Goal: Task Accomplishment & Management: Use online tool/utility

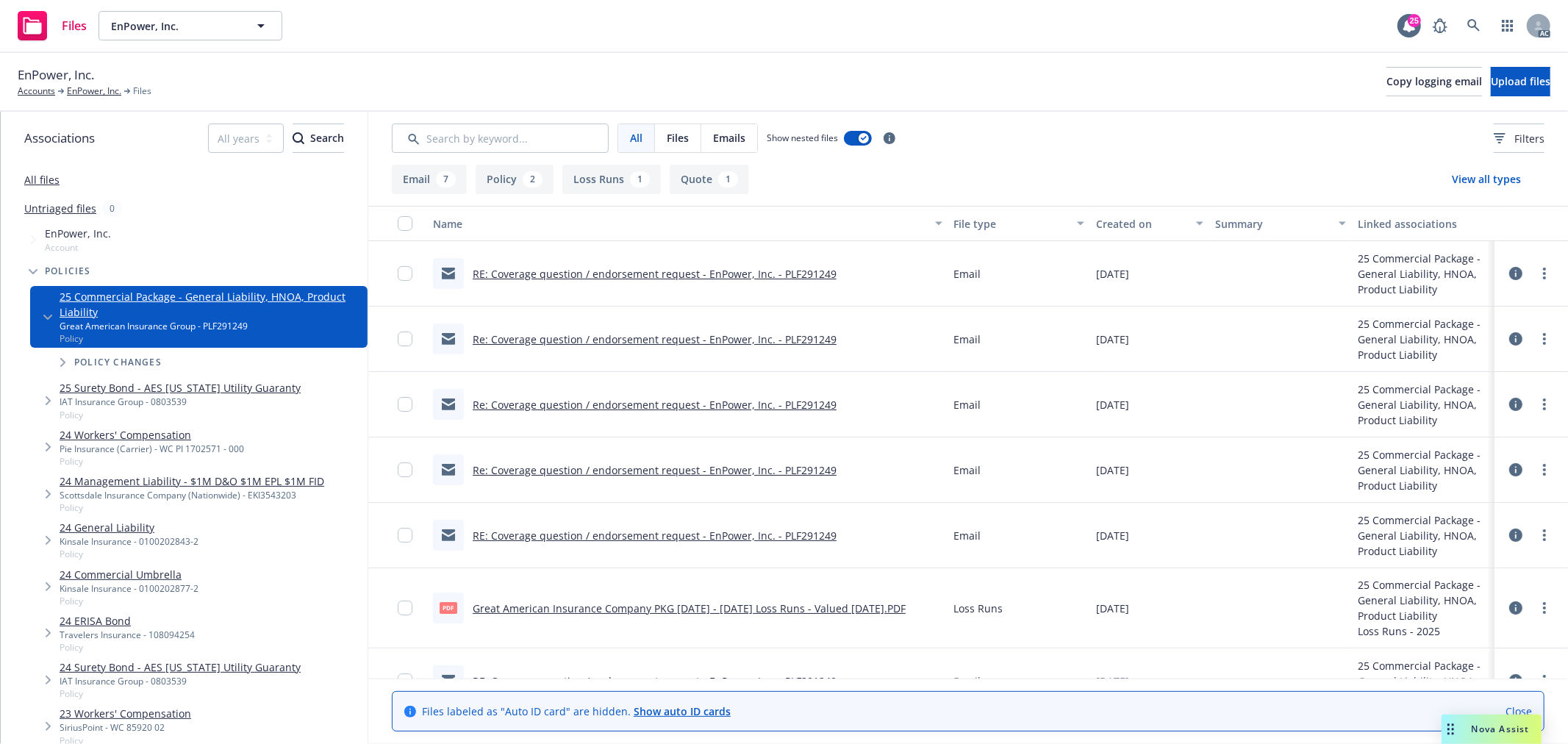
click at [701, 182] on button "Quote 1" at bounding box center [709, 179] width 79 height 29
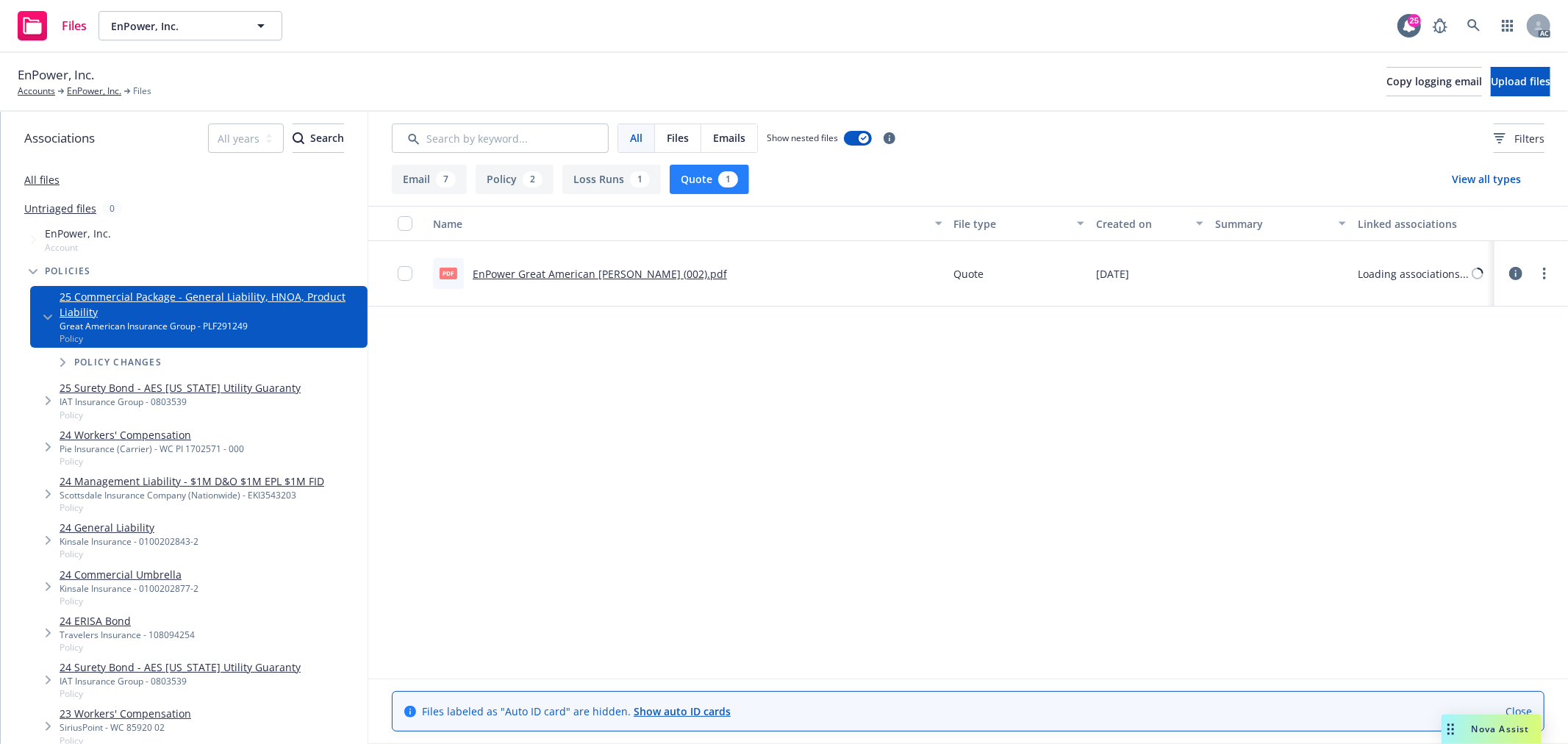
click at [608, 274] on link "EnPower Great American GL Binder (002).pdf" at bounding box center [600, 274] width 255 height 14
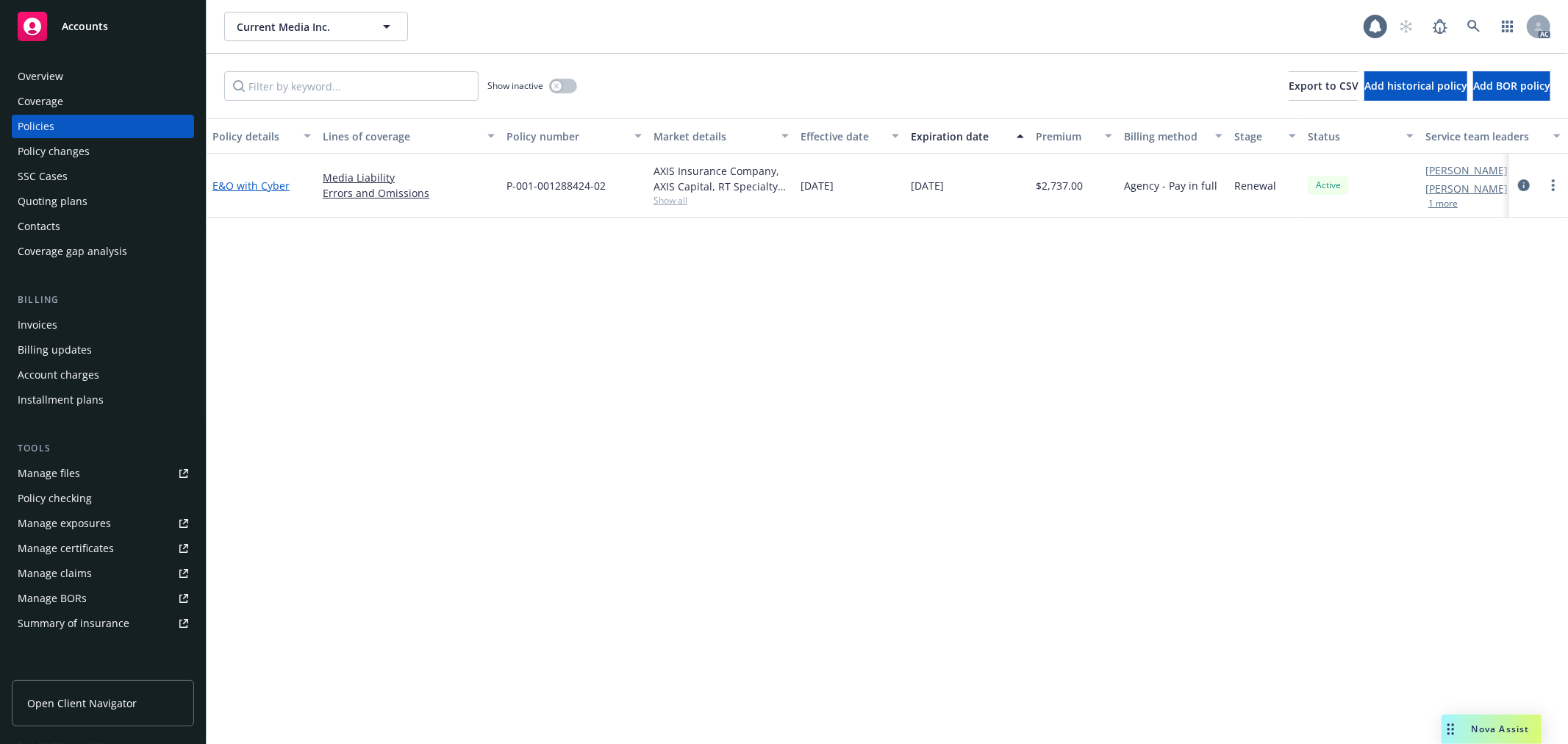
click at [261, 181] on link "E&O with Cyber" at bounding box center [251, 185] width 77 height 14
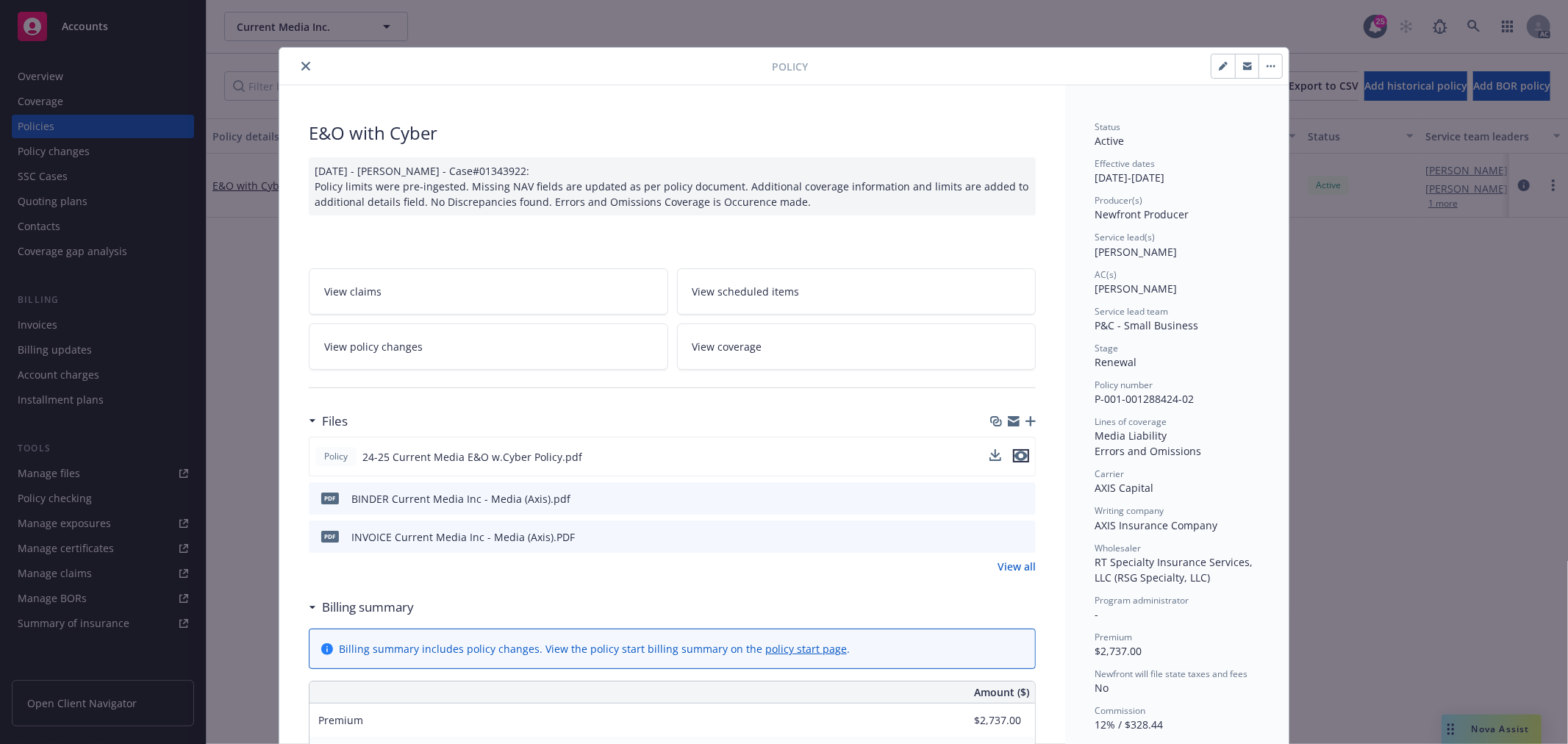
click at [1014, 456] on icon "preview file" at bounding box center [1021, 456] width 14 height 11
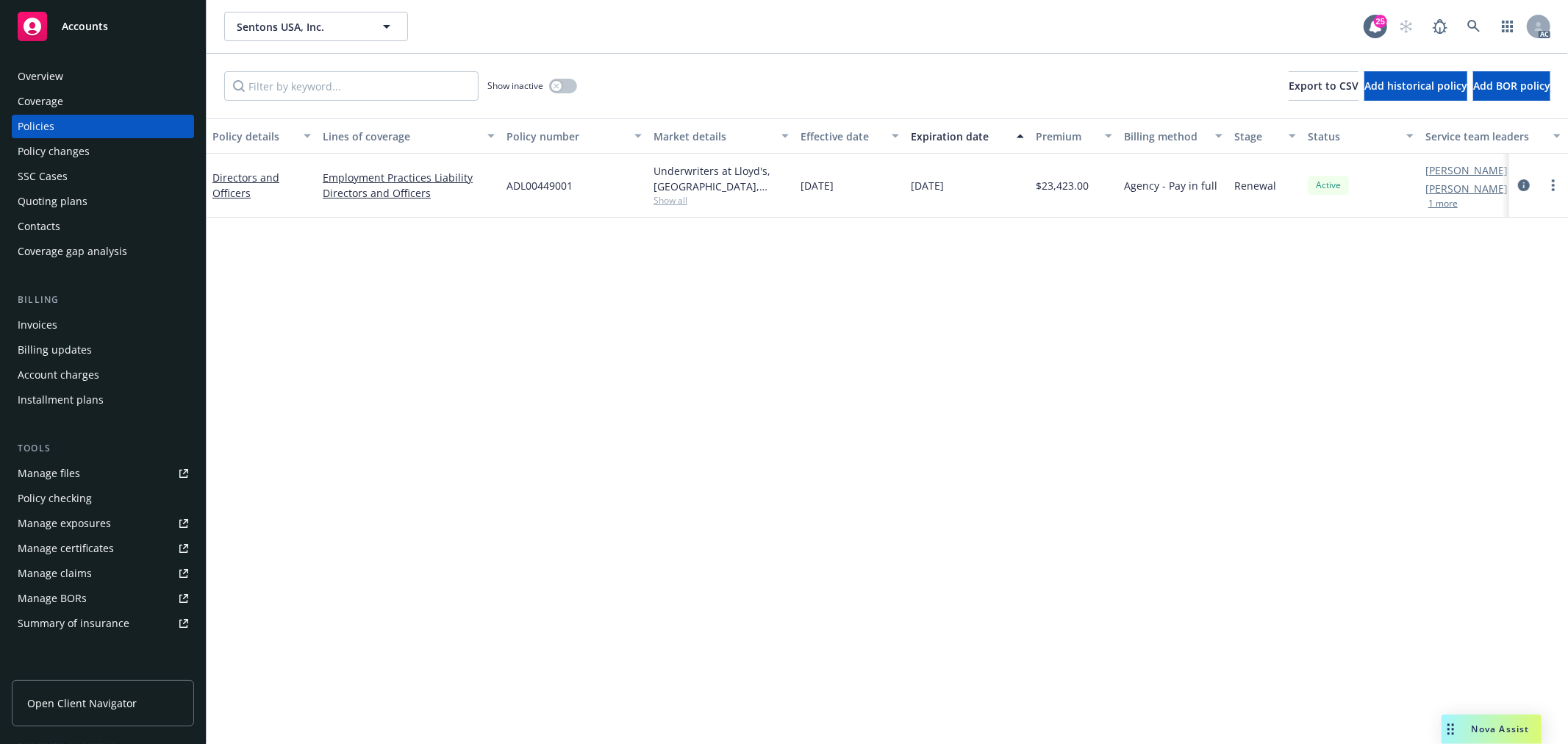
click at [549, 84] on div "Show inactive" at bounding box center [532, 86] width 90 height 29
click at [564, 84] on button "button" at bounding box center [563, 86] width 28 height 15
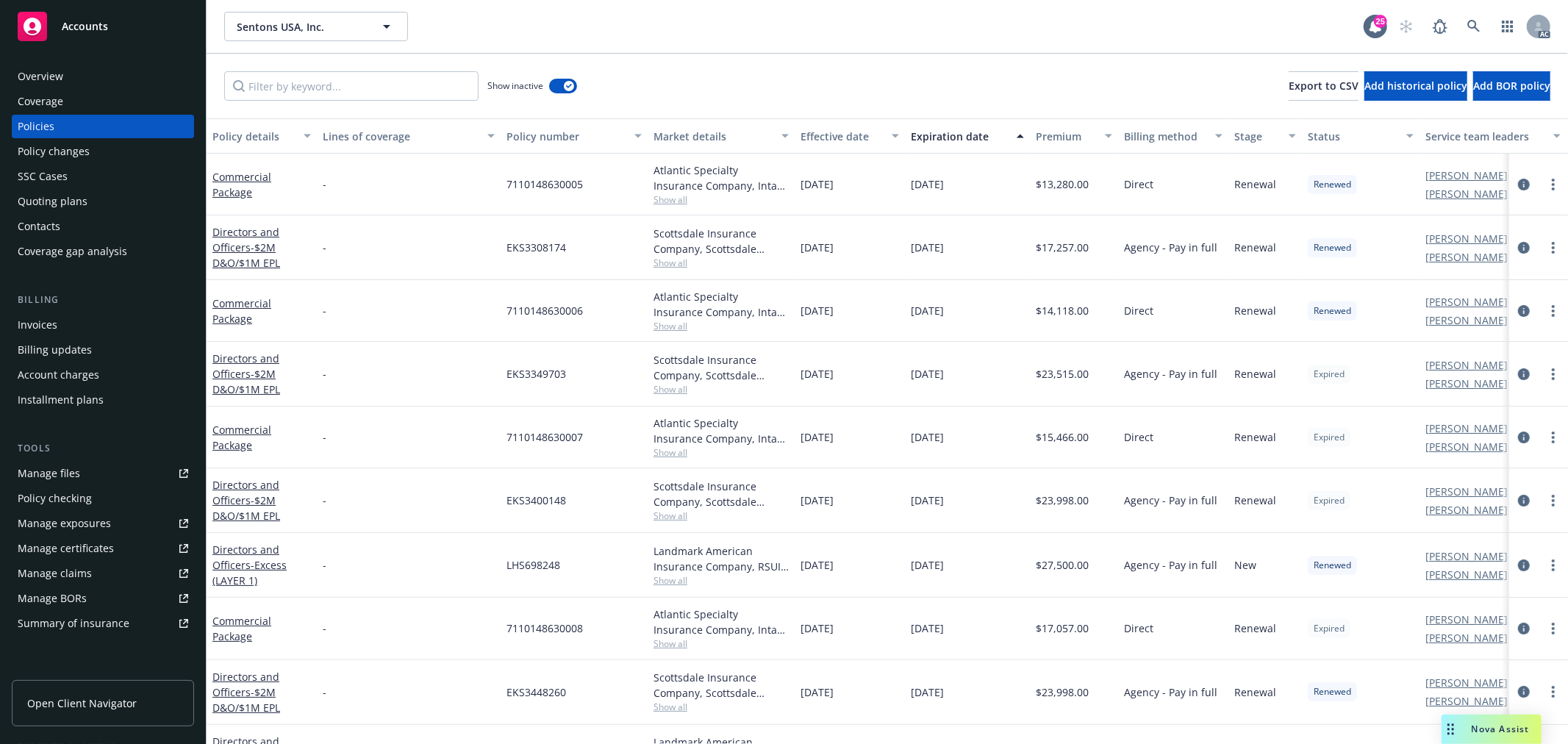
click at [957, 135] on div "Expiration date" at bounding box center [959, 136] width 97 height 15
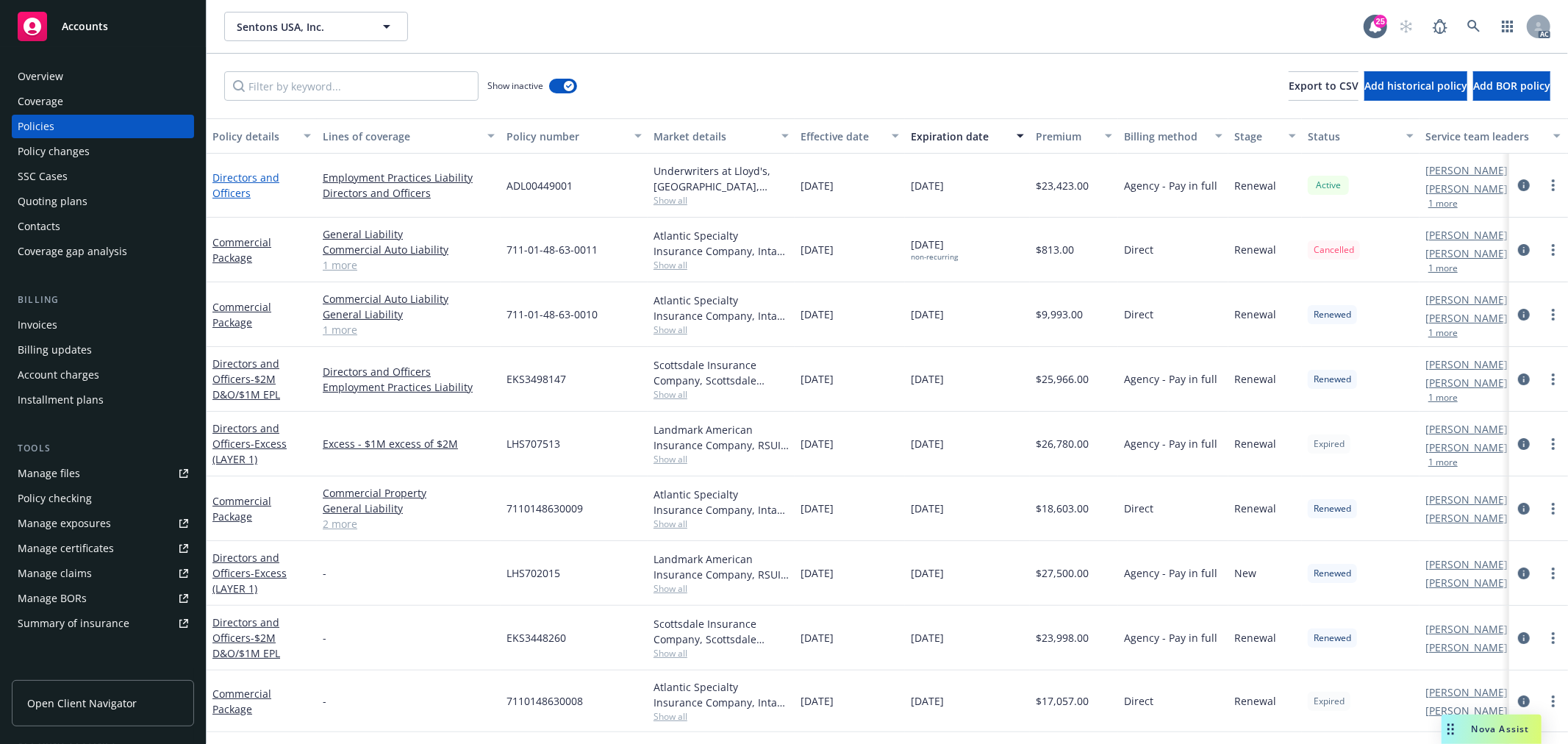
click at [258, 178] on link "Directors and Officers" at bounding box center [246, 185] width 67 height 29
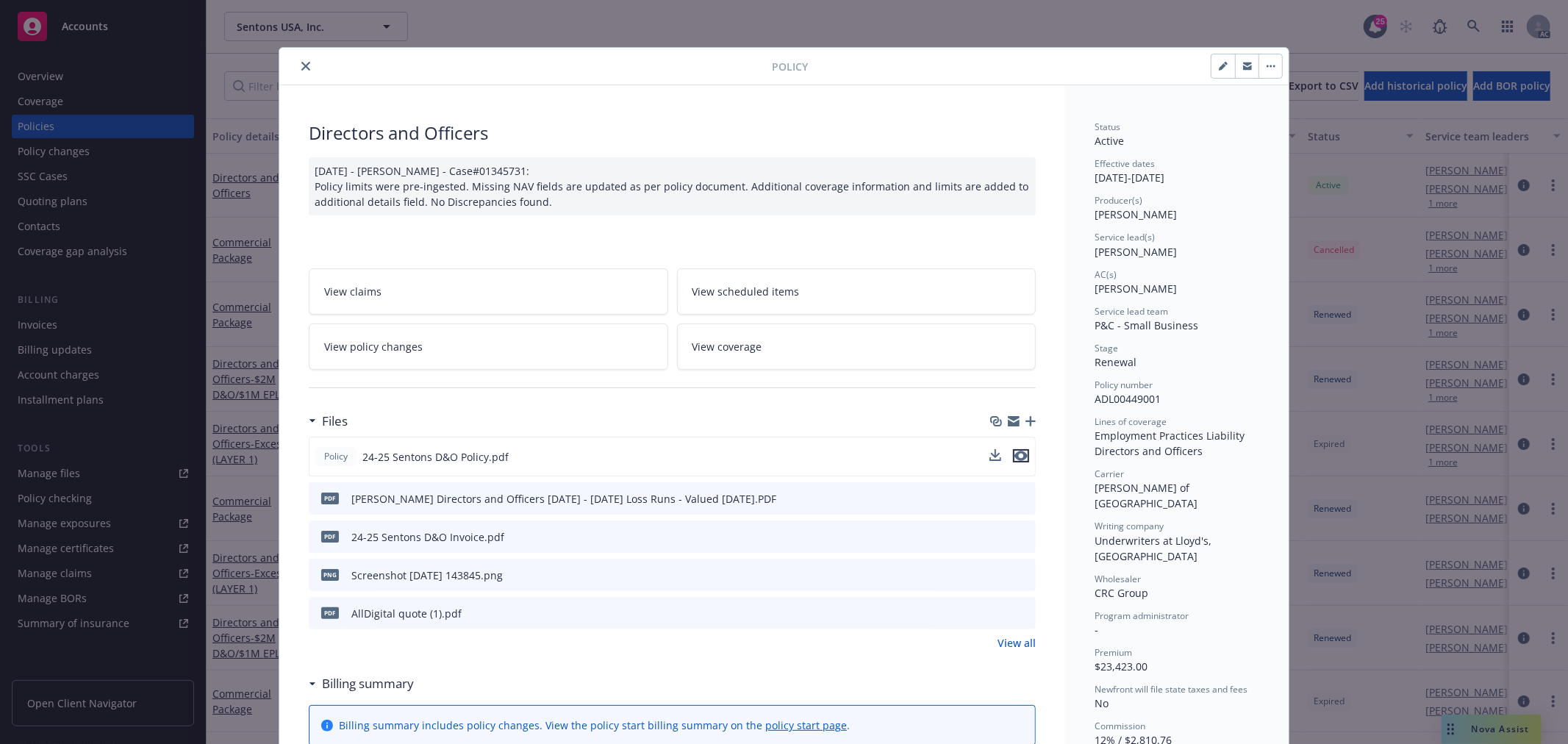
click at [1016, 456] on icon "preview file" at bounding box center [1021, 456] width 14 height 11
click at [302, 69] on icon "close" at bounding box center [306, 66] width 9 height 9
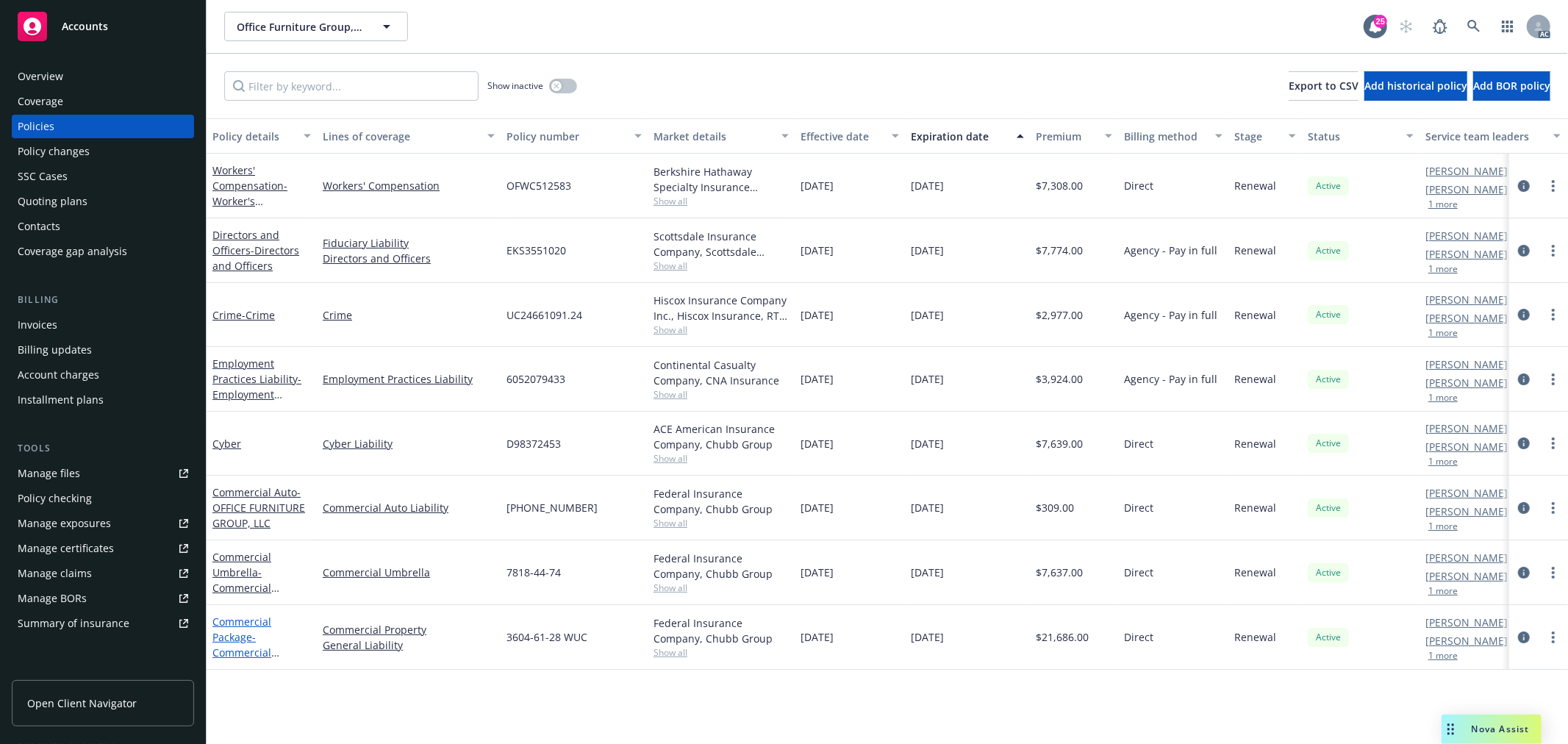
click at [250, 619] on link "Commercial Package - Commercial Package" at bounding box center [242, 645] width 59 height 60
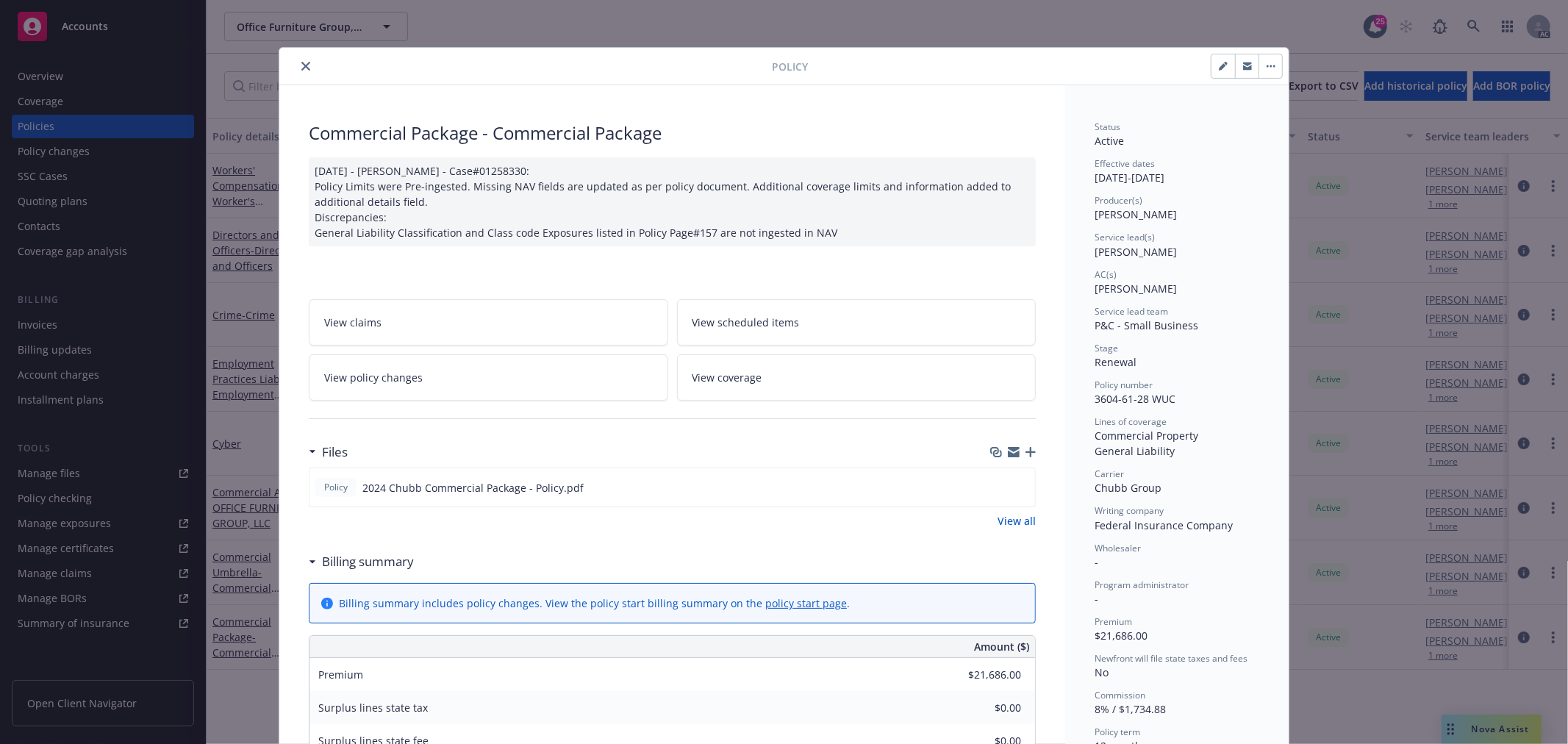
drag, startPoint x: 1012, startPoint y: 484, endPoint x: 1049, endPoint y: 470, distance: 39.6
click at [1014, 484] on icon "preview file" at bounding box center [1021, 487] width 14 height 11
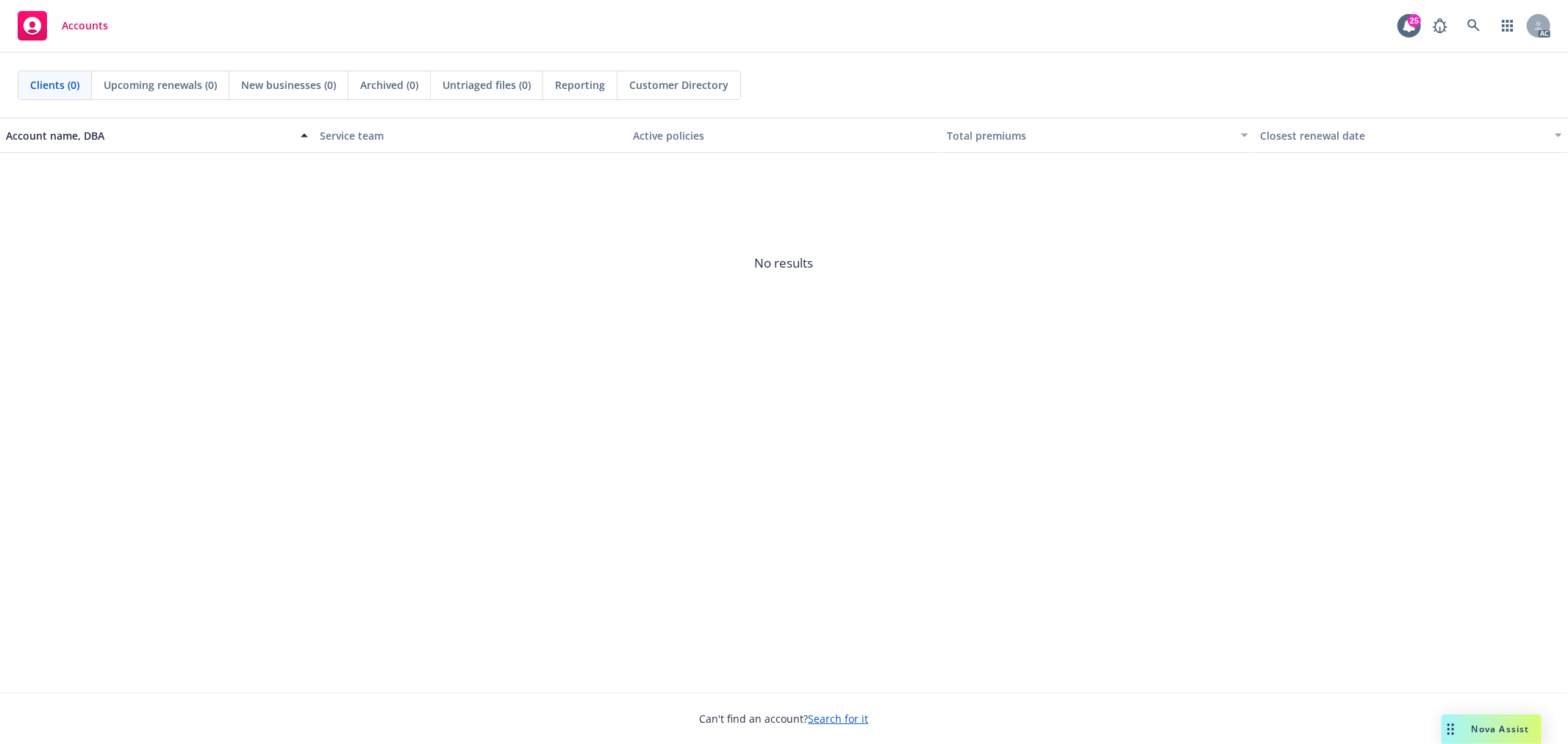
click at [1422, 589] on div "Account name, DBA Service team Active policies Total premiums Closest renewal d…" at bounding box center [784, 405] width 1568 height 575
click at [1501, 724] on span "Nova Assist" at bounding box center [1500, 729] width 58 height 13
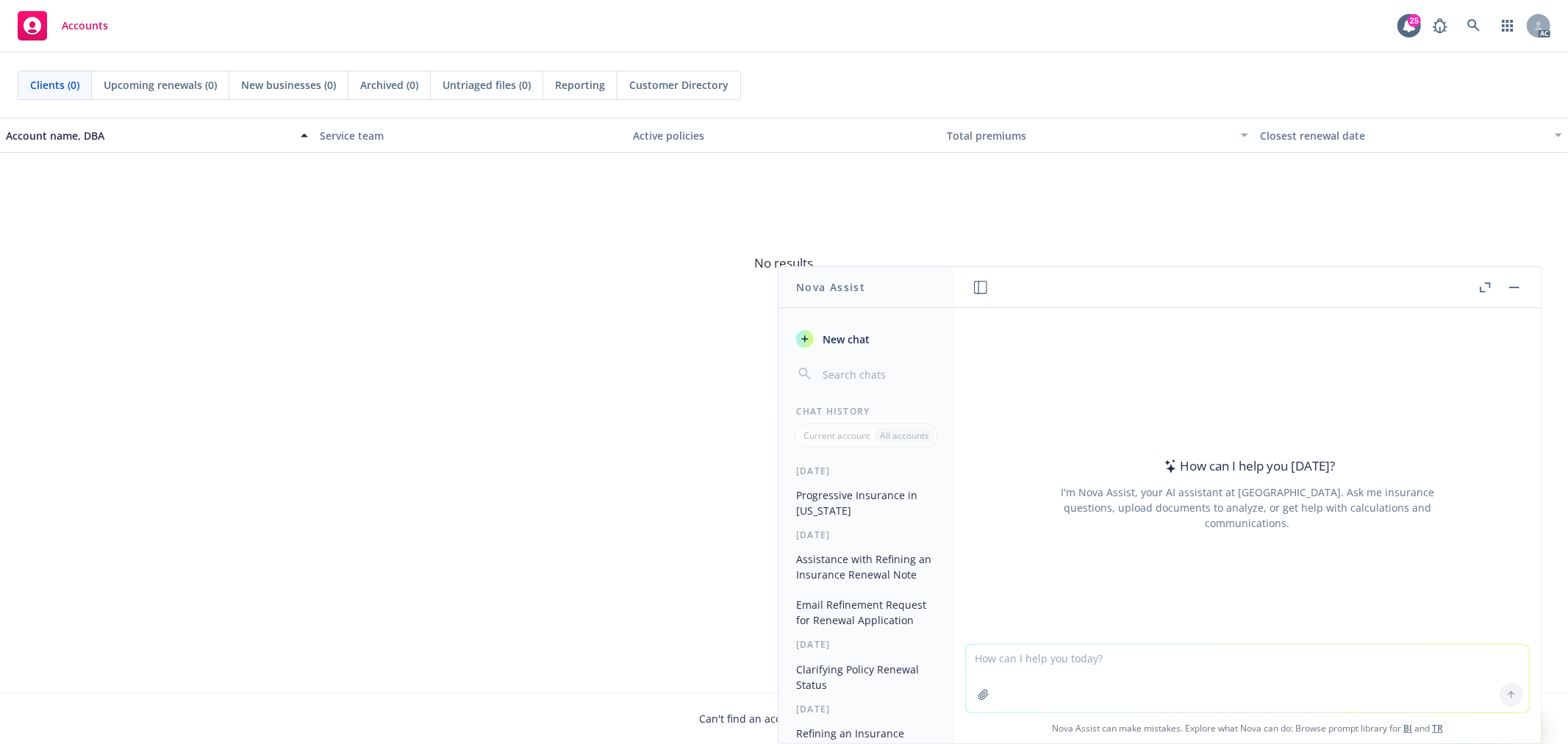
click at [1137, 660] on textarea at bounding box center [1247, 679] width 563 height 68
click at [970, 659] on textarea "If the Auto/Umb/PKG policy is with Chubb, the insured is located in [GEOGRAPHIC…" at bounding box center [1247, 678] width 563 height 69
type textarea "[PERSON_NAME] guideline, If the Auto/Umb/PKG policy is with Chubb, the insured …"
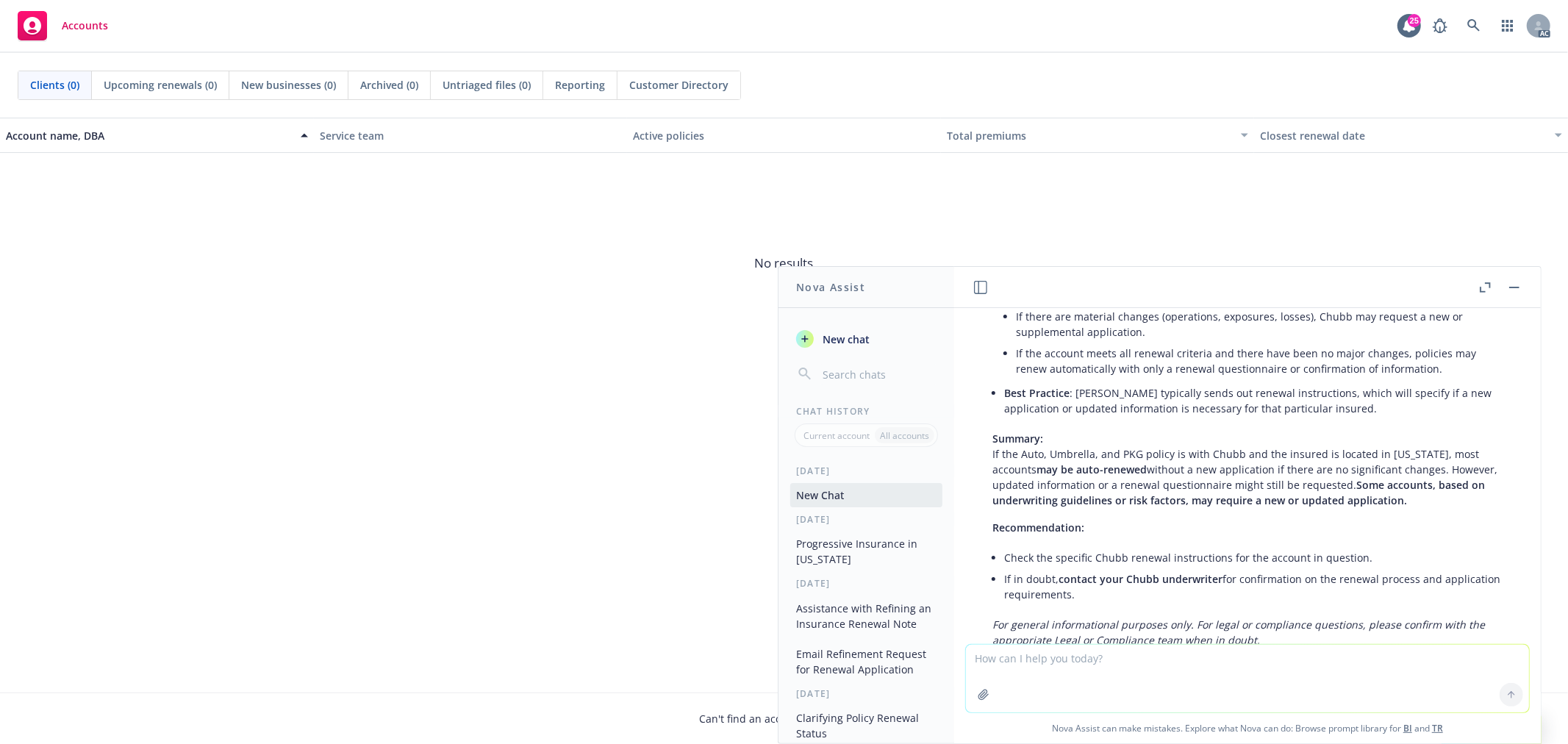
scroll to position [317, 0]
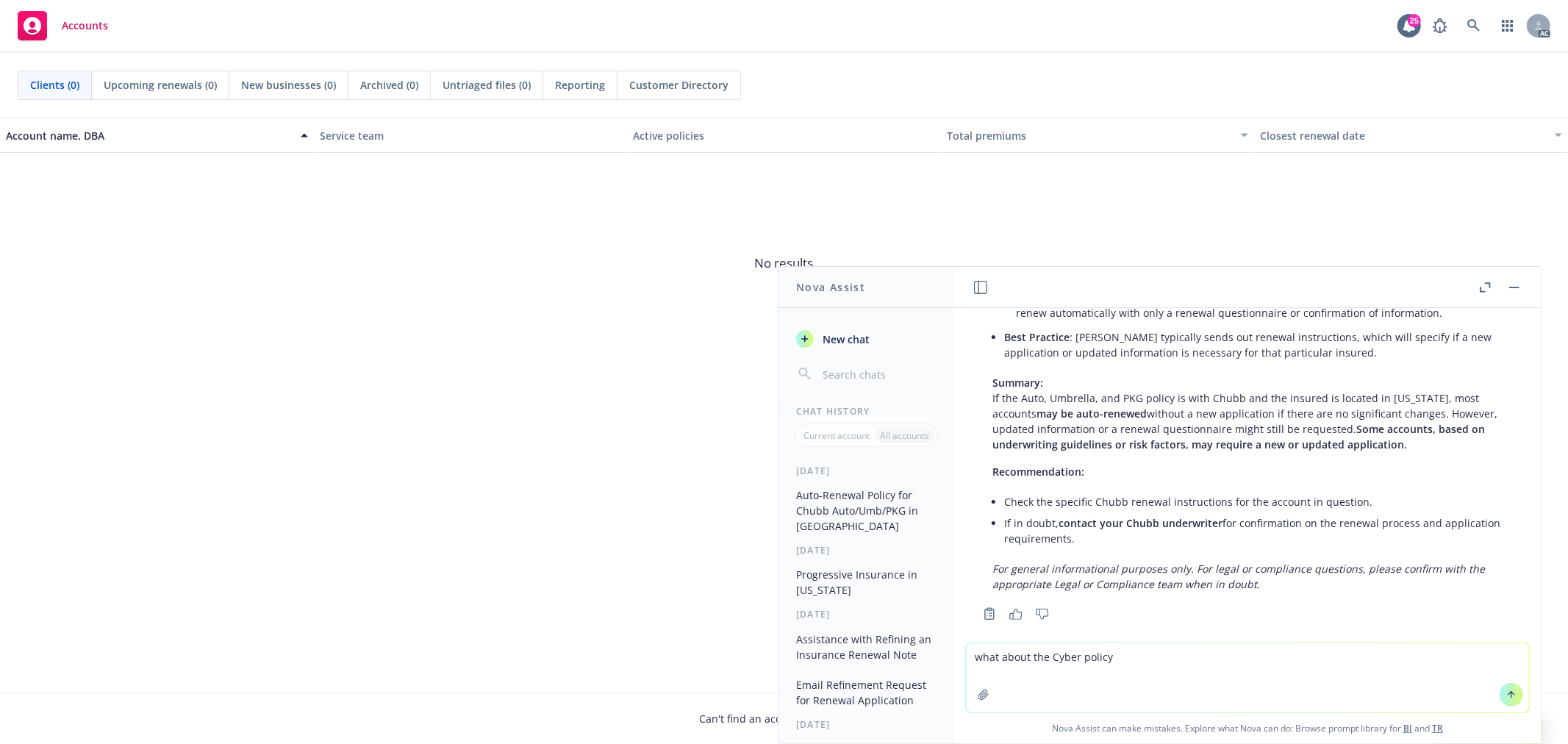
type textarea "what about the Cyber policy?"
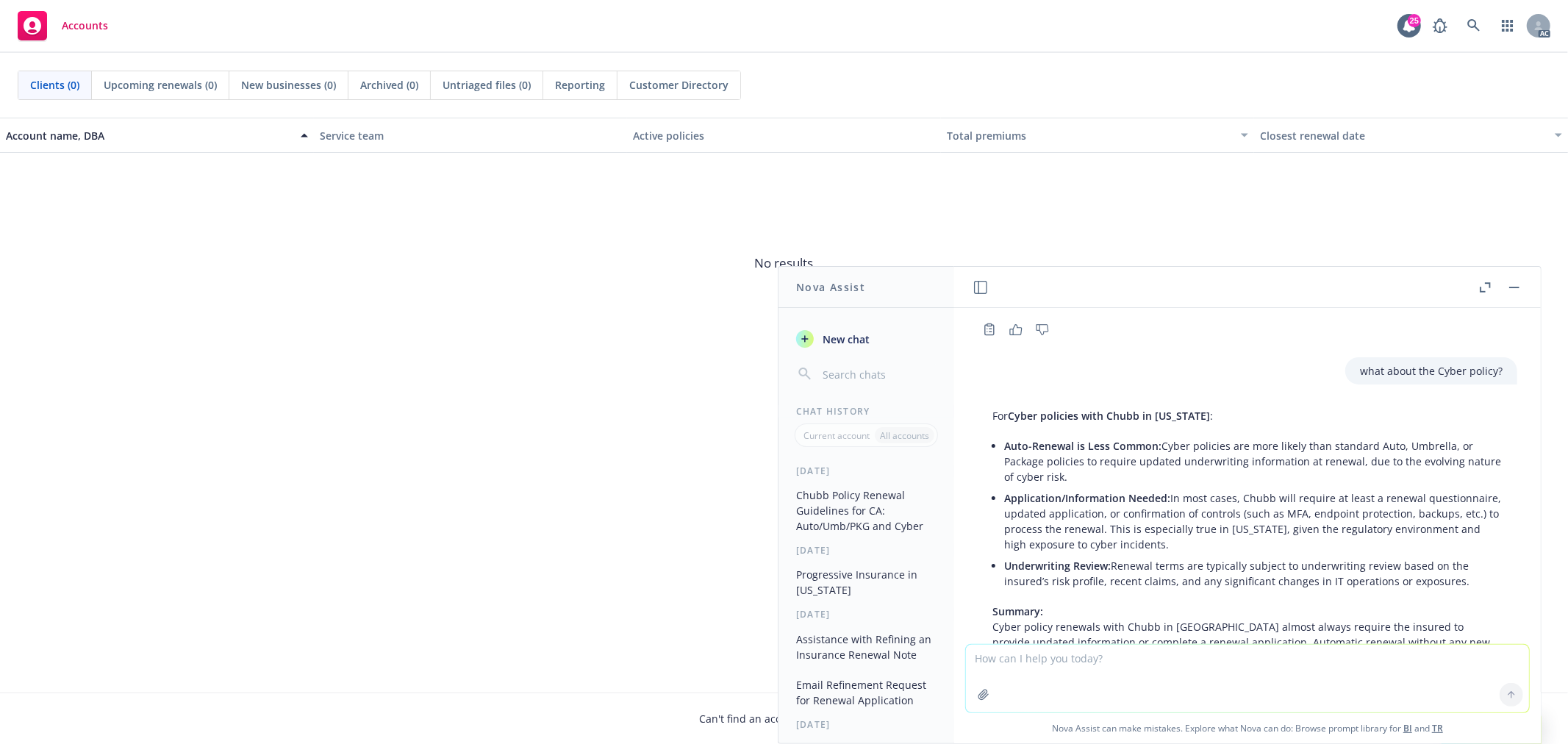
scroll to position [590, 0]
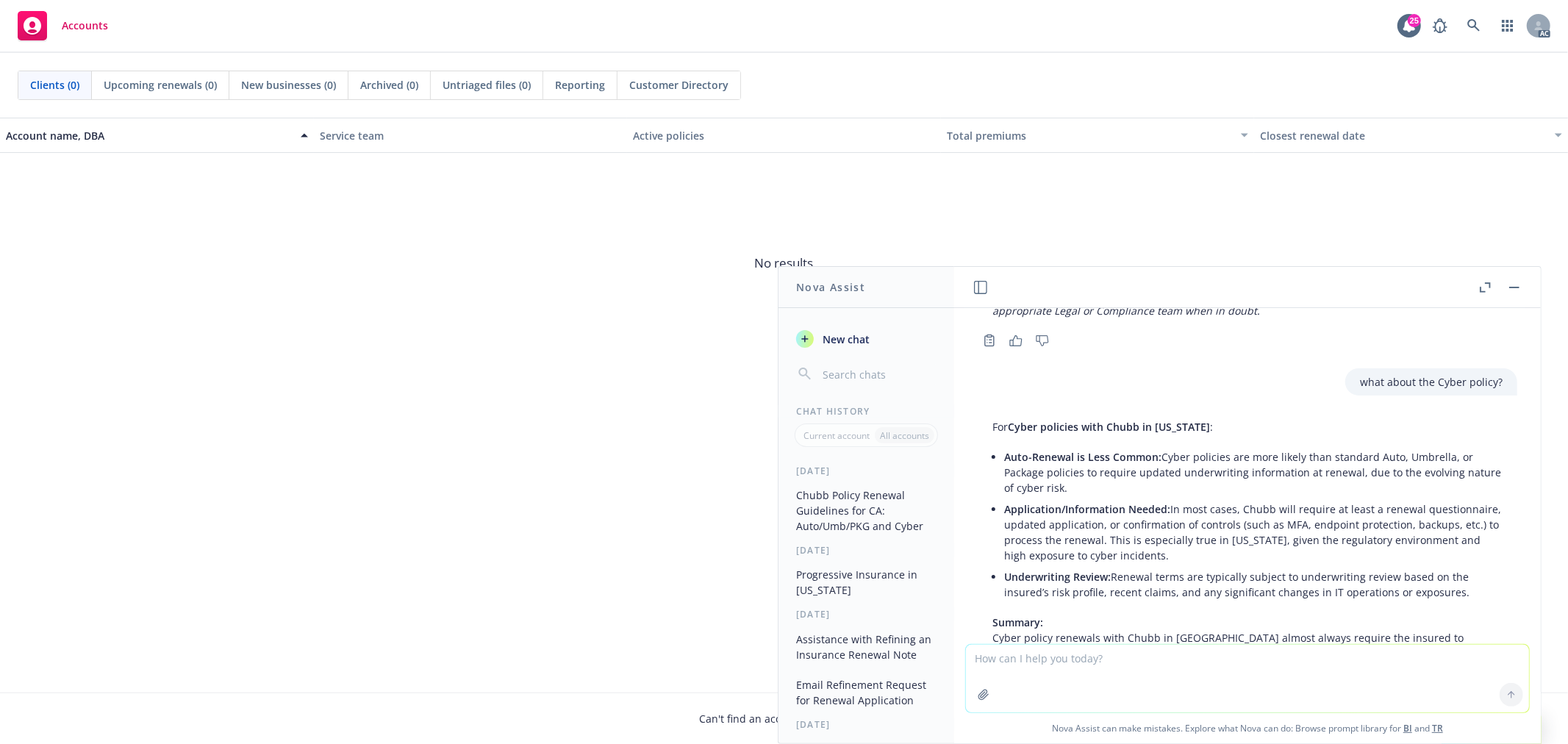
click at [1010, 450] on span "Auto-Renewal is Less Common:" at bounding box center [1083, 457] width 157 height 14
drag, startPoint x: 1003, startPoint y: 441, endPoint x: 1165, endPoint y: 445, distance: 162.0
click at [1164, 445] on div "For Cyber policies with Chubb in California : Auto-Renewal is Less Common: Cybe…" at bounding box center [1247, 628] width 539 height 430
click at [1331, 498] on li "Application/Information Needed: In most cases, Chubb will require at least a re…" at bounding box center [1253, 532] width 498 height 68
drag, startPoint x: 1211, startPoint y: 523, endPoint x: 1340, endPoint y: 525, distance: 129.0
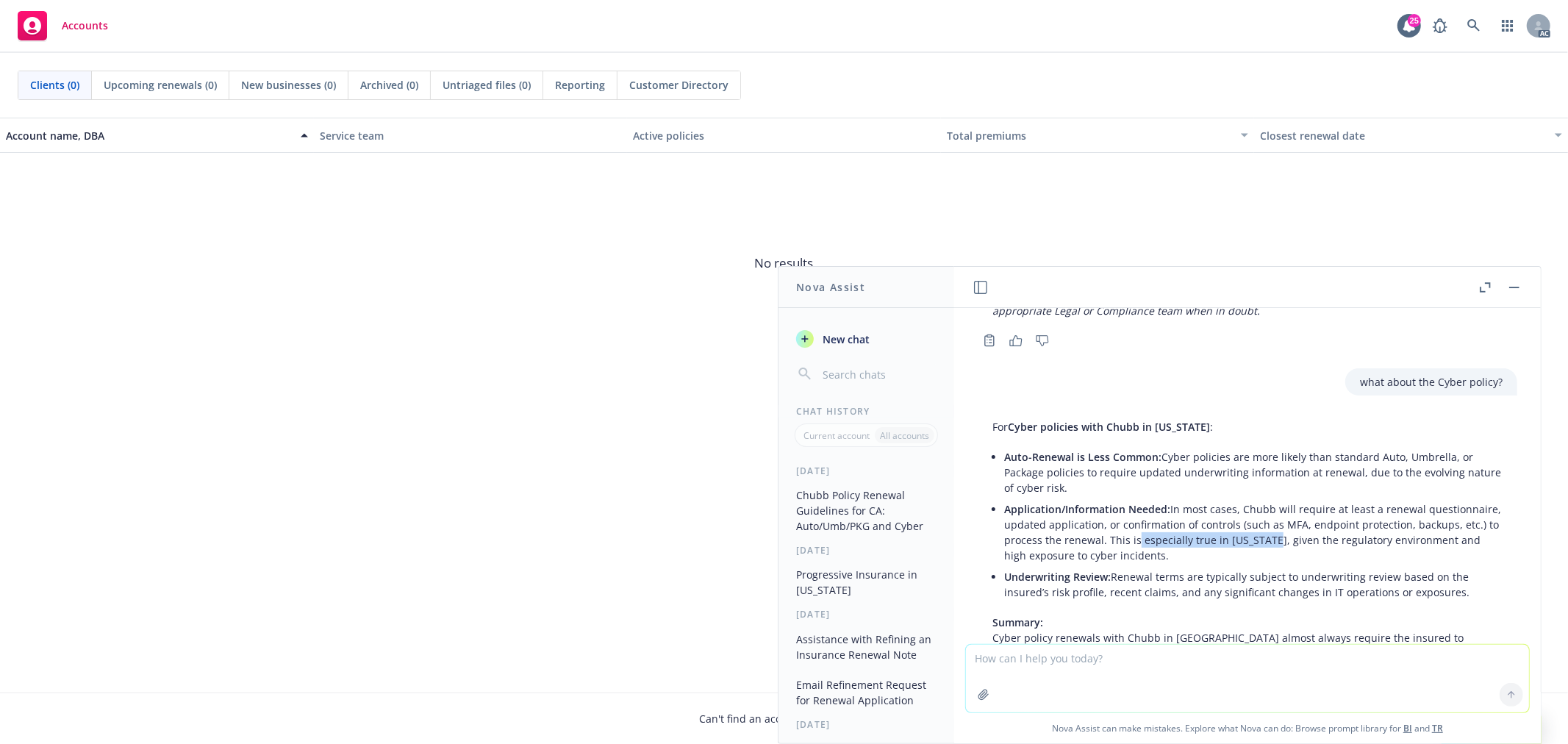
click at [1340, 525] on li "Application/Information Needed: In most cases, Chubb will require at least a re…" at bounding box center [1253, 532] width 498 height 68
click at [1233, 540] on li "Application/Information Needed: In most cases, Chubb will require at least a re…" at bounding box center [1253, 532] width 498 height 68
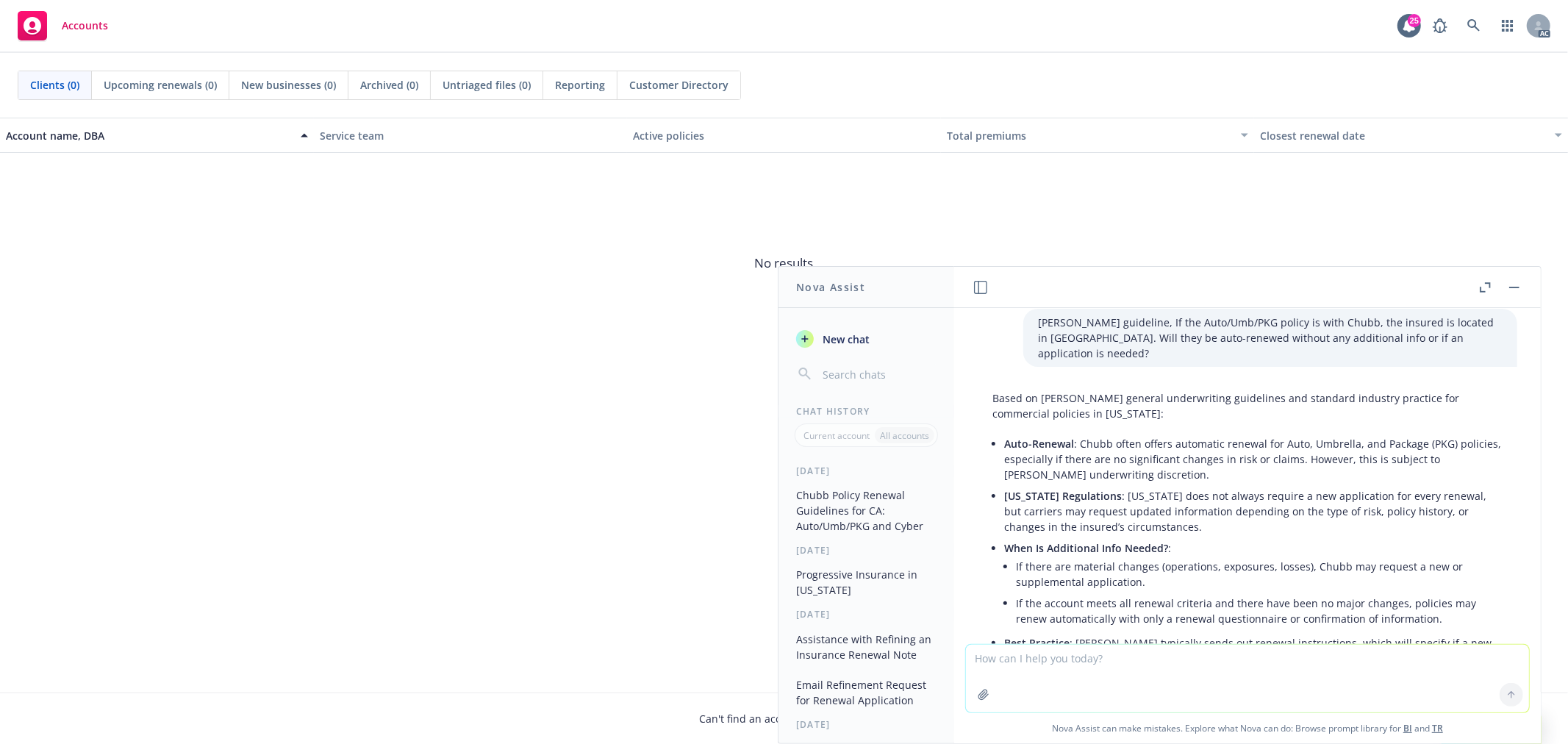
scroll to position [0, 0]
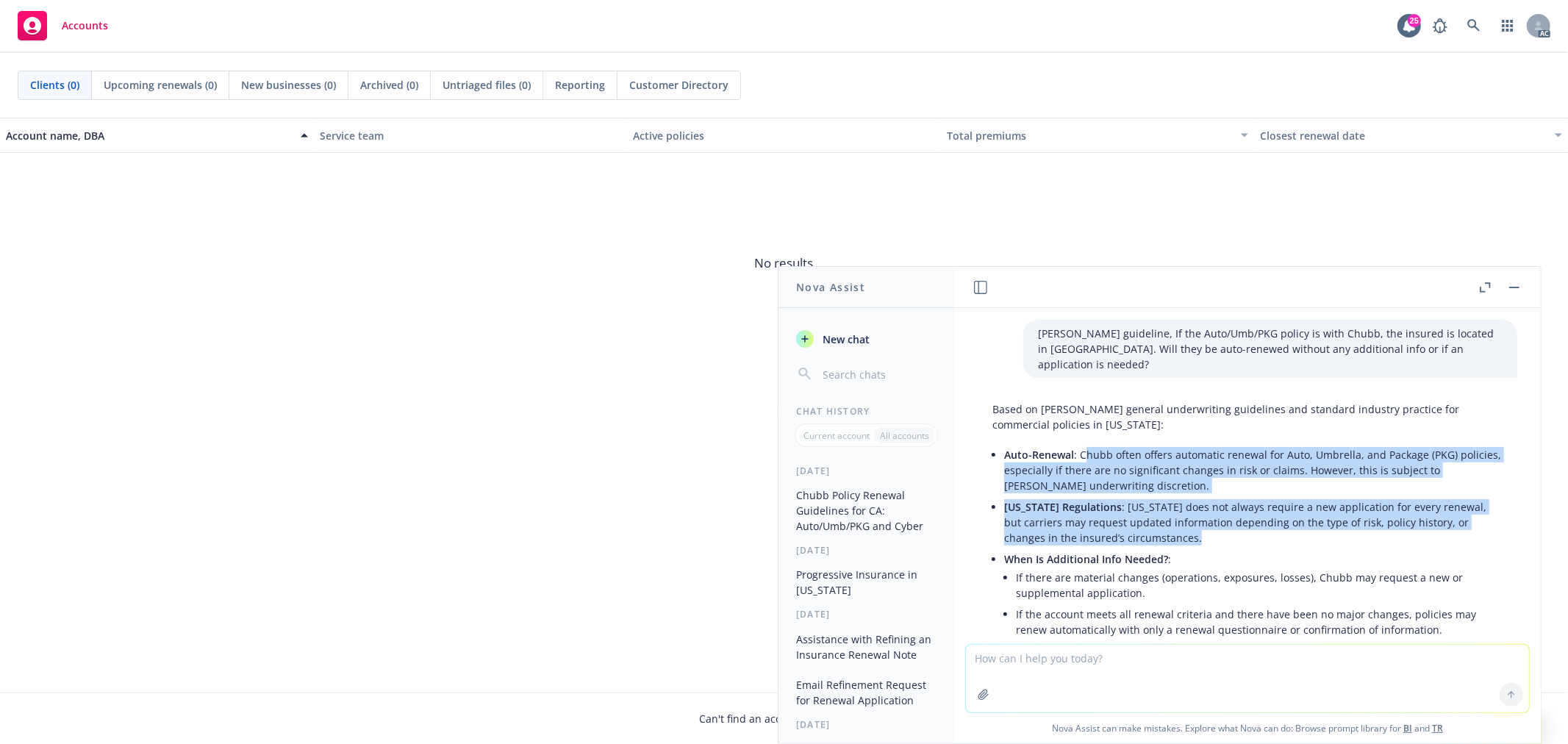
drag, startPoint x: 1088, startPoint y: 439, endPoint x: 1231, endPoint y: 519, distance: 163.9
click at [1231, 519] on ul "Auto-Renewal : Chubb often offers automatic renewal for Auto, Umbrella, and Pac…" at bounding box center [1253, 562] width 498 height 236
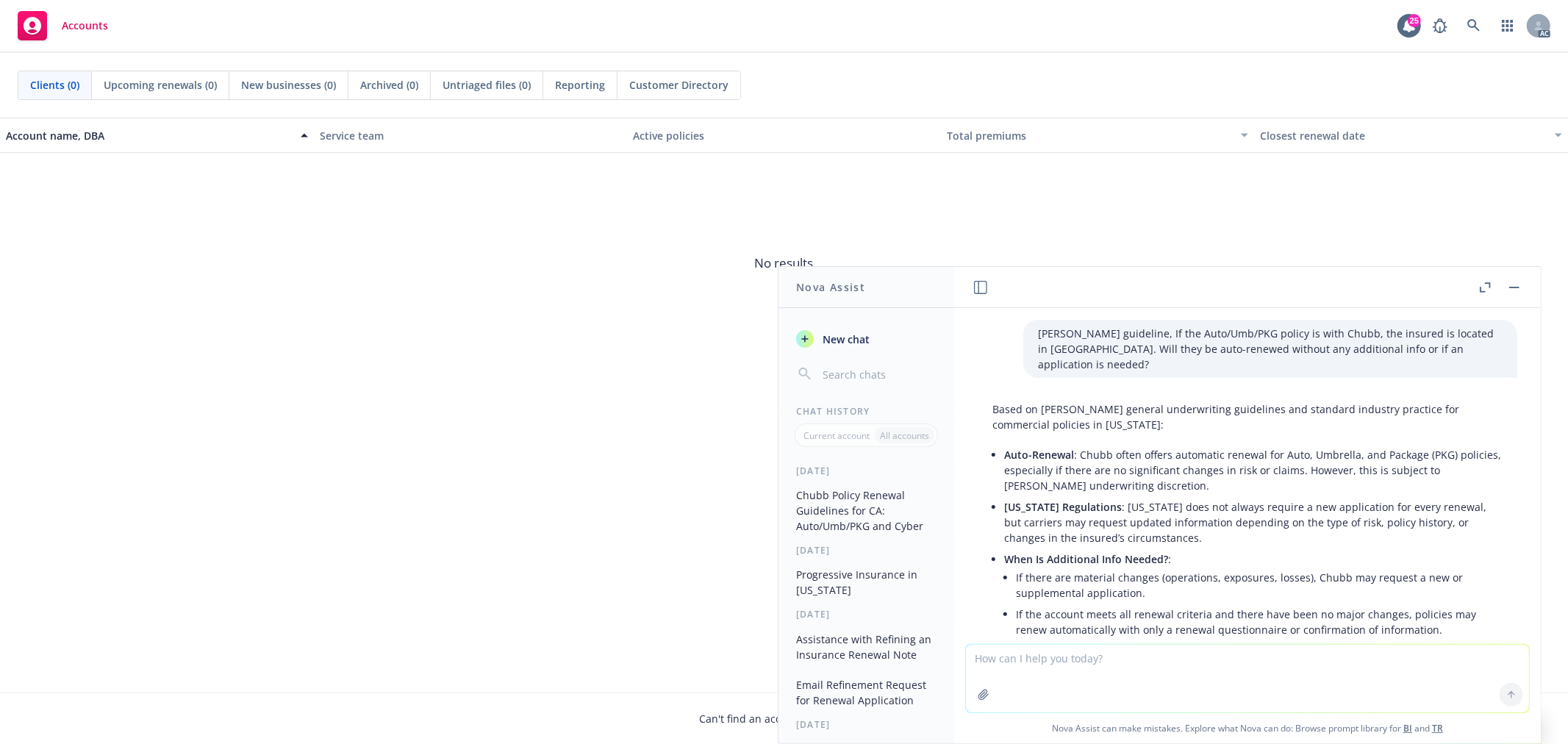
click at [1155, 574] on li "If there are material changes (operations, exposures, losses), Chubb may reques…" at bounding box center [1259, 585] width 487 height 37
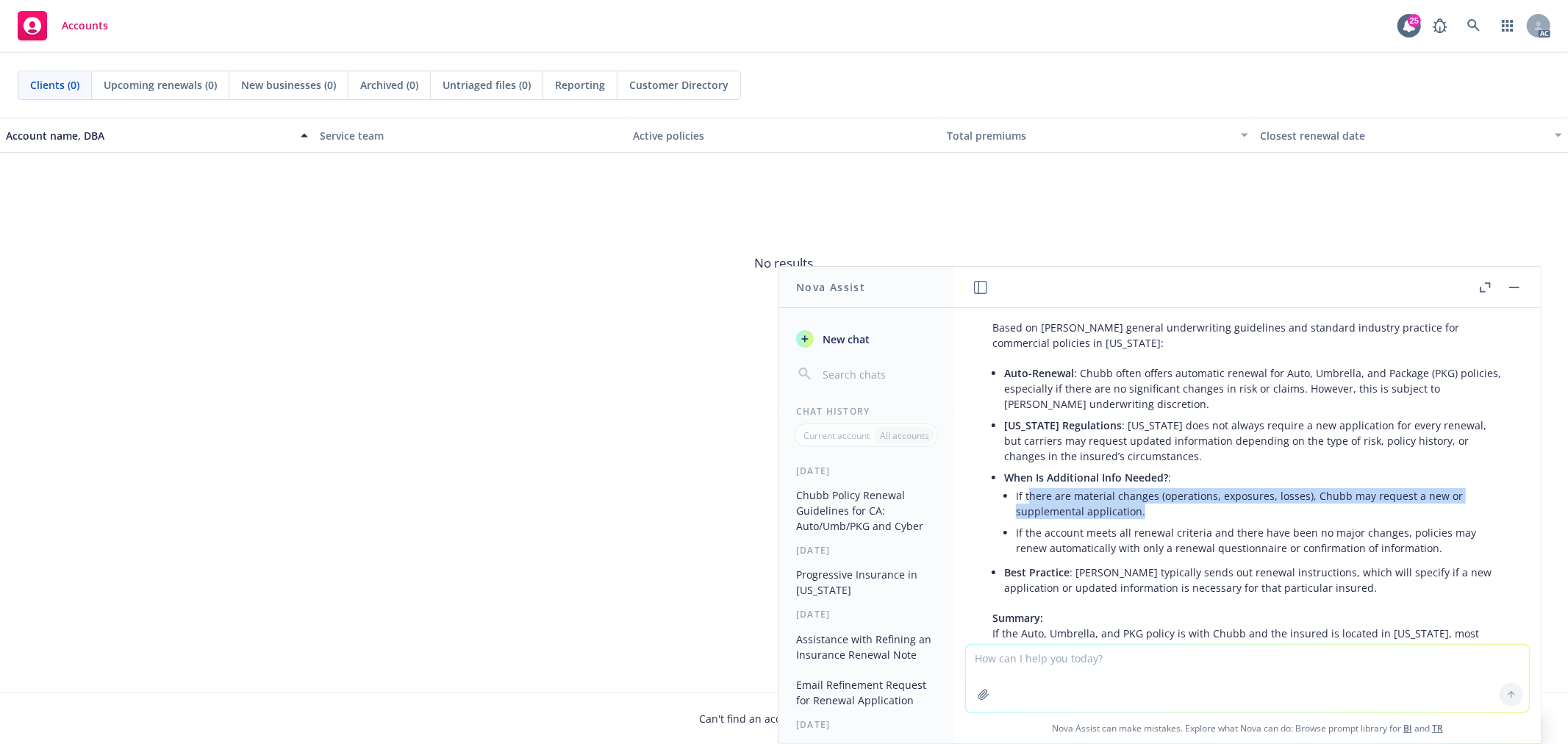
drag, startPoint x: 1028, startPoint y: 481, endPoint x: 1178, endPoint y: 491, distance: 150.3
click at [1178, 491] on li "If there are material changes (operations, exposures, losses), Chubb may reques…" at bounding box center [1259, 504] width 487 height 37
click at [1114, 522] on li "If the account meets all renewal criteria and there have been no major changes,…" at bounding box center [1259, 540] width 487 height 37
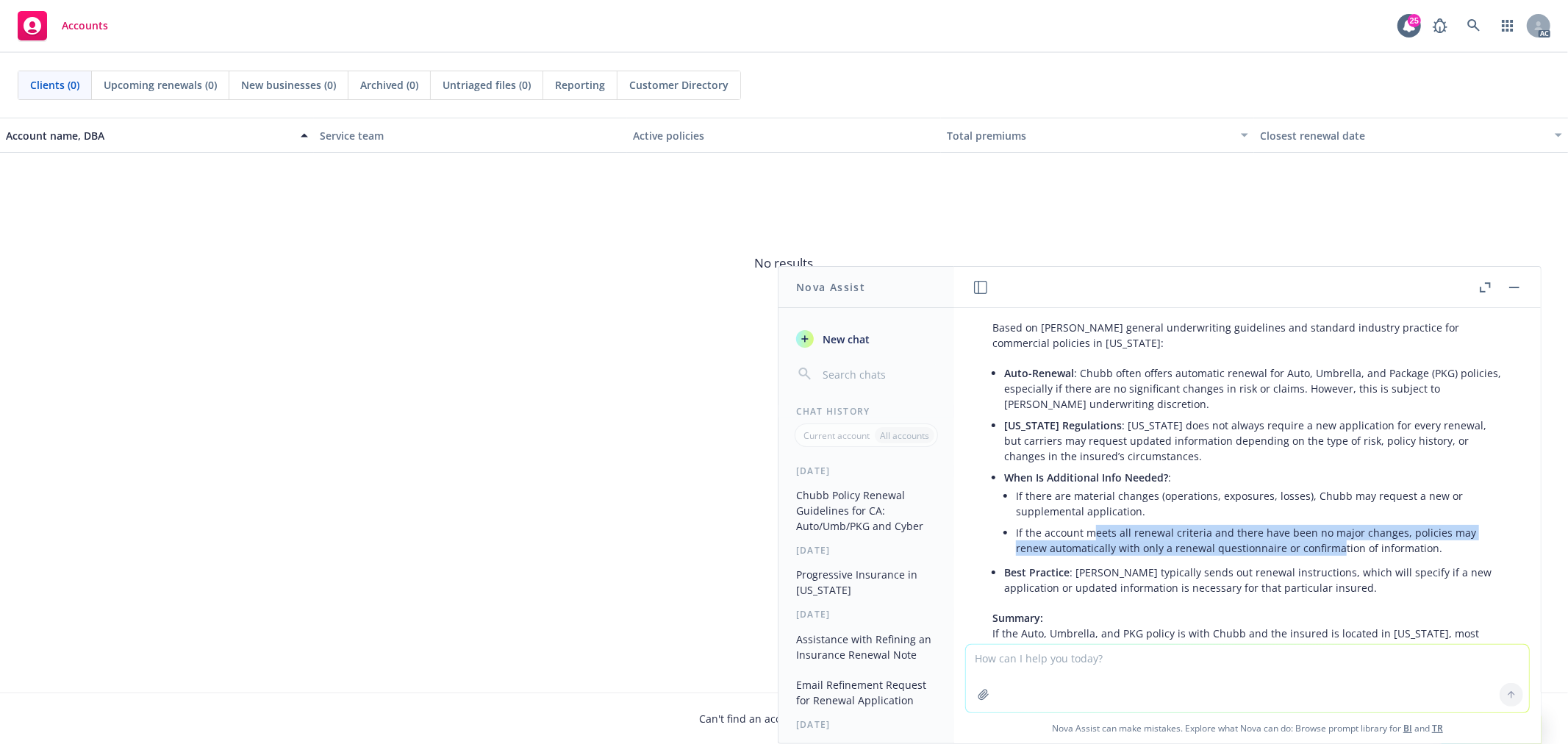
drag, startPoint x: 1090, startPoint y: 521, endPoint x: 1335, endPoint y: 530, distance: 245.2
click at [1335, 530] on li "If the account meets all renewal criteria and there have been no major changes,…" at bounding box center [1259, 540] width 487 height 37
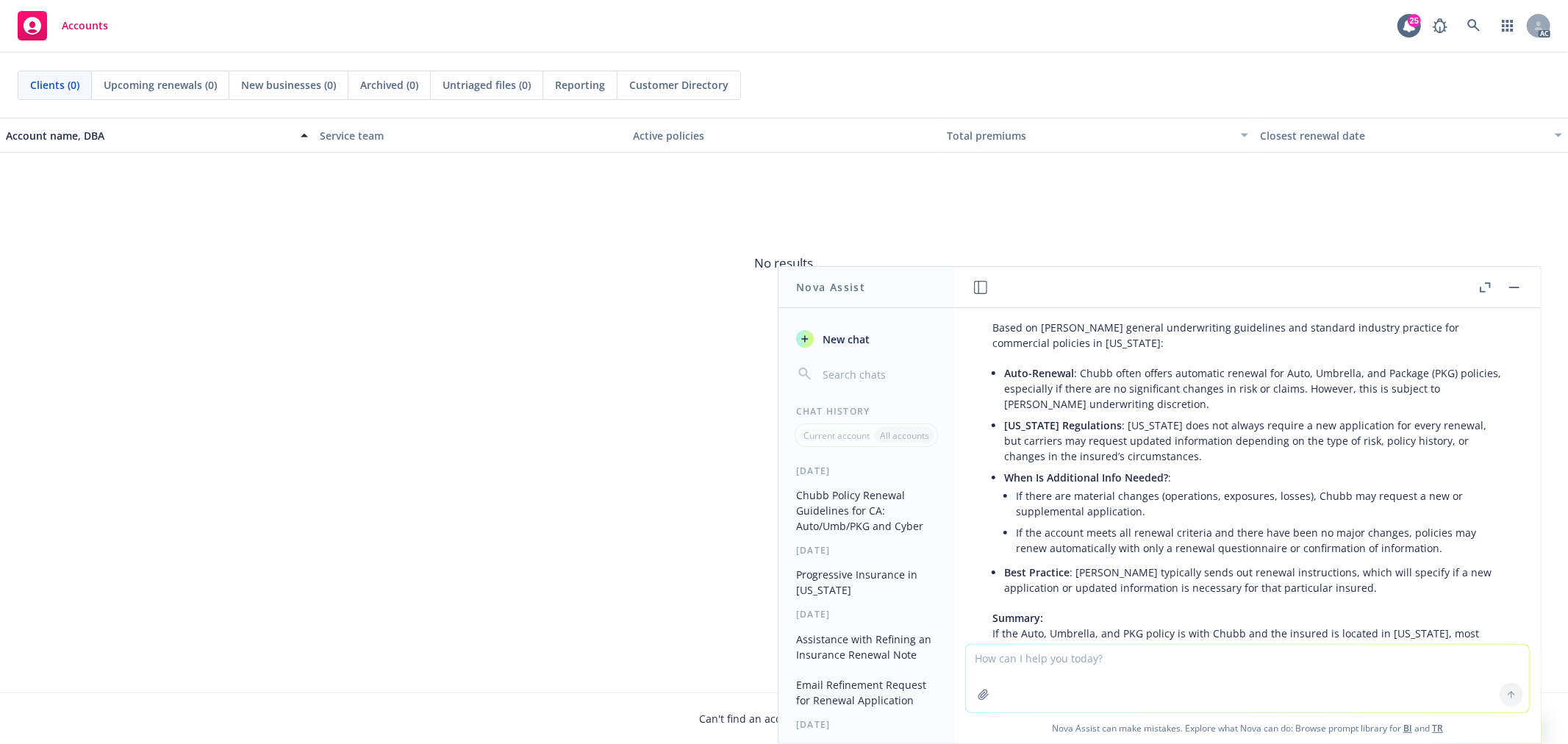
click at [1181, 562] on li "Best Practice : Chubb typically sends out renewal instructions, which will spec…" at bounding box center [1253, 580] width 498 height 37
drag, startPoint x: 1085, startPoint y: 557, endPoint x: 1299, endPoint y: 560, distance: 214.0
click at [1299, 562] on li "Best Practice : Chubb typically sends out renewal instructions, which will spec…" at bounding box center [1253, 580] width 498 height 37
click at [1257, 568] on li "Best Practice : Chubb typically sends out renewal instructions, which will spec…" at bounding box center [1253, 580] width 498 height 37
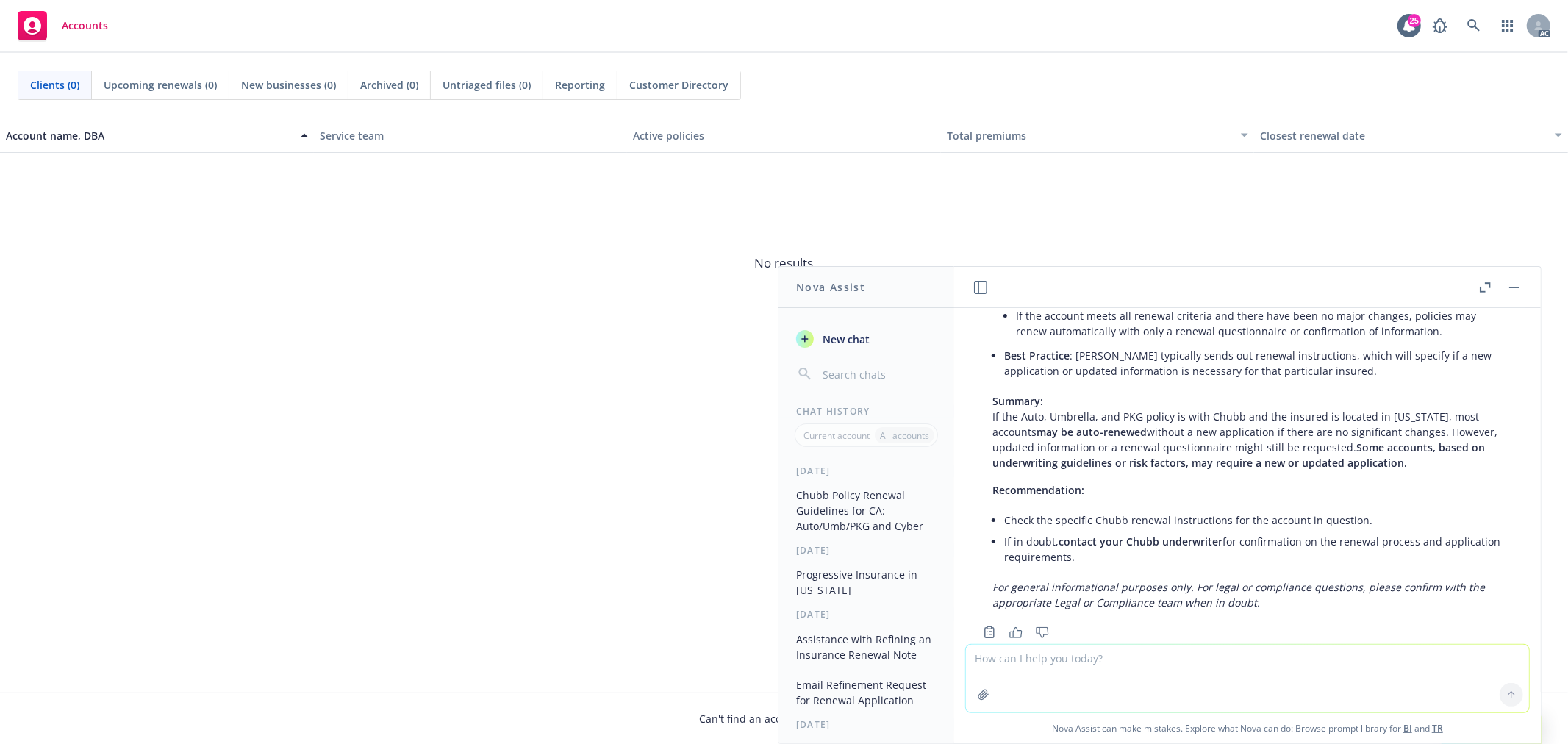
scroll to position [326, 0]
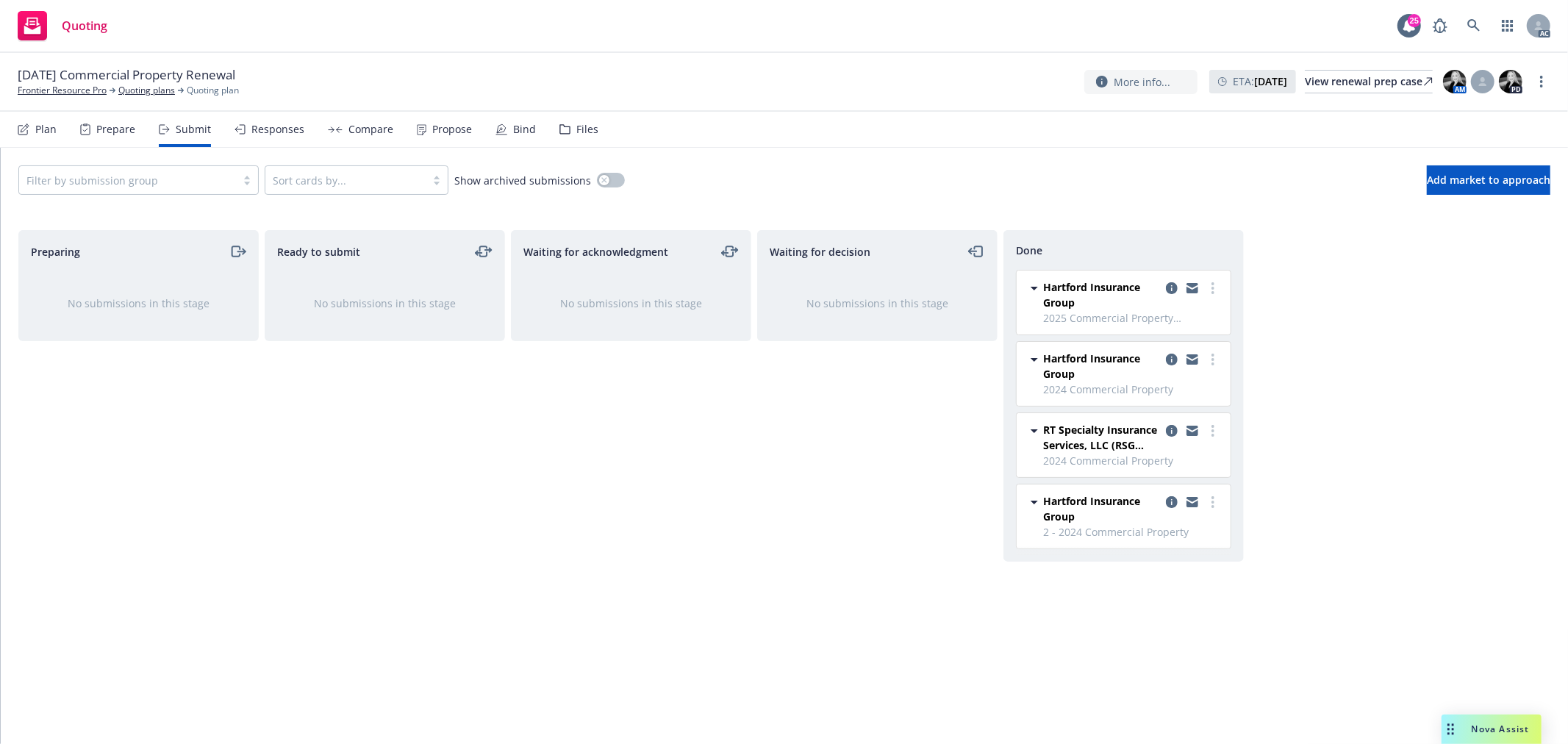
click at [275, 127] on div "Responses" at bounding box center [278, 130] width 53 height 12
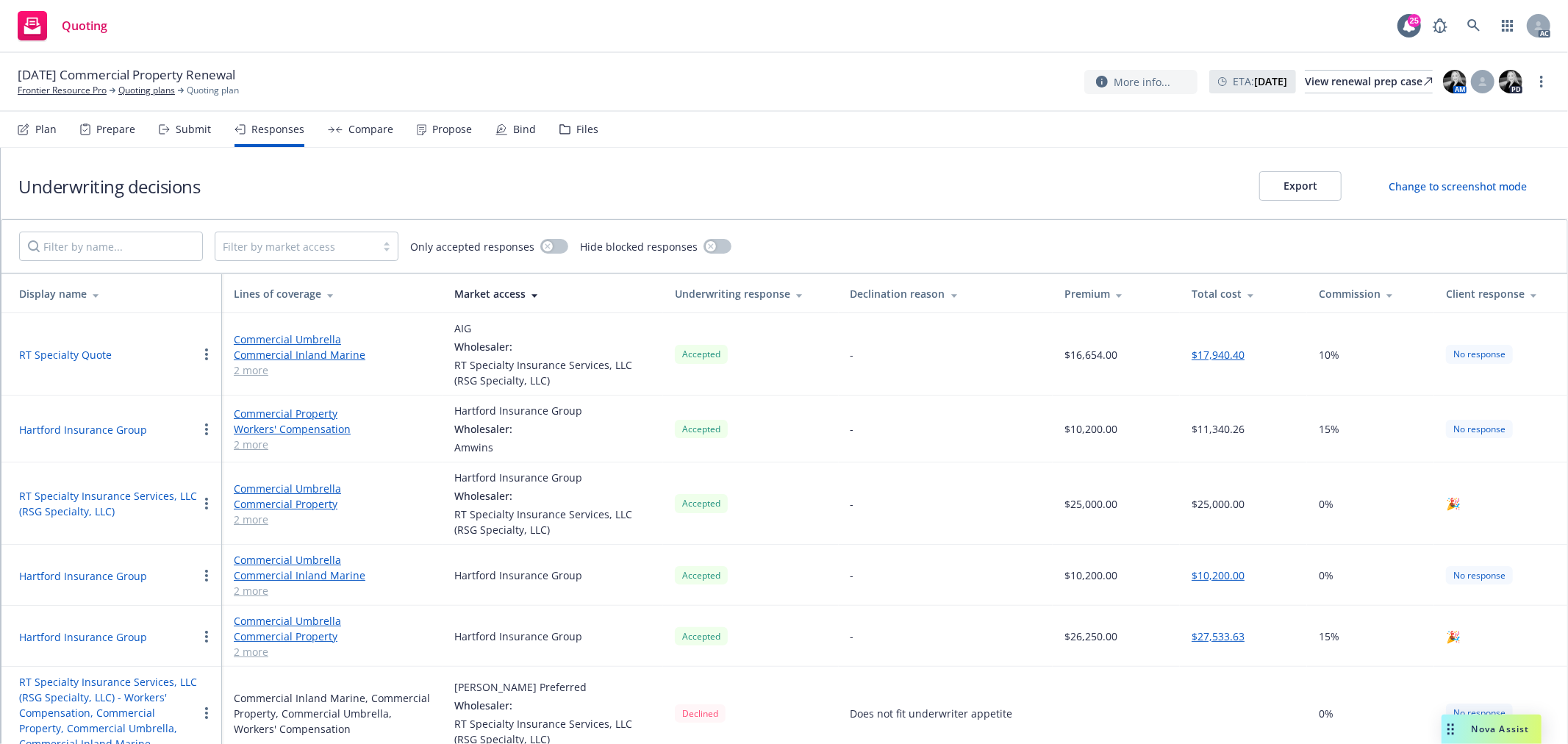
scroll to position [15, 0]
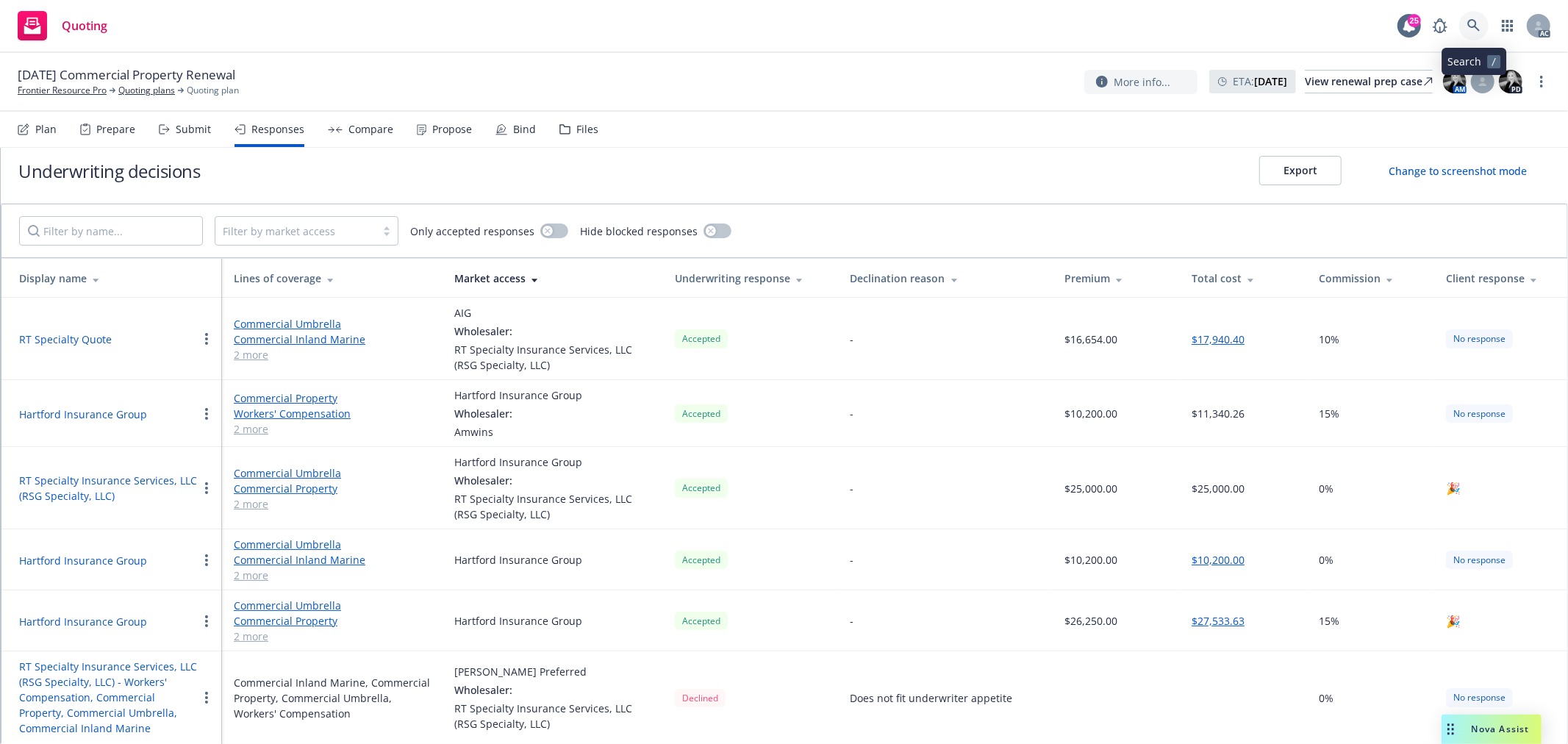
click at [1478, 23] on icon at bounding box center [1474, 26] width 14 height 14
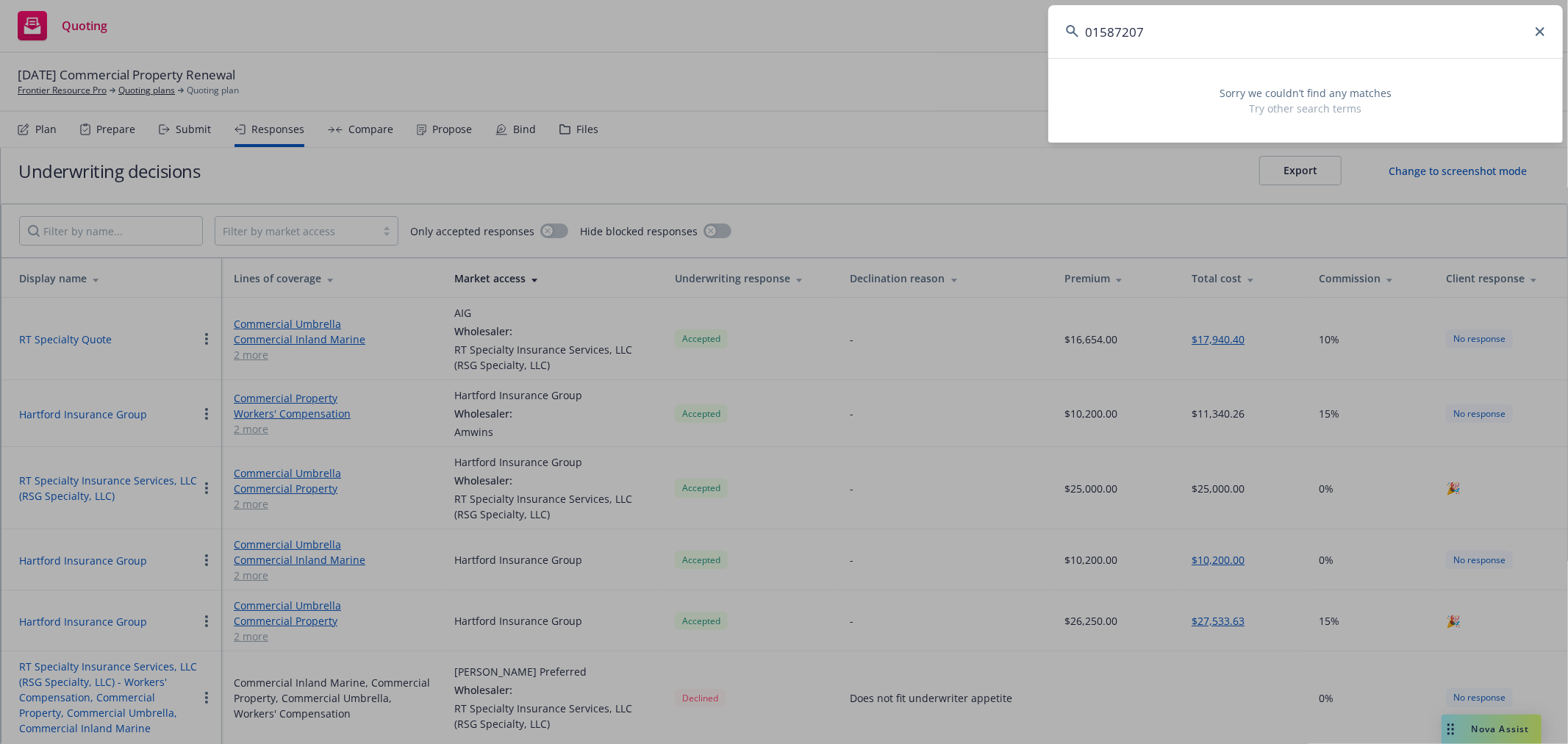
drag, startPoint x: 1157, startPoint y: 34, endPoint x: 1001, endPoint y: 20, distance: 156.6
click at [1001, 20] on div "01587207 Sorry we couldn’t find any matches Try other search terms" at bounding box center [784, 372] width 1568 height 744
paste input "kemper"
type input "kemper"
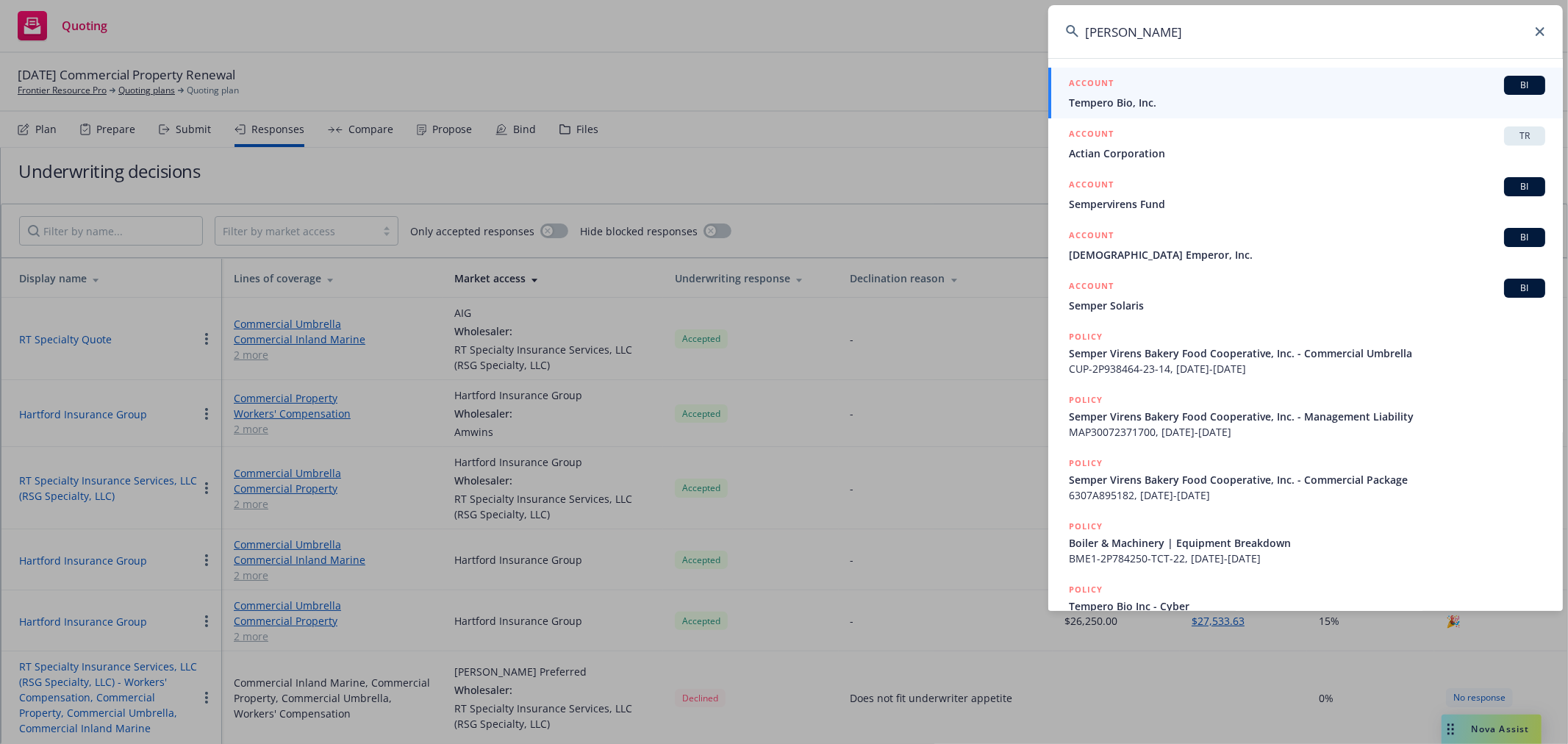
drag, startPoint x: 676, startPoint y: 47, endPoint x: 662, endPoint y: 48, distance: 14.0
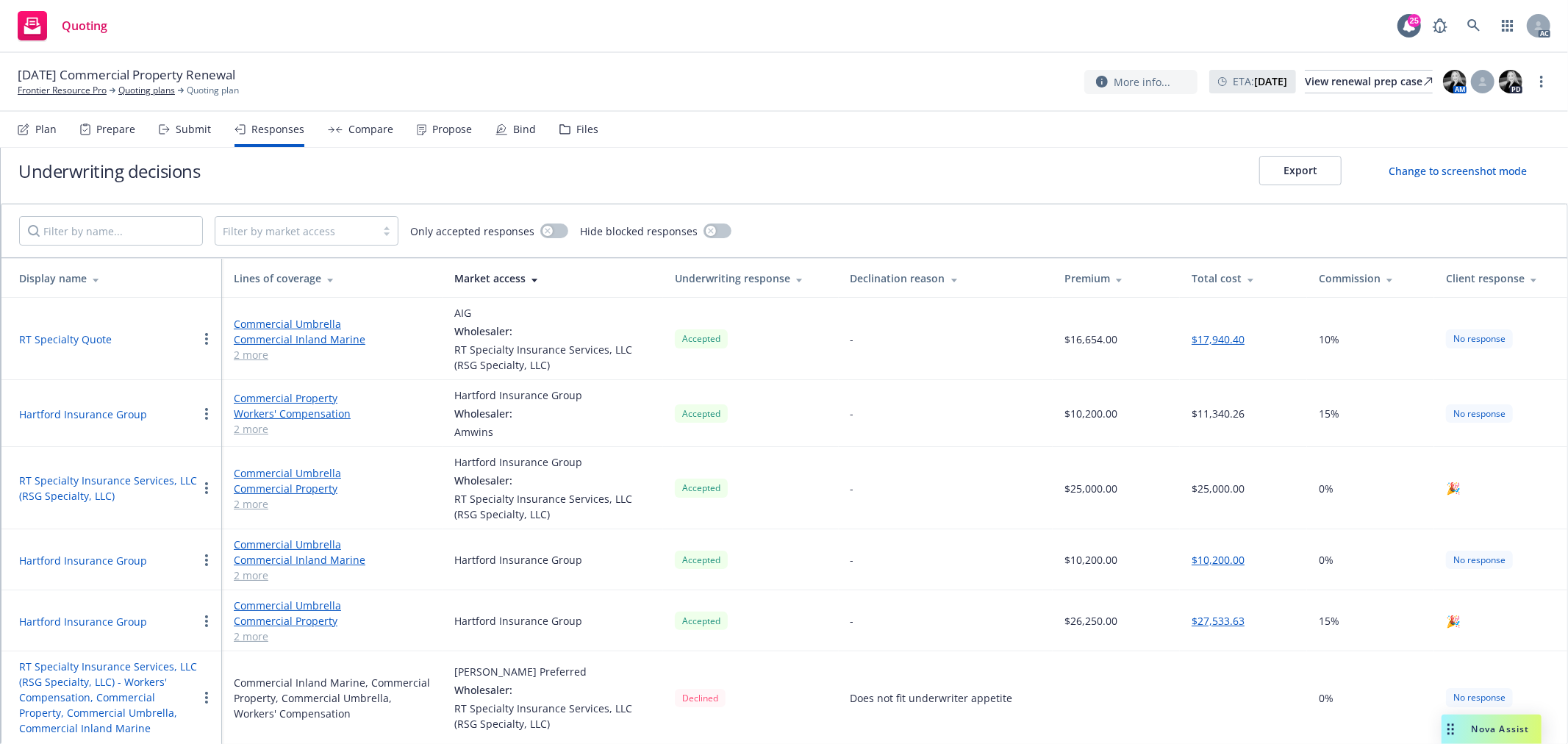
click at [201, 697] on button "button" at bounding box center [206, 697] width 17 height 17
click at [375, 709] on div "Commercial Inland Marine, Commercial Property, Commercial Umbrella, Workers' Co…" at bounding box center [332, 698] width 197 height 46
click at [515, 703] on div "RT Specialty Insurance Services, LLC (RSG Specialty, LLC)" at bounding box center [552, 716] width 197 height 31
click at [915, 697] on div "Does not fit underwriter appetite" at bounding box center [932, 698] width 163 height 15
click at [131, 714] on button "RT Specialty Insurance Services, LLC (RSG Specialty, LLC) - Workers' Compensati…" at bounding box center [108, 697] width 179 height 77
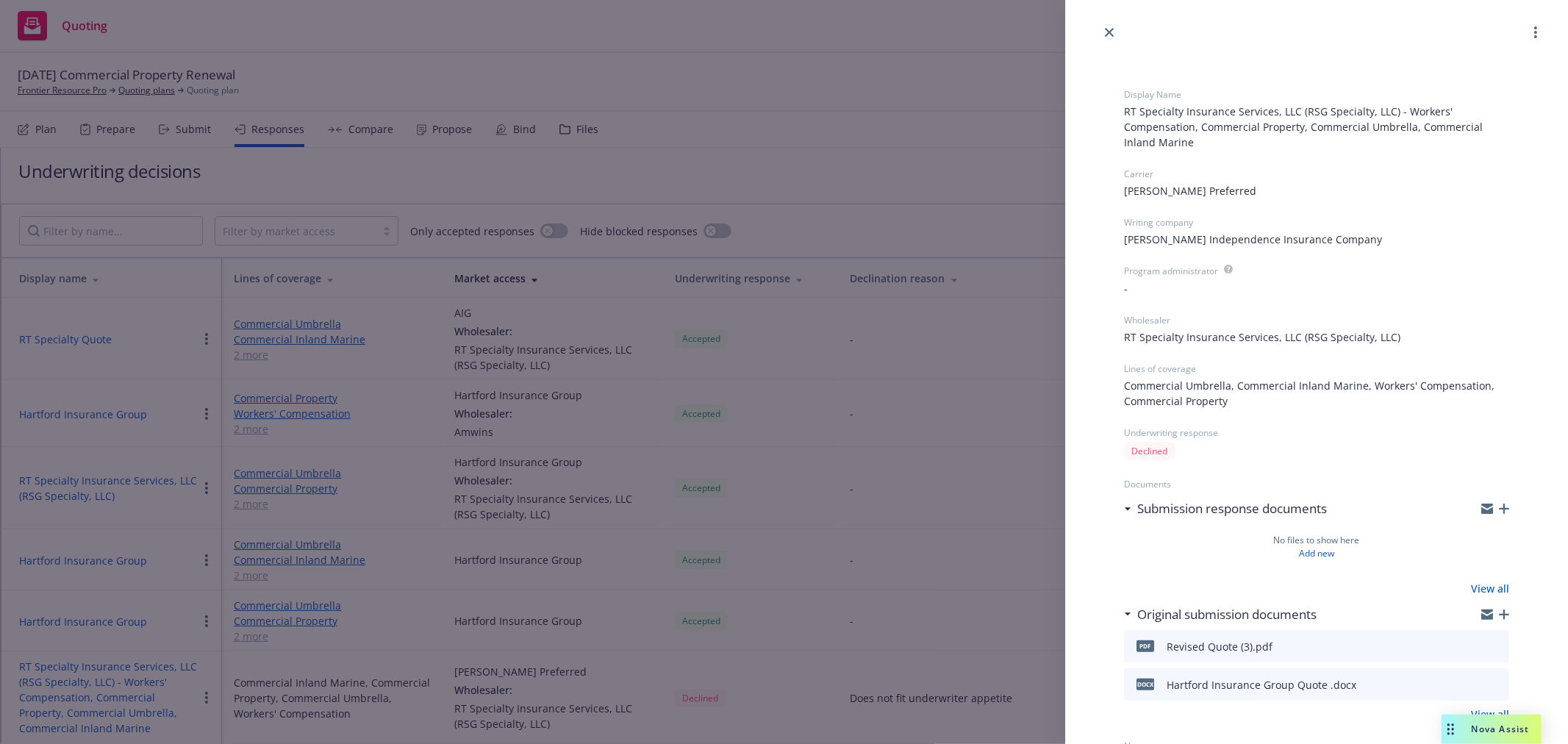
click at [1181, 192] on span "Kemper Preferred" at bounding box center [1191, 191] width 133 height 15
click at [1507, 172] on div "Display Name RT Specialty Insurance Services, LLC (RSG Specialty, LLC) - Worker…" at bounding box center [1316, 406] width 432 height 730
click at [1296, 186] on div "Kemper Preferred" at bounding box center [1316, 191] width 385 height 15
click at [1207, 193] on span "Kemper Preferred" at bounding box center [1191, 191] width 133 height 15
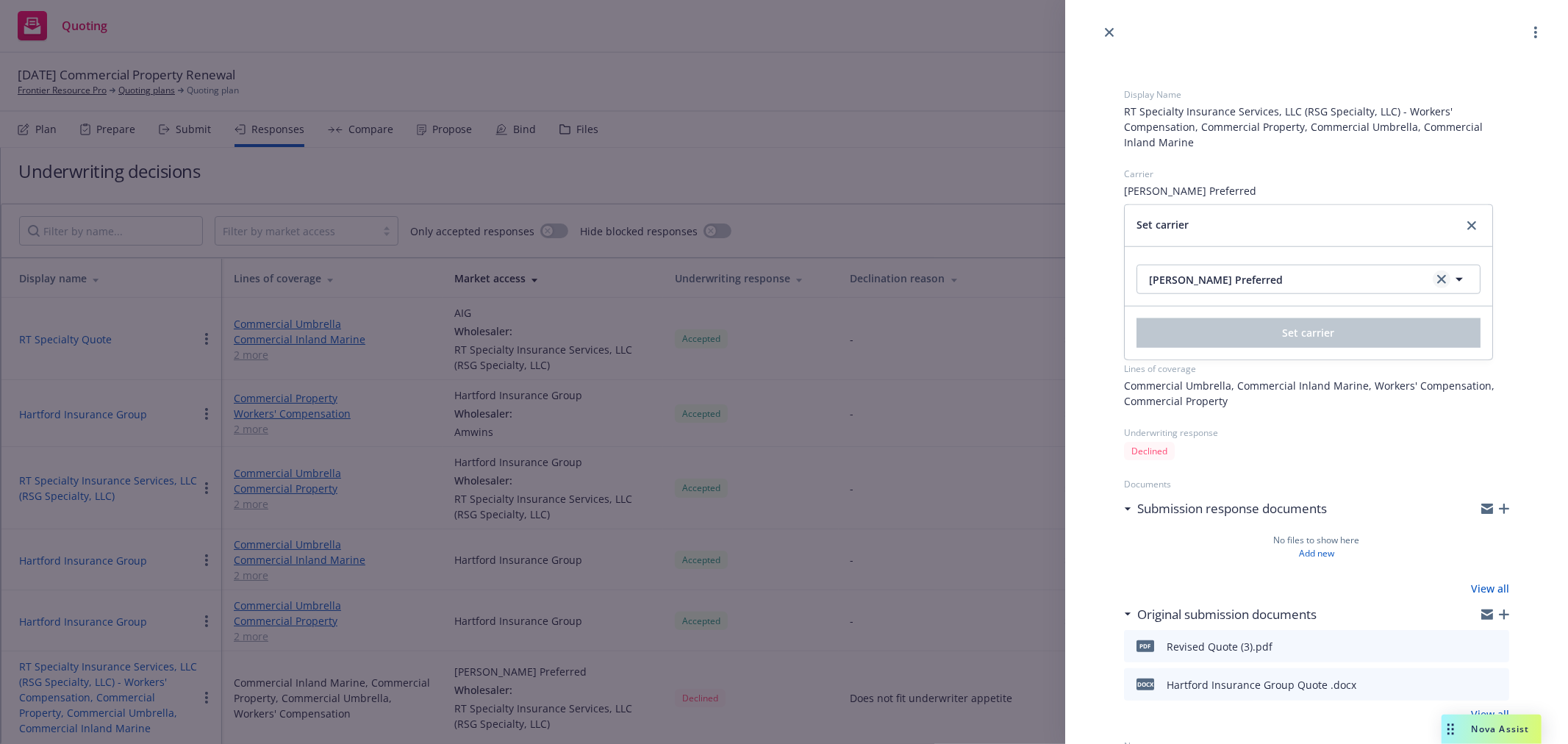
click at [1437, 277] on icon "clear selection" at bounding box center [1441, 280] width 9 height 9
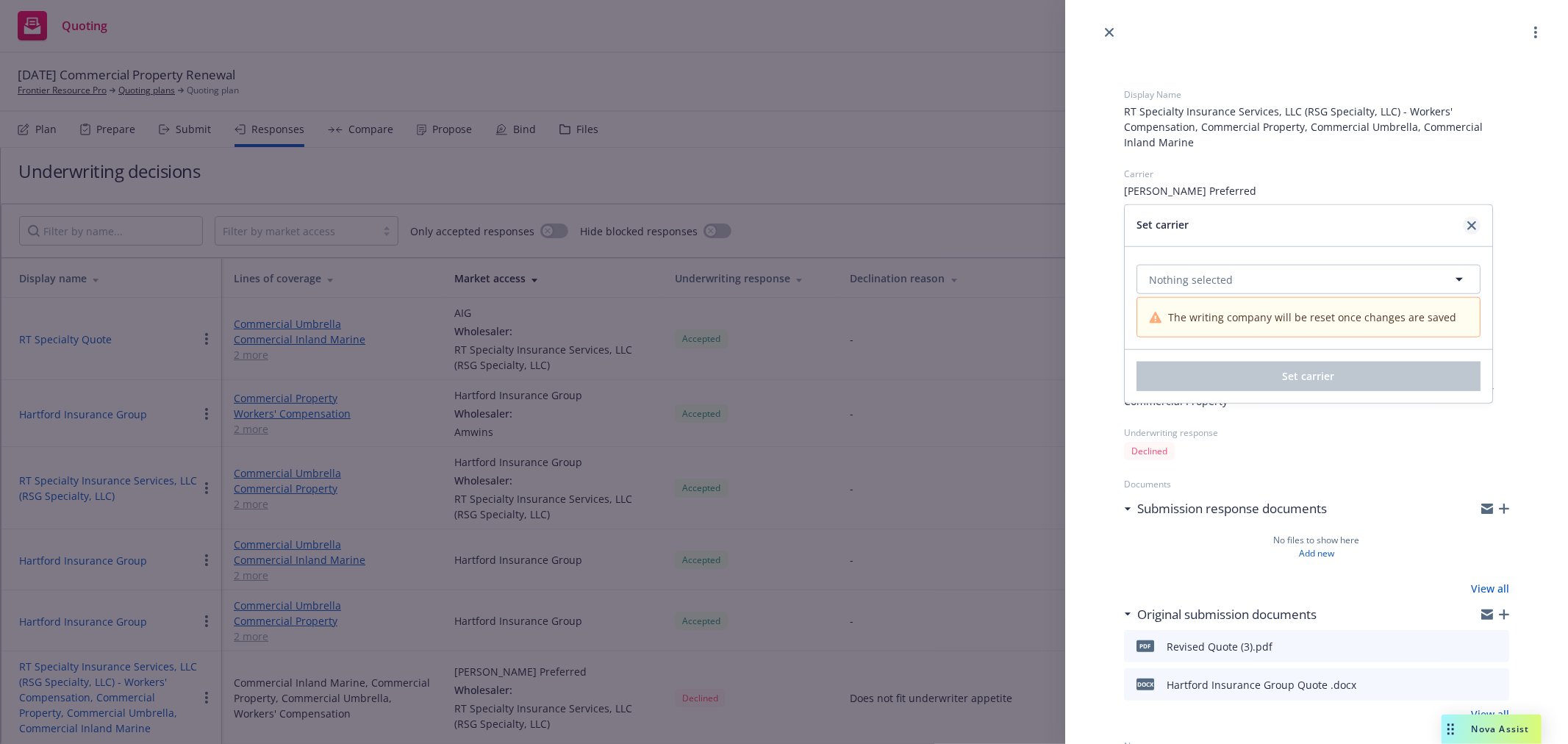
click at [1472, 226] on icon "close" at bounding box center [1472, 226] width 9 height 9
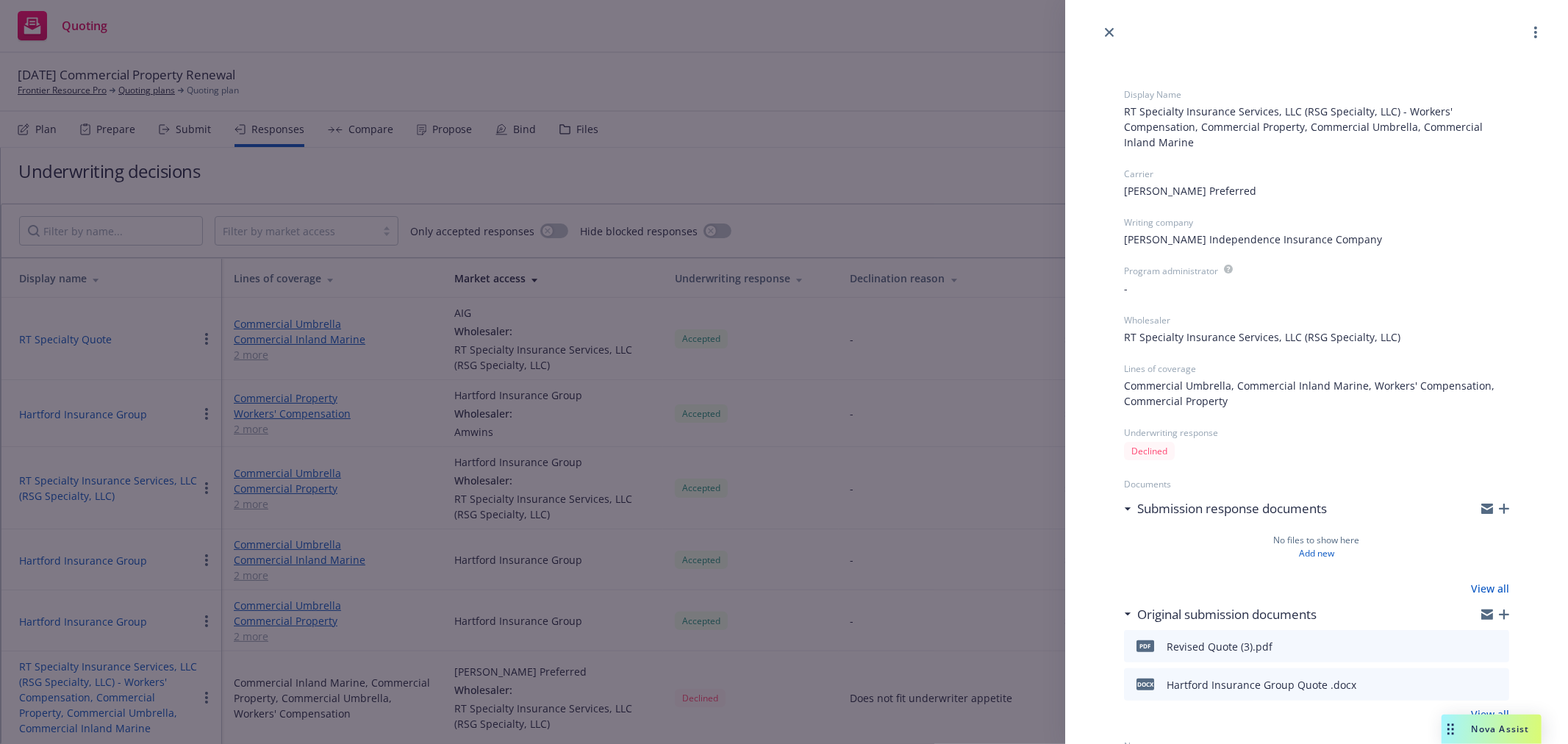
click at [1272, 239] on span "Kemper Independence Insurance Company" at bounding box center [1253, 239] width 258 height 15
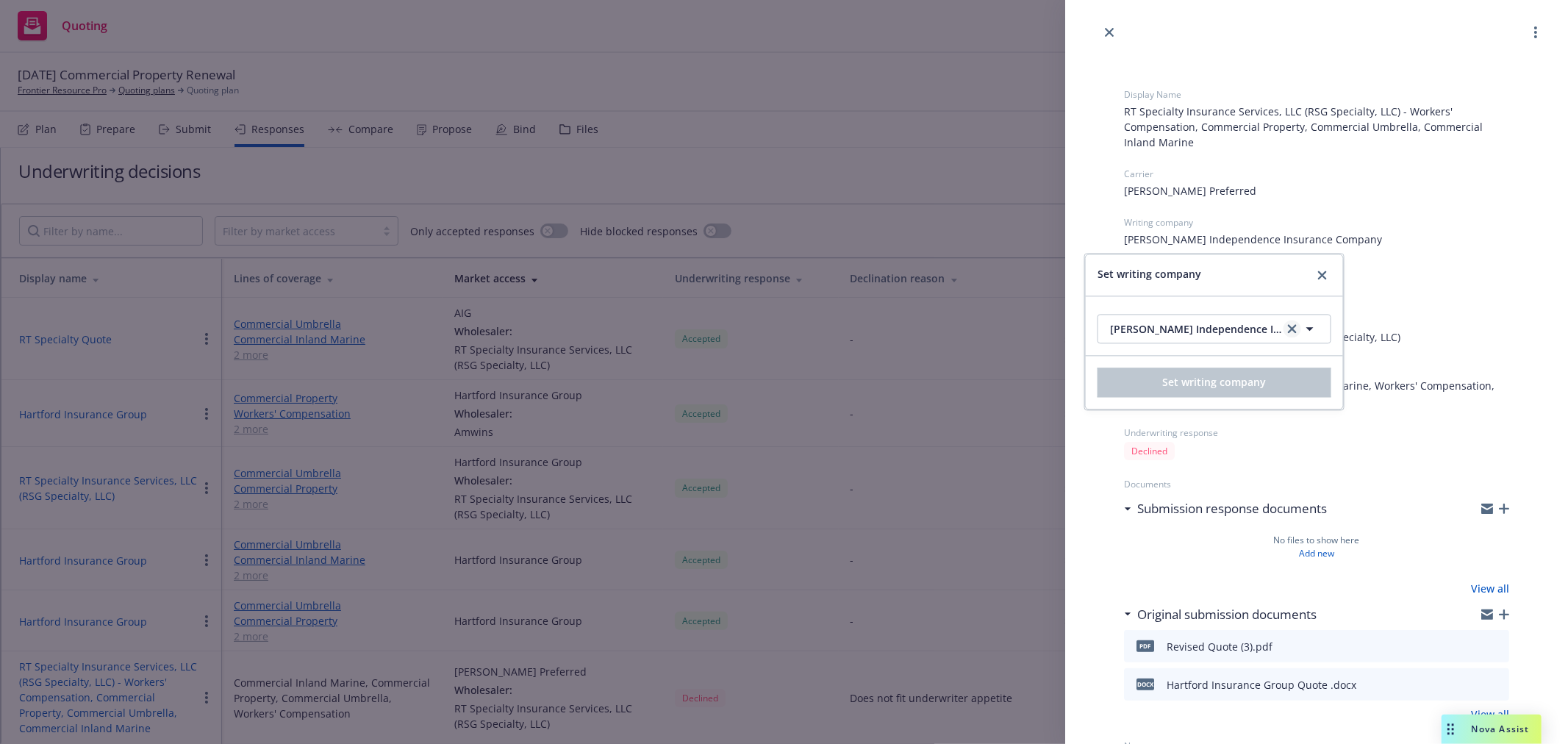
click at [1288, 328] on icon "clear selection" at bounding box center [1292, 329] width 9 height 9
click at [1245, 332] on button "Nothing selected" at bounding box center [1214, 329] width 234 height 29
type input "alli"
click at [1318, 276] on icon "close" at bounding box center [1322, 275] width 9 height 9
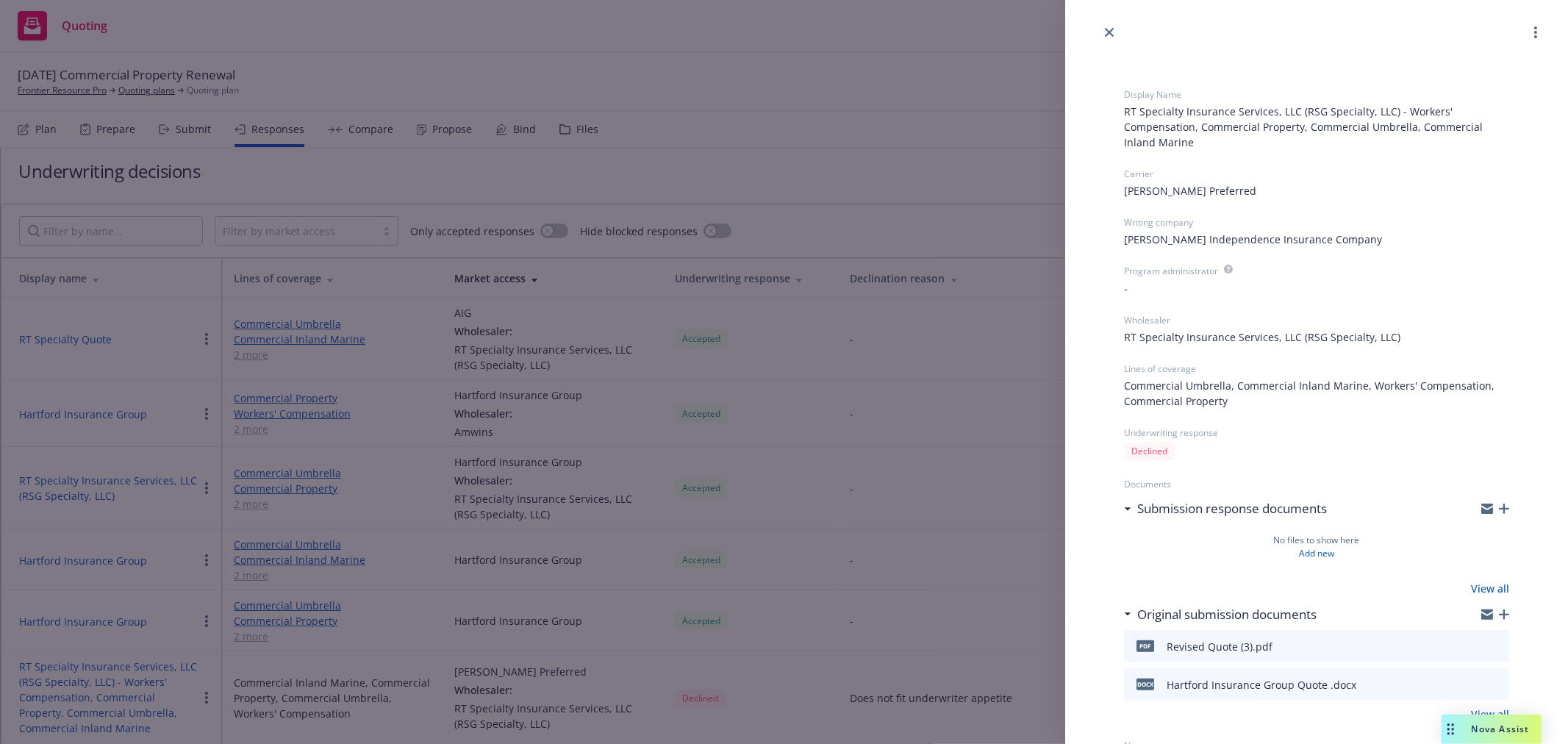
click at [865, 126] on div "Display Name RT Specialty Insurance Services, LLC (RSG Specialty, LLC) - Worker…" at bounding box center [784, 372] width 1568 height 744
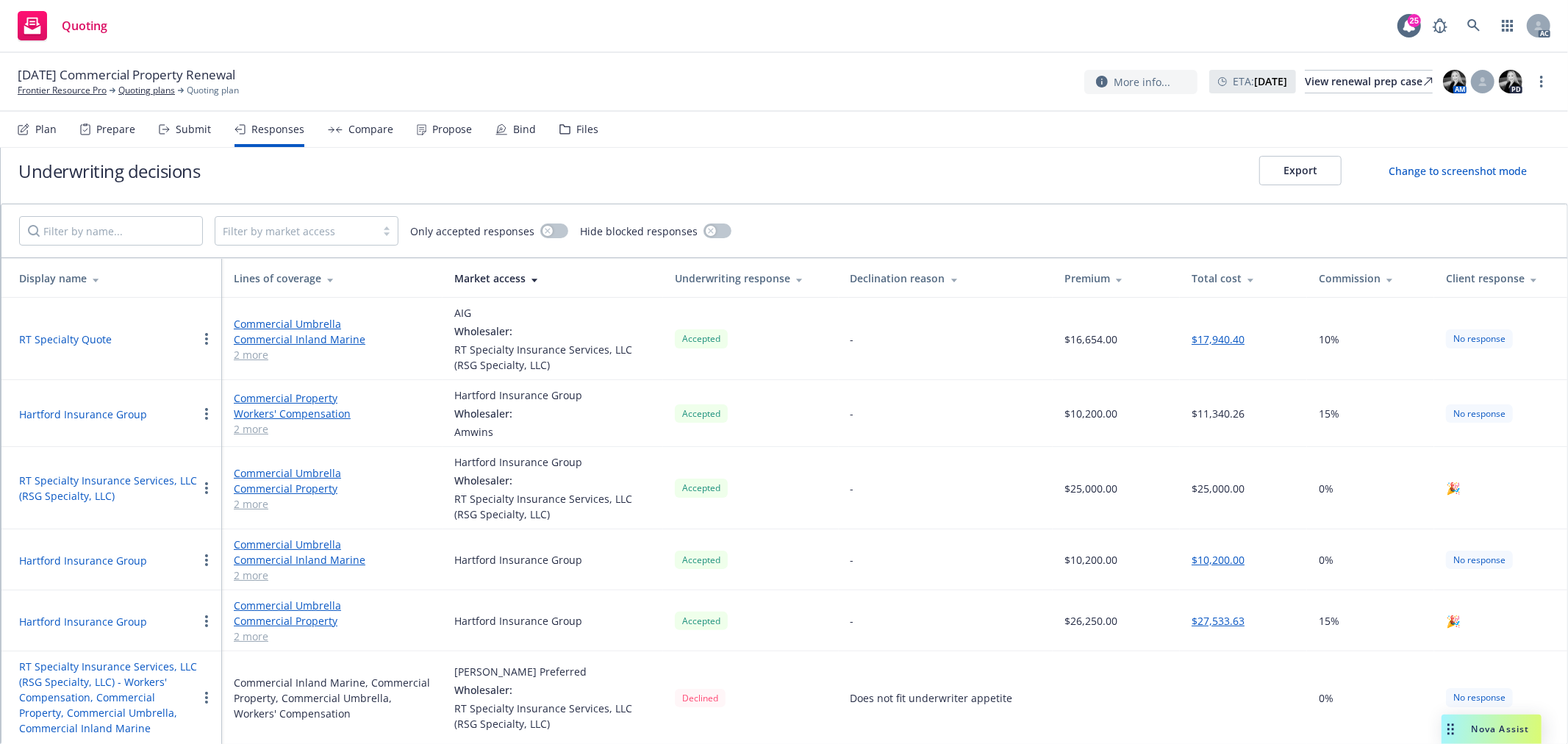
click at [96, 335] on button "RT Specialty Quote" at bounding box center [65, 339] width 93 height 15
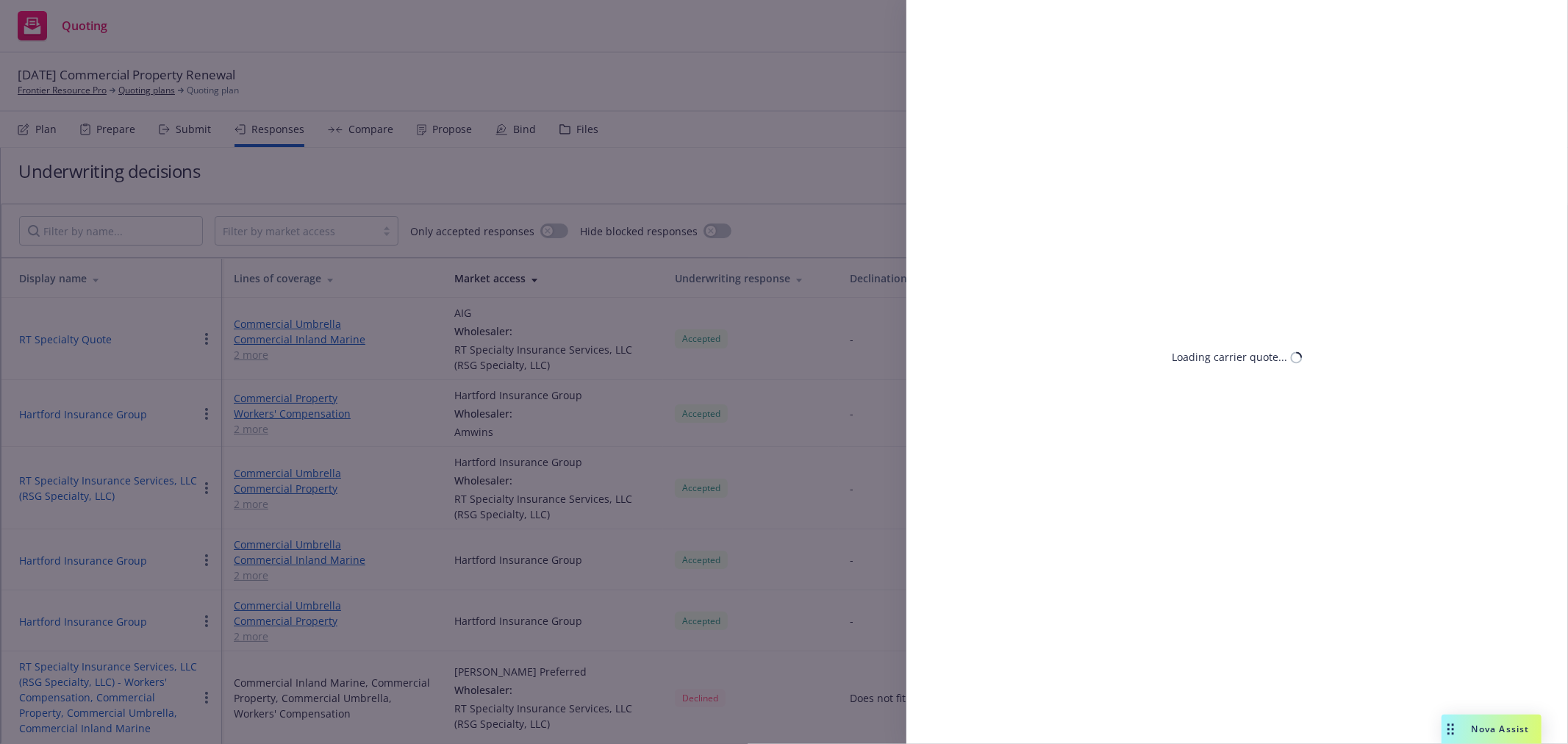
select select "TX"
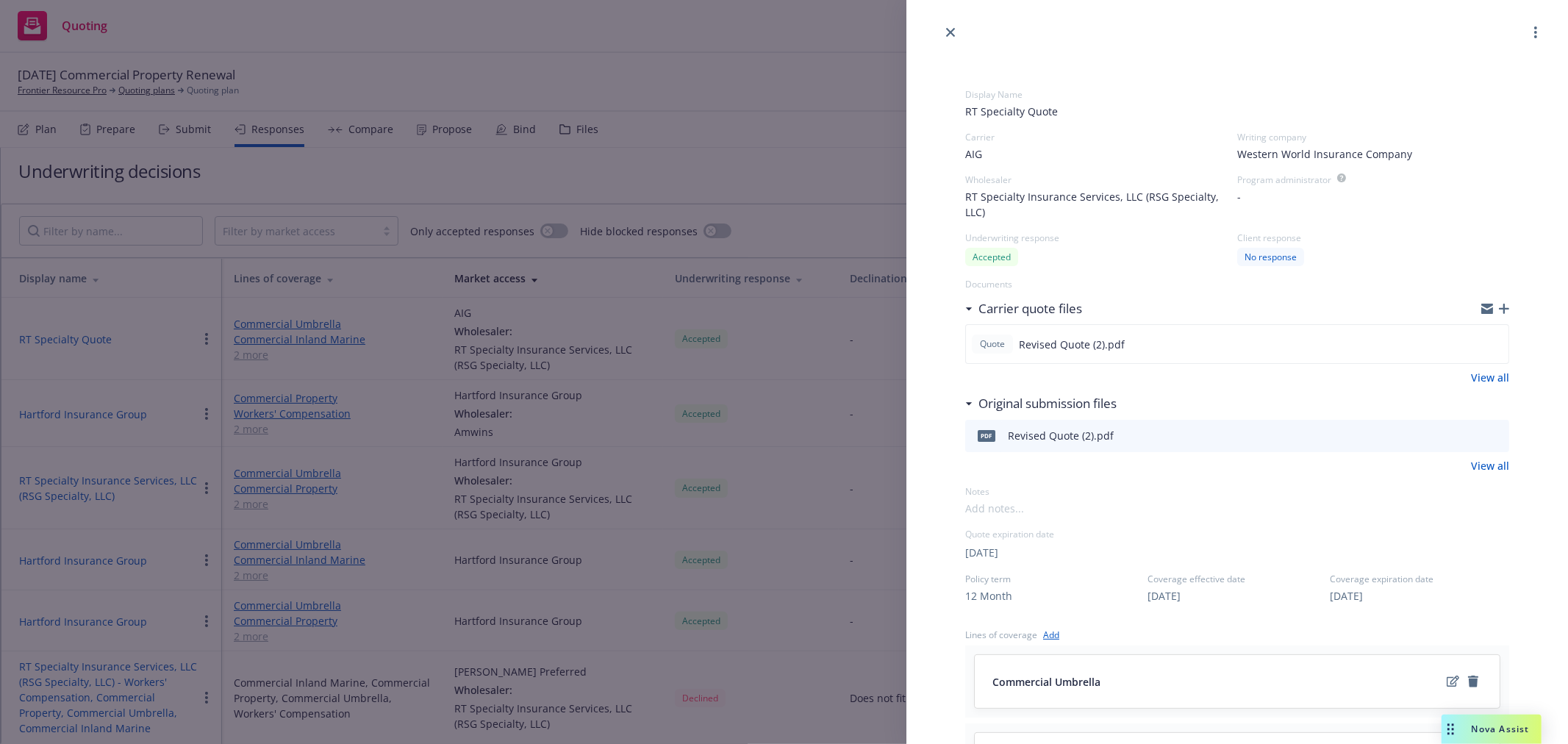
click at [1347, 156] on span "Western World Insurance Company" at bounding box center [1325, 154] width 175 height 15
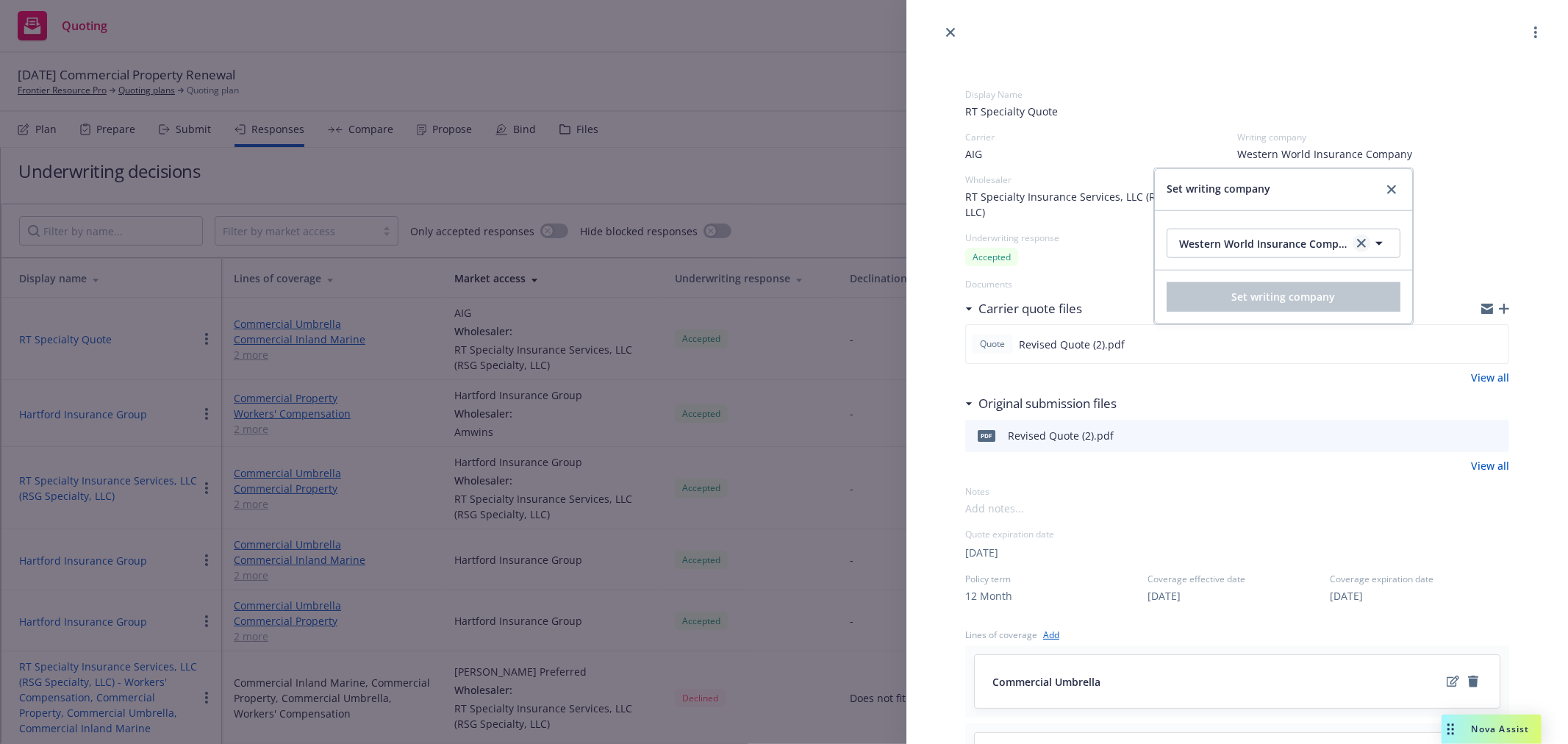
click at [1357, 243] on icon "clear selection" at bounding box center [1362, 243] width 9 height 9
click at [1387, 188] on icon "close" at bounding box center [1392, 190] width 9 height 9
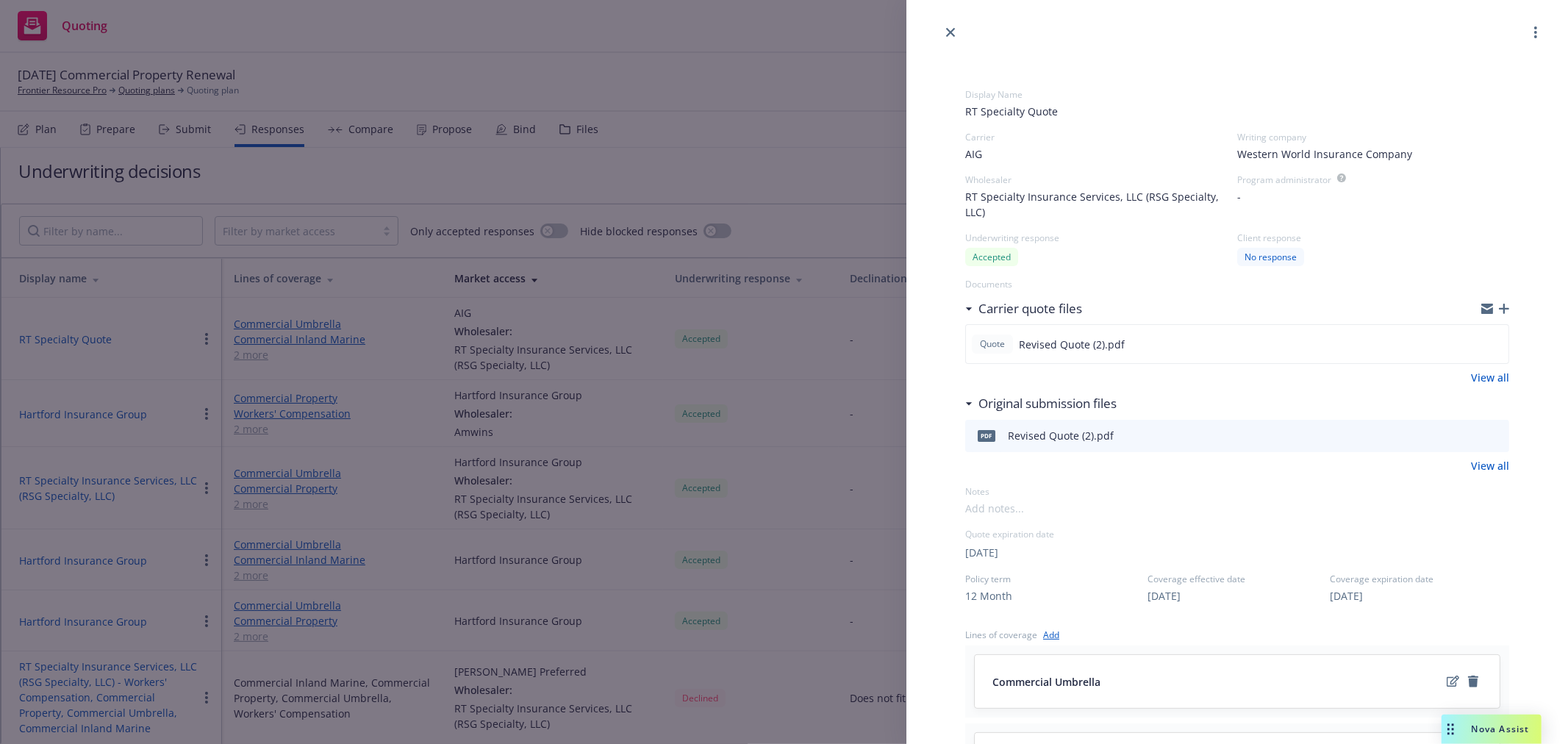
click at [1127, 195] on span "RT Specialty Insurance Services, LLC (RSG Specialty, LLC)" at bounding box center [1101, 204] width 272 height 31
click at [1318, 185] on div "Program administrator" at bounding box center [1284, 179] width 94 height 13
click at [974, 149] on span "AIG" at bounding box center [974, 154] width 17 height 15
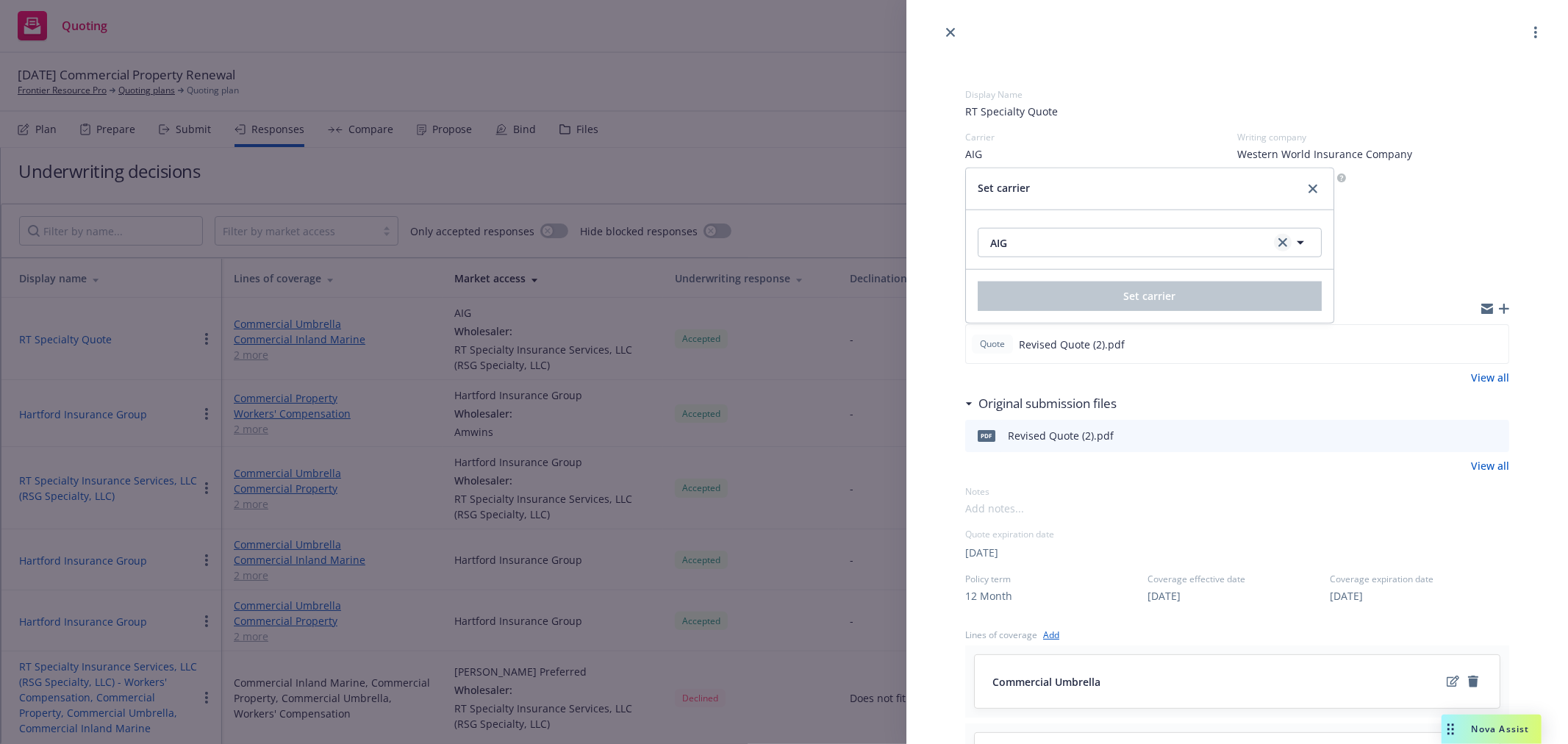
click at [1279, 241] on icon "clear selection" at bounding box center [1282, 243] width 9 height 9
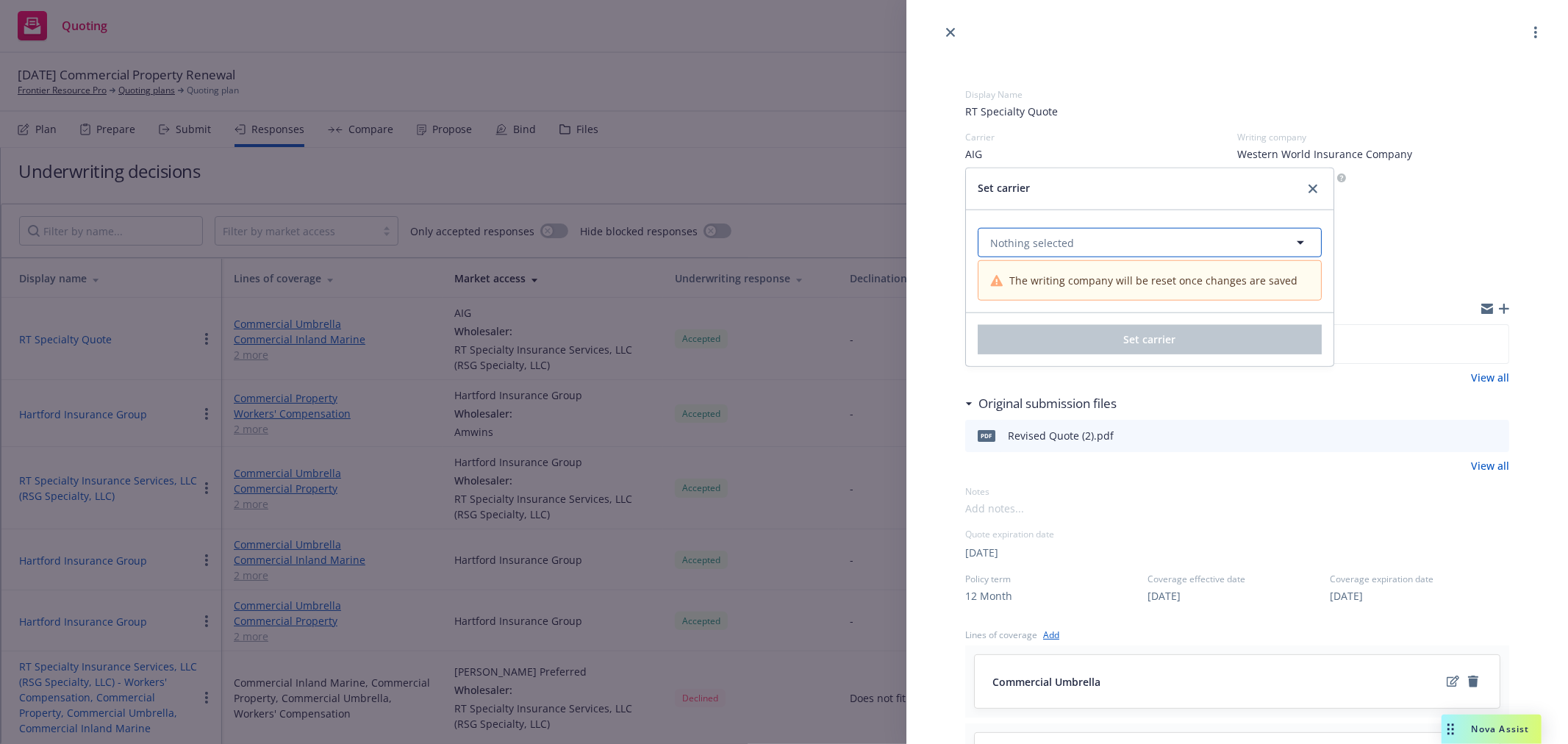
click at [1172, 244] on button "Nothing selected" at bounding box center [1149, 242] width 344 height 29
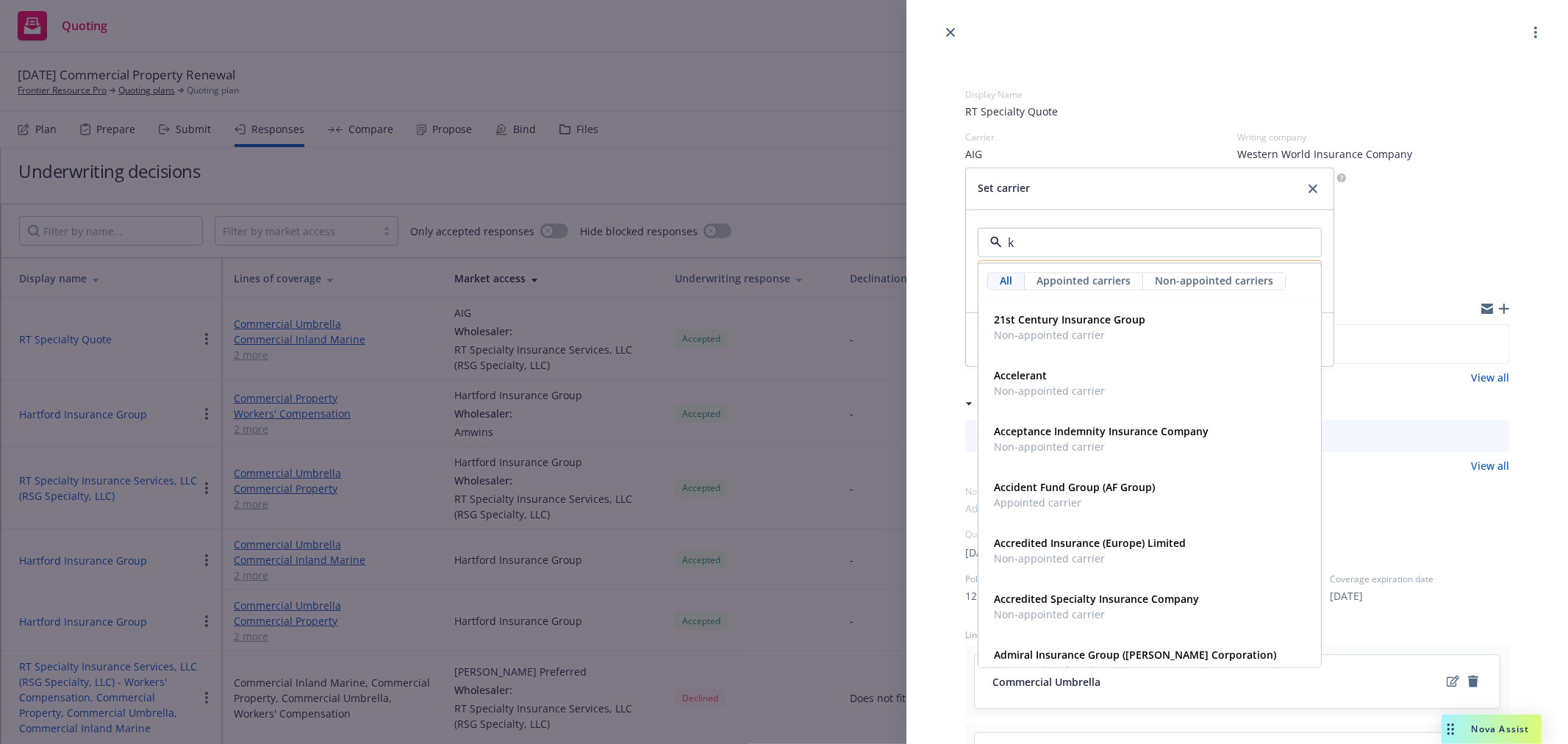
type input "ke"
click at [1132, 320] on div "Infinity (Kemper) Appointed carrier" at bounding box center [1149, 328] width 323 height 37
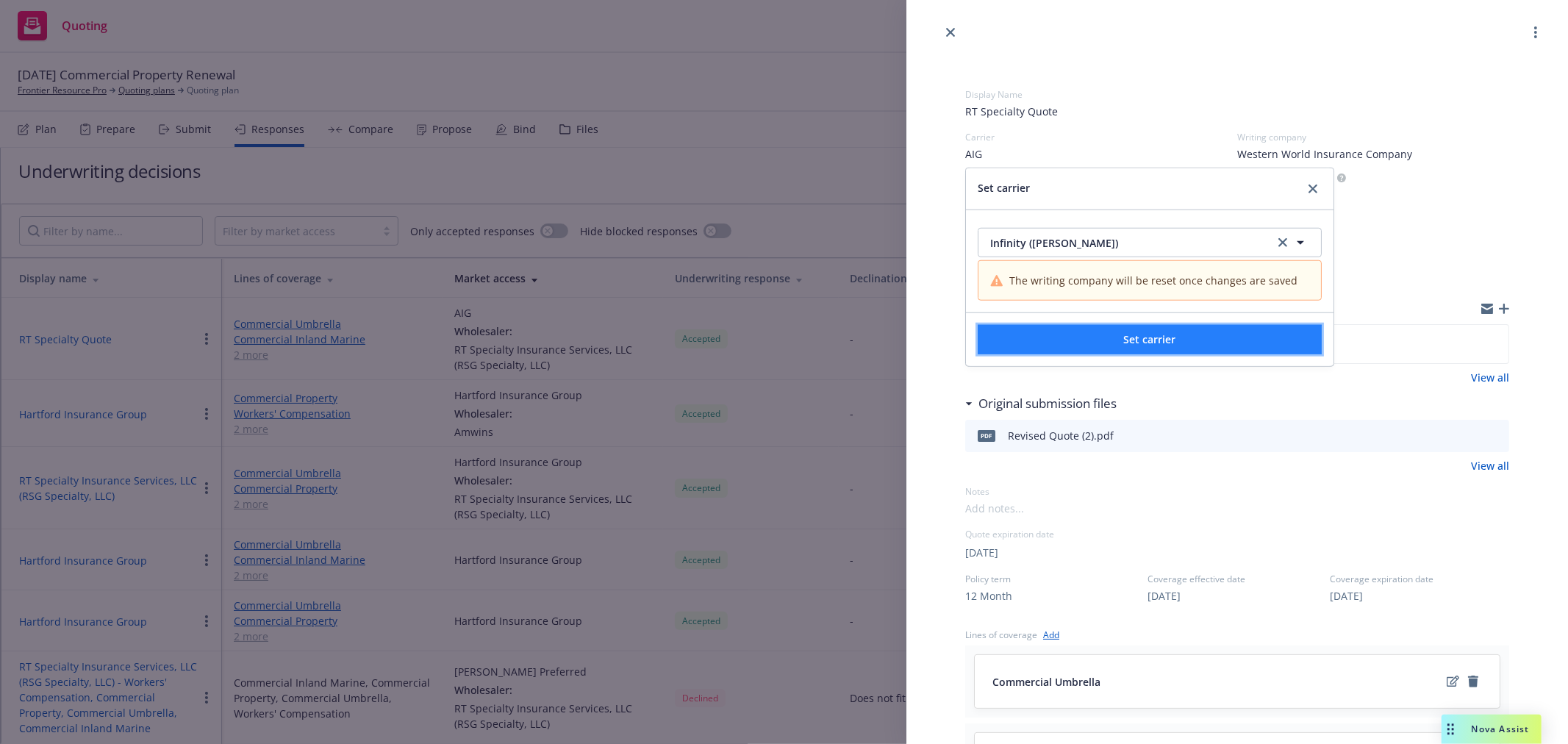
click at [1162, 344] on span "Set carrier" at bounding box center [1150, 339] width 52 height 14
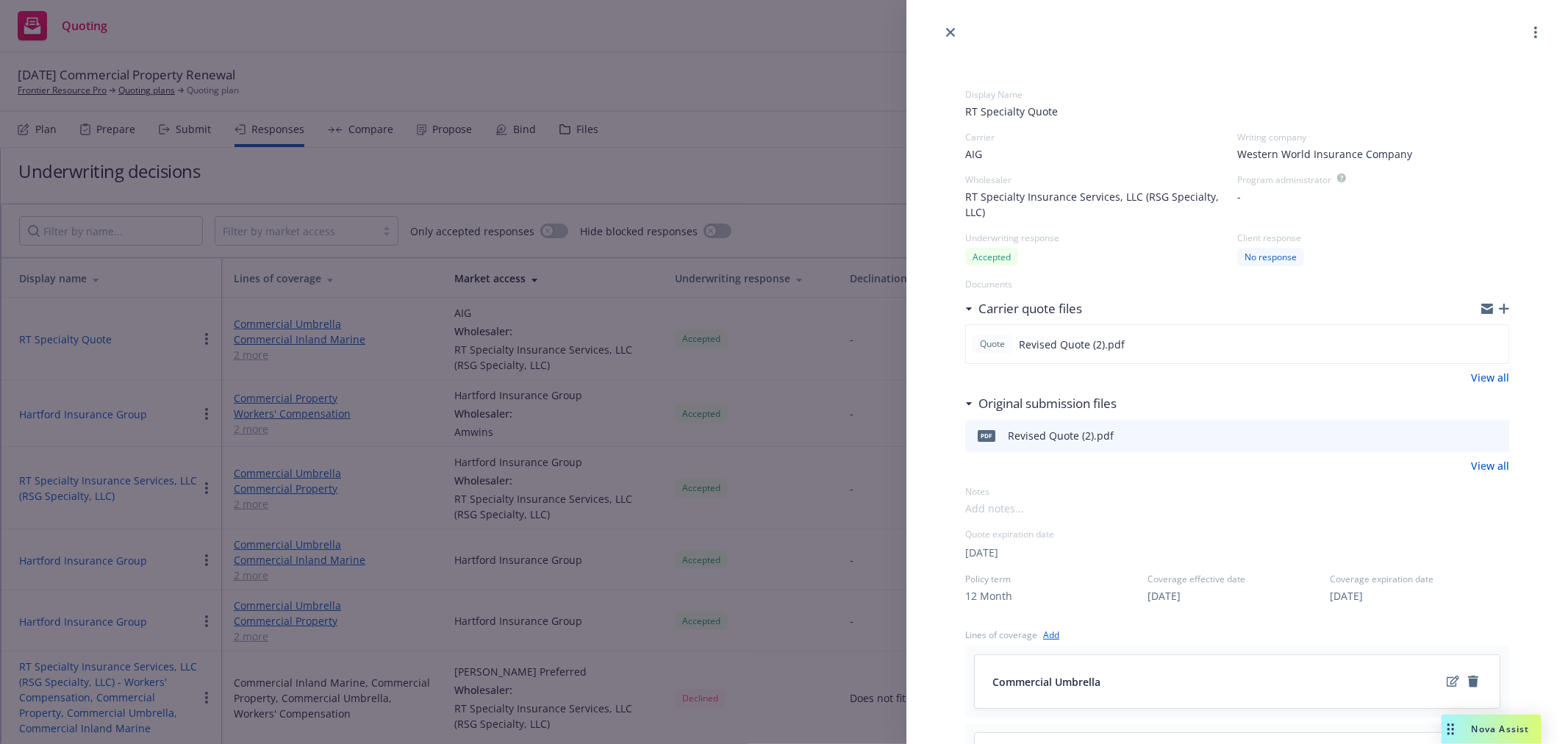
click at [1353, 156] on div "Western World Insurance Company" at bounding box center [1373, 154] width 272 height 15
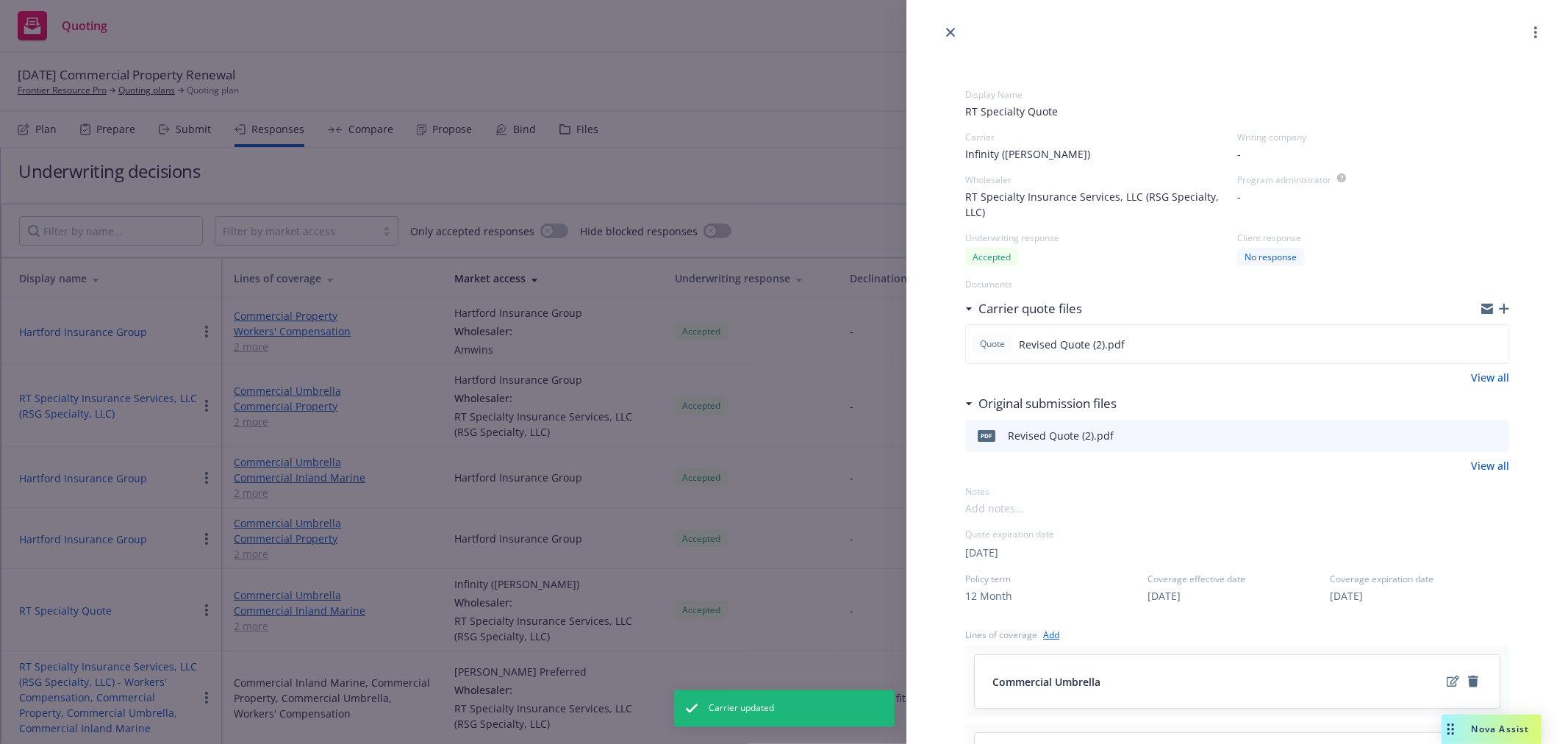
click at [1288, 156] on div "-" at bounding box center [1373, 154] width 272 height 15
click at [1244, 148] on div "-" at bounding box center [1373, 154] width 272 height 15
click at [1237, 153] on span "-" at bounding box center [1239, 154] width 4 height 15
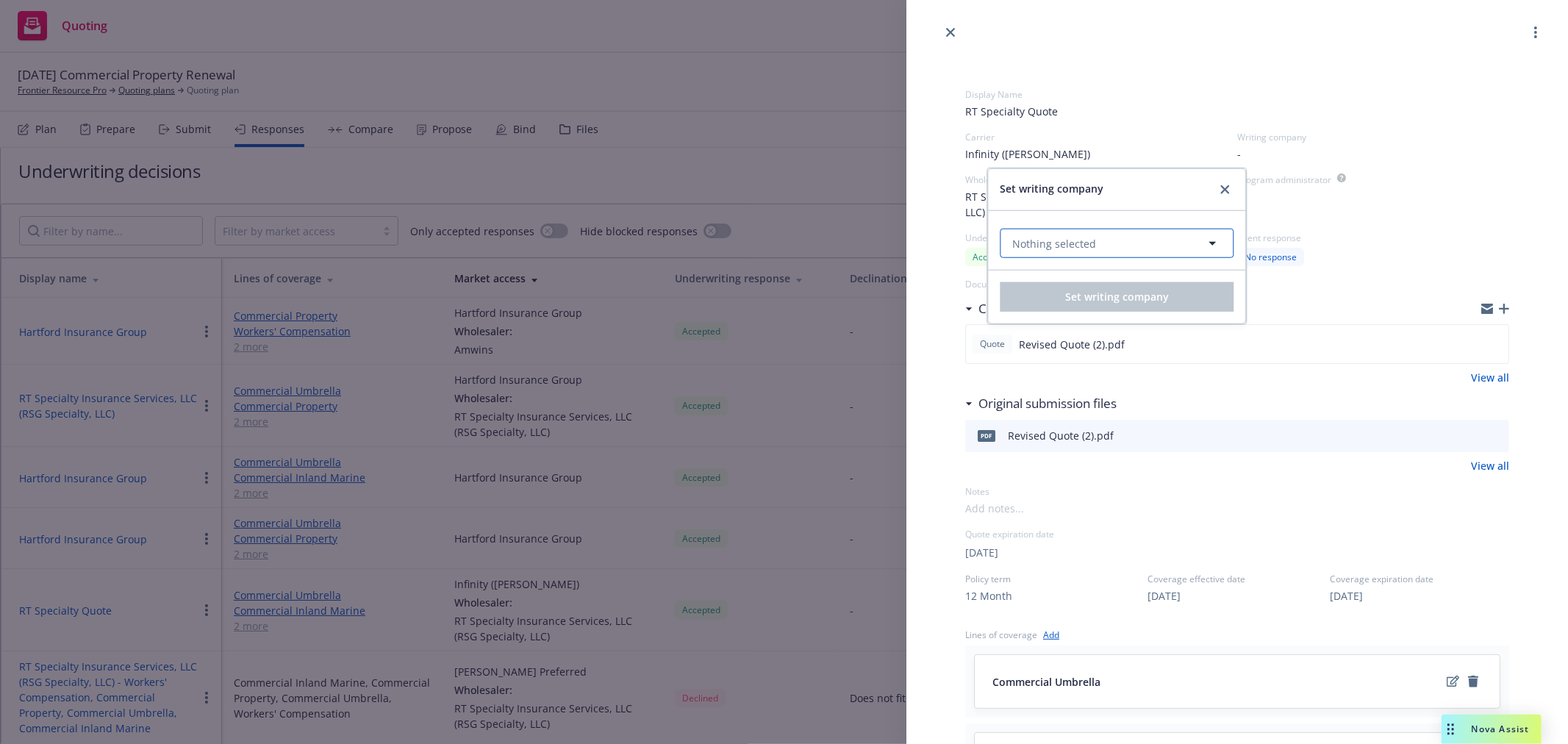
click at [1094, 238] on button "Nothing selected" at bounding box center [1117, 243] width 234 height 29
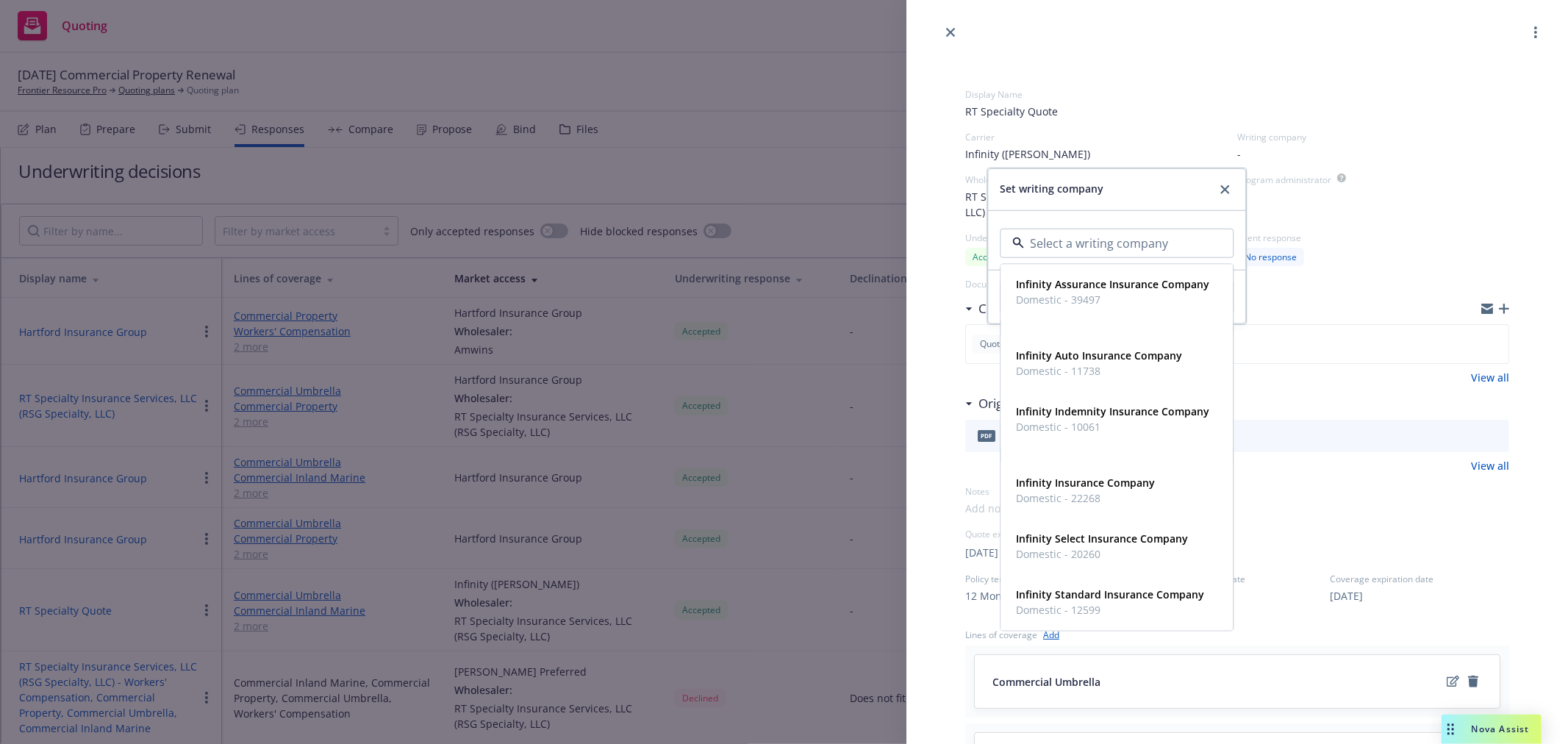
click at [1093, 238] on input at bounding box center [1114, 243] width 179 height 17
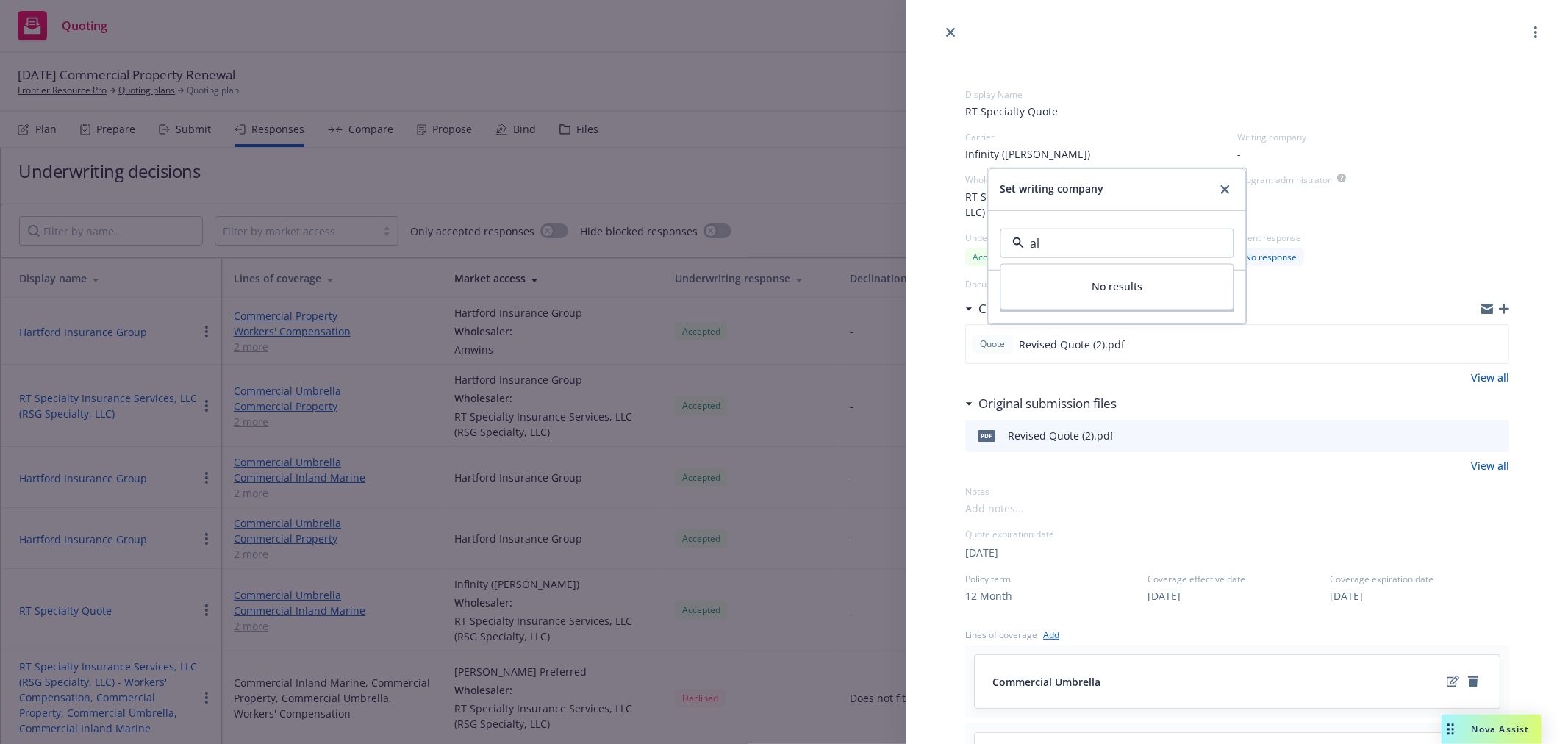
type input "a"
type input "k"
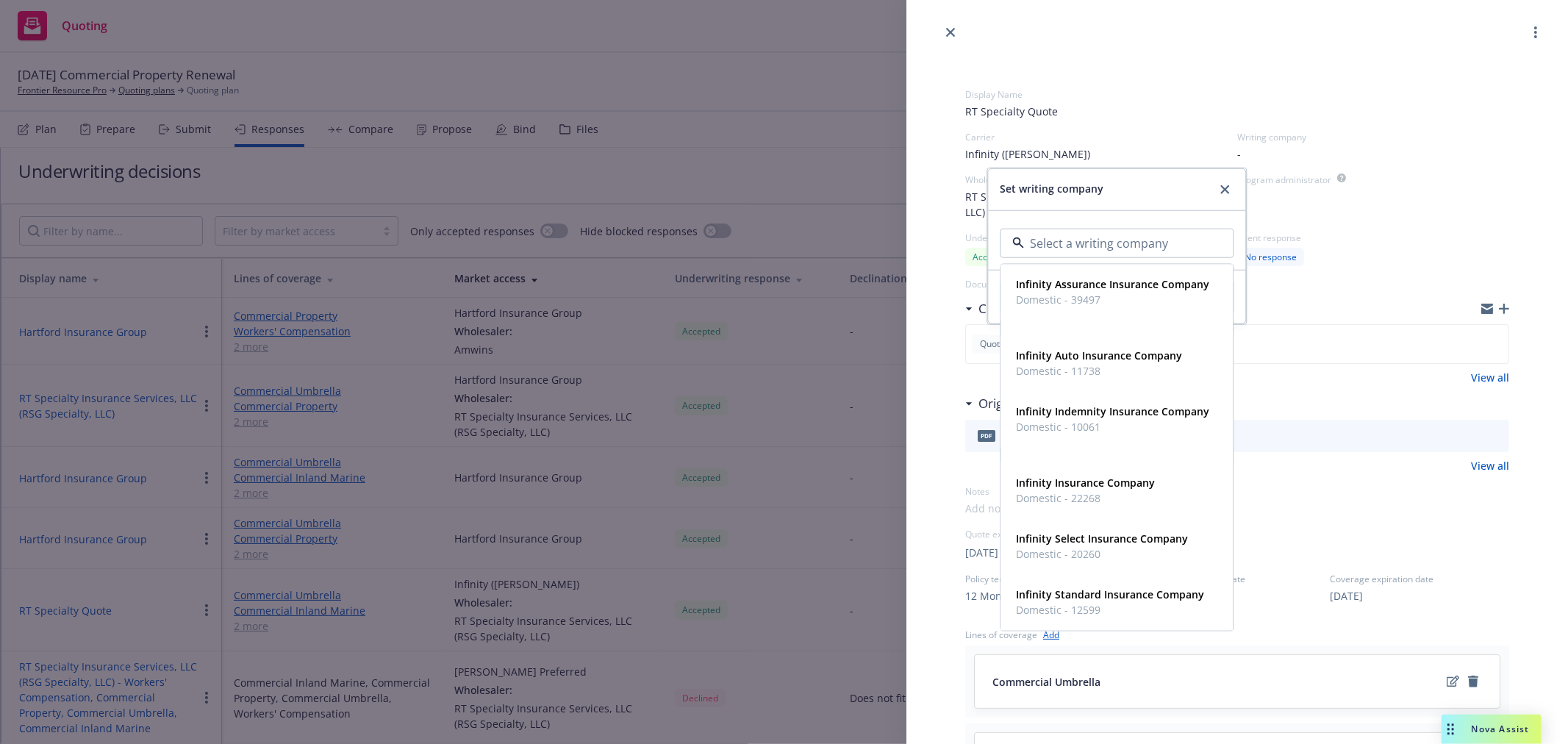
click at [1223, 184] on div "Set writing company" at bounding box center [1116, 189] width 257 height 41
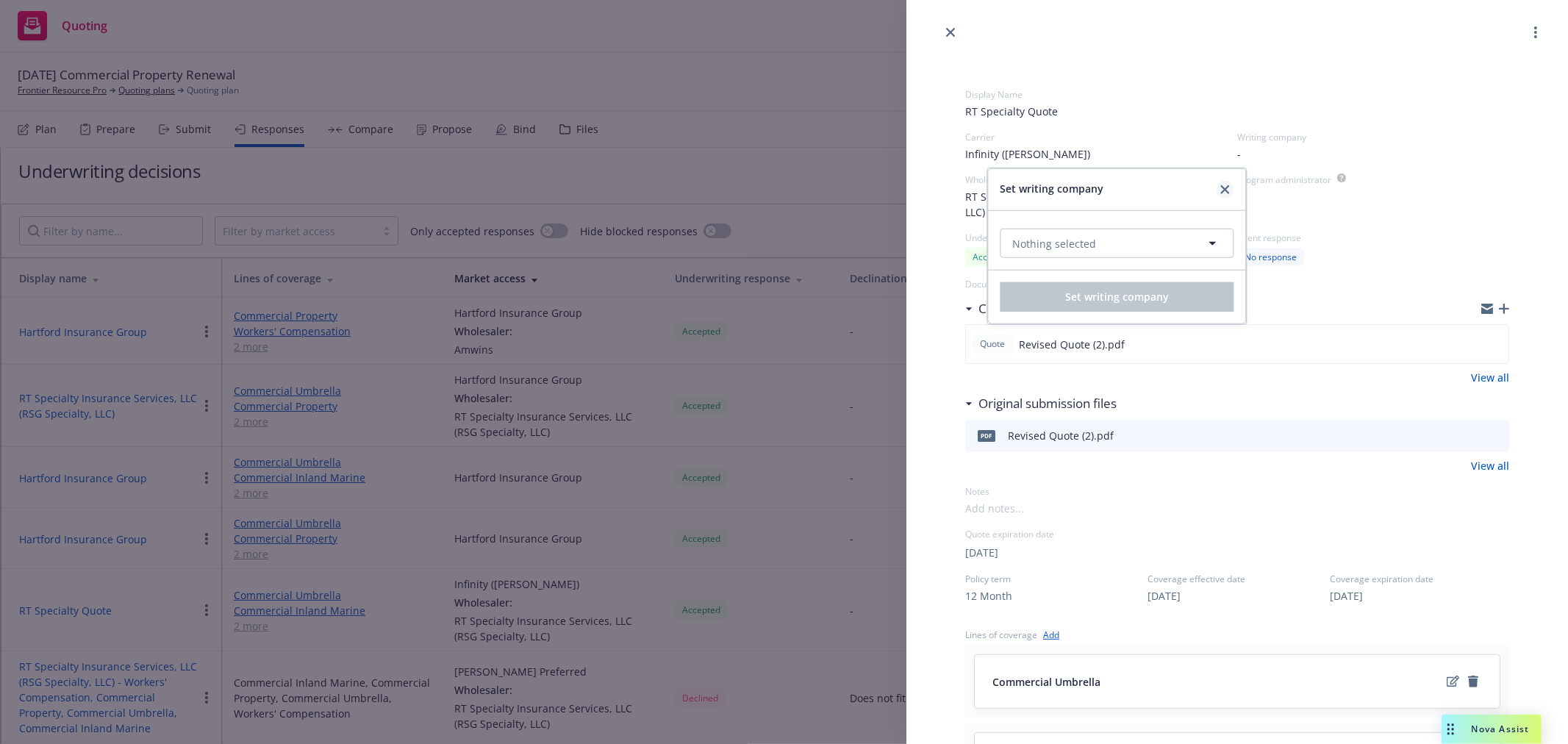
click at [1215, 181] on link "close" at bounding box center [1224, 189] width 17 height 17
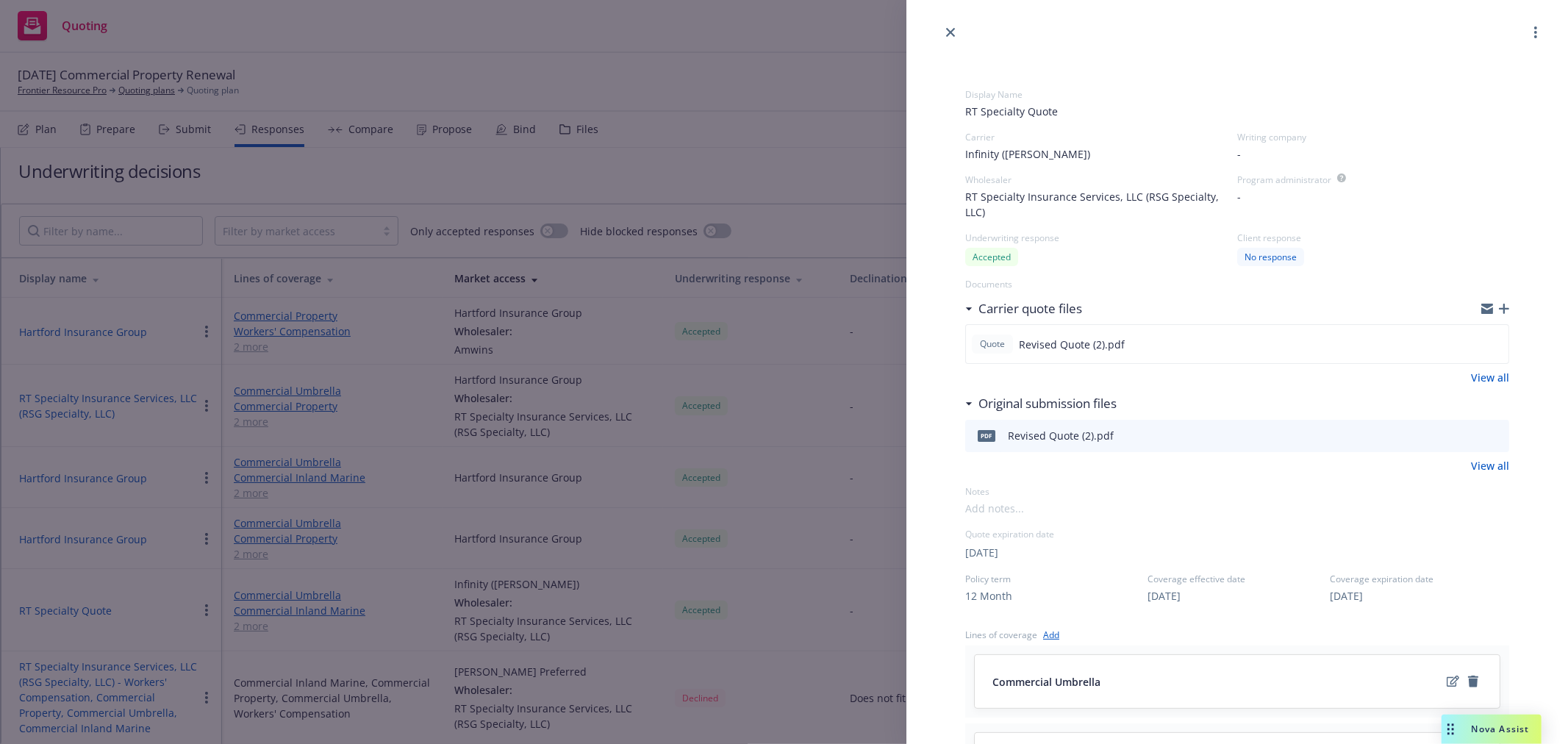
click at [1036, 156] on span "Infinity (Kemper)" at bounding box center [1028, 154] width 125 height 15
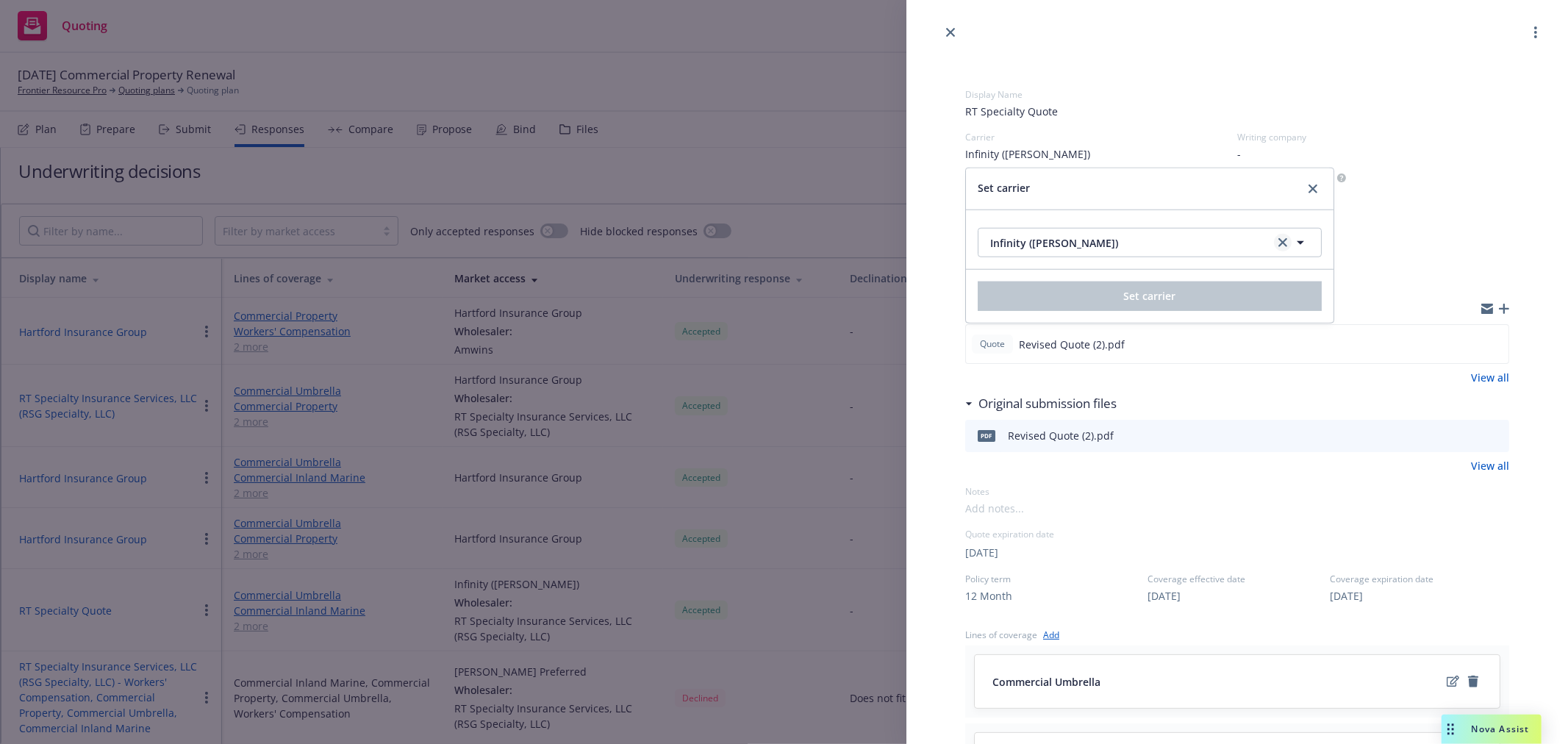
click at [1282, 241] on icon "clear selection" at bounding box center [1282, 243] width 9 height 9
click at [1313, 185] on icon "close" at bounding box center [1313, 189] width 9 height 9
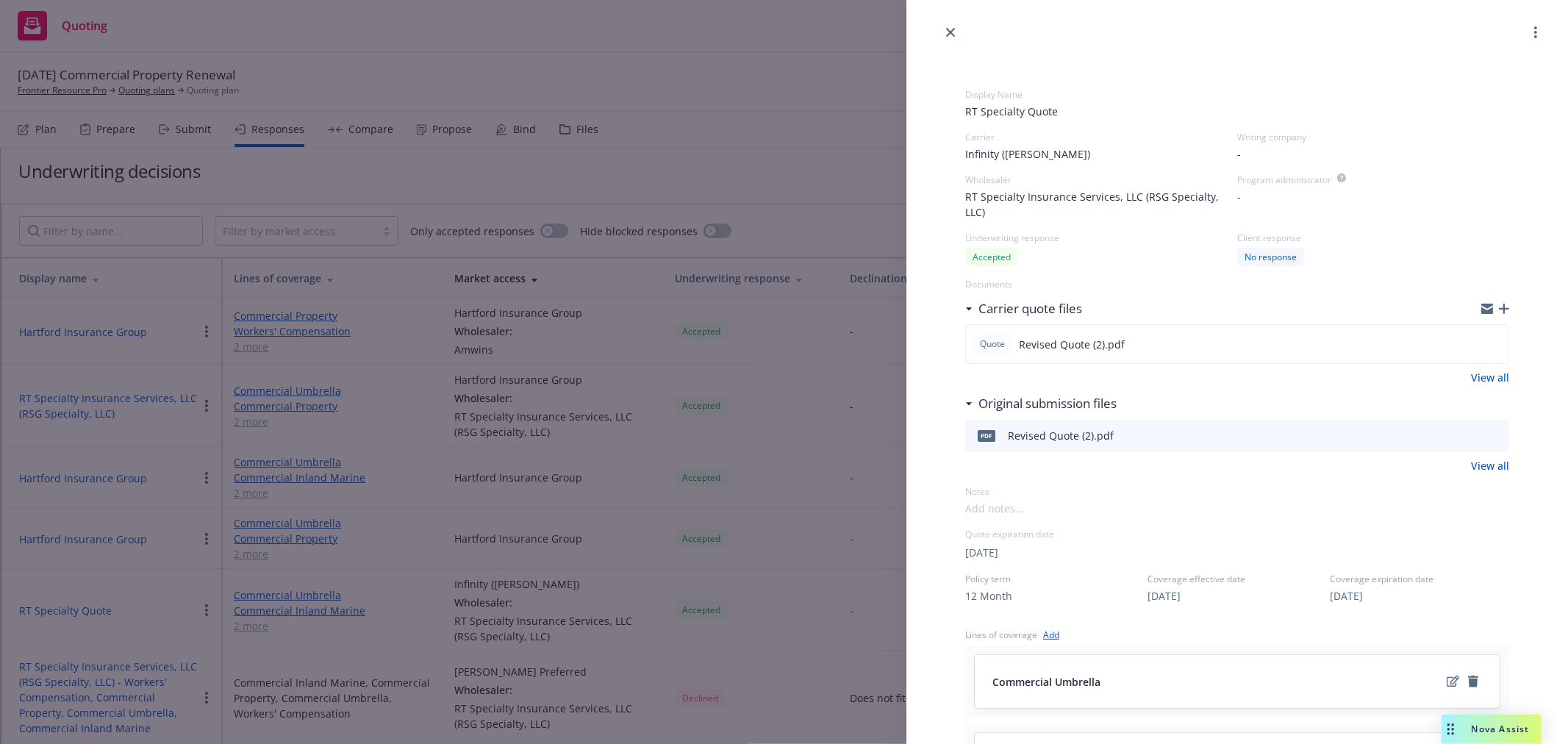
click at [1017, 155] on span "Infinity (Kemper)" at bounding box center [1028, 154] width 125 height 15
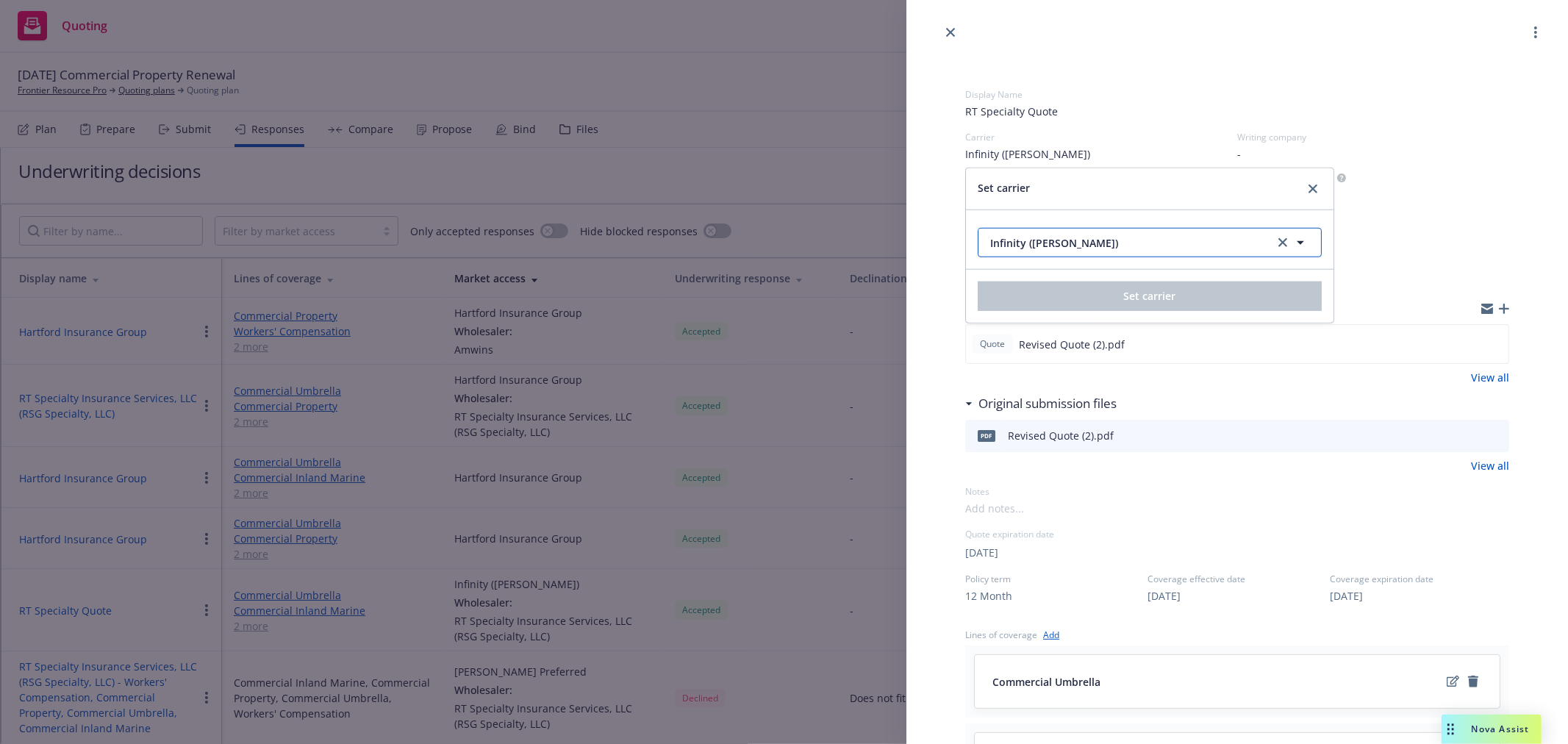
click at [1294, 241] on icon "button" at bounding box center [1300, 242] width 17 height 17
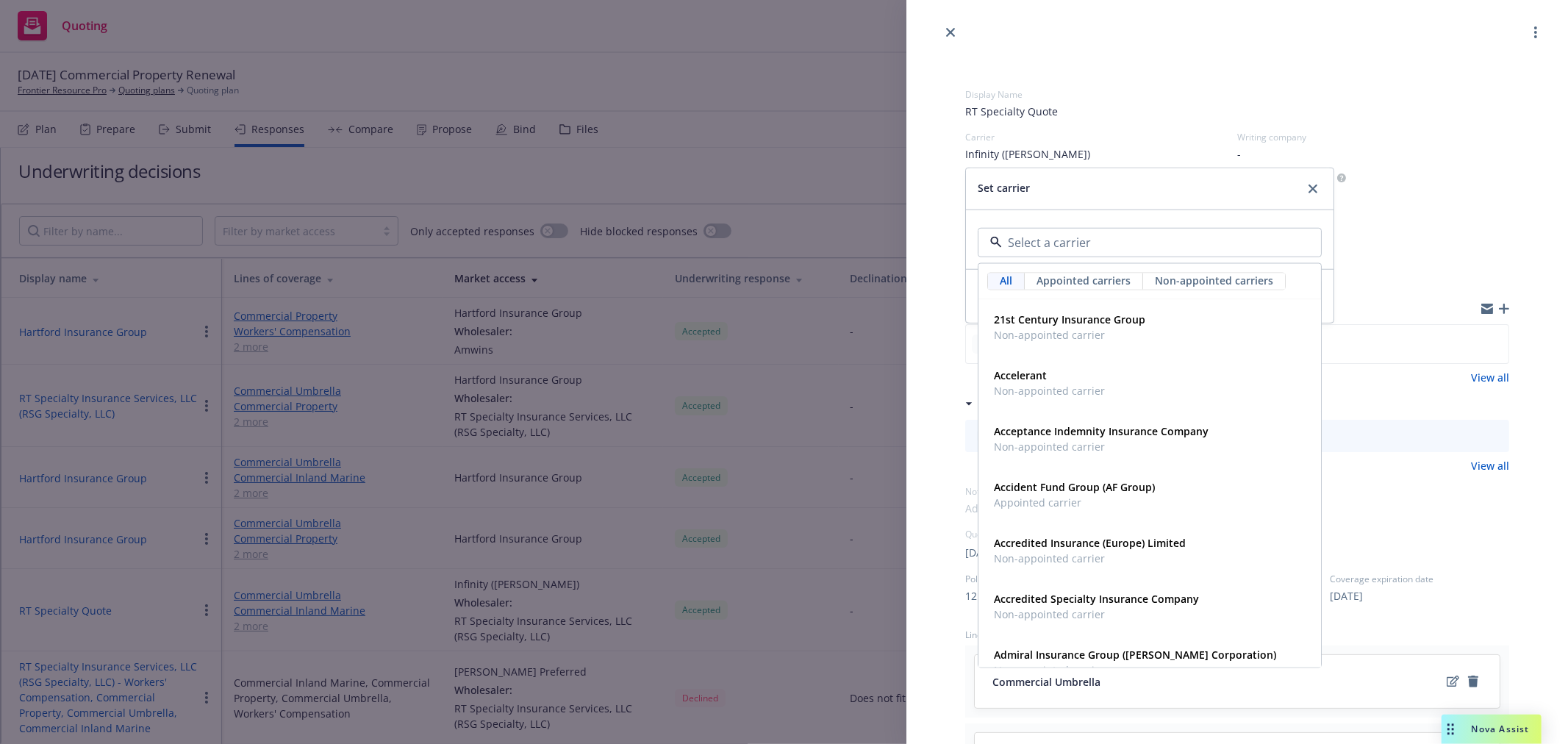
click at [1215, 232] on div at bounding box center [1149, 242] width 344 height 29
click at [1162, 248] on input at bounding box center [1147, 242] width 289 height 17
type input "alli"
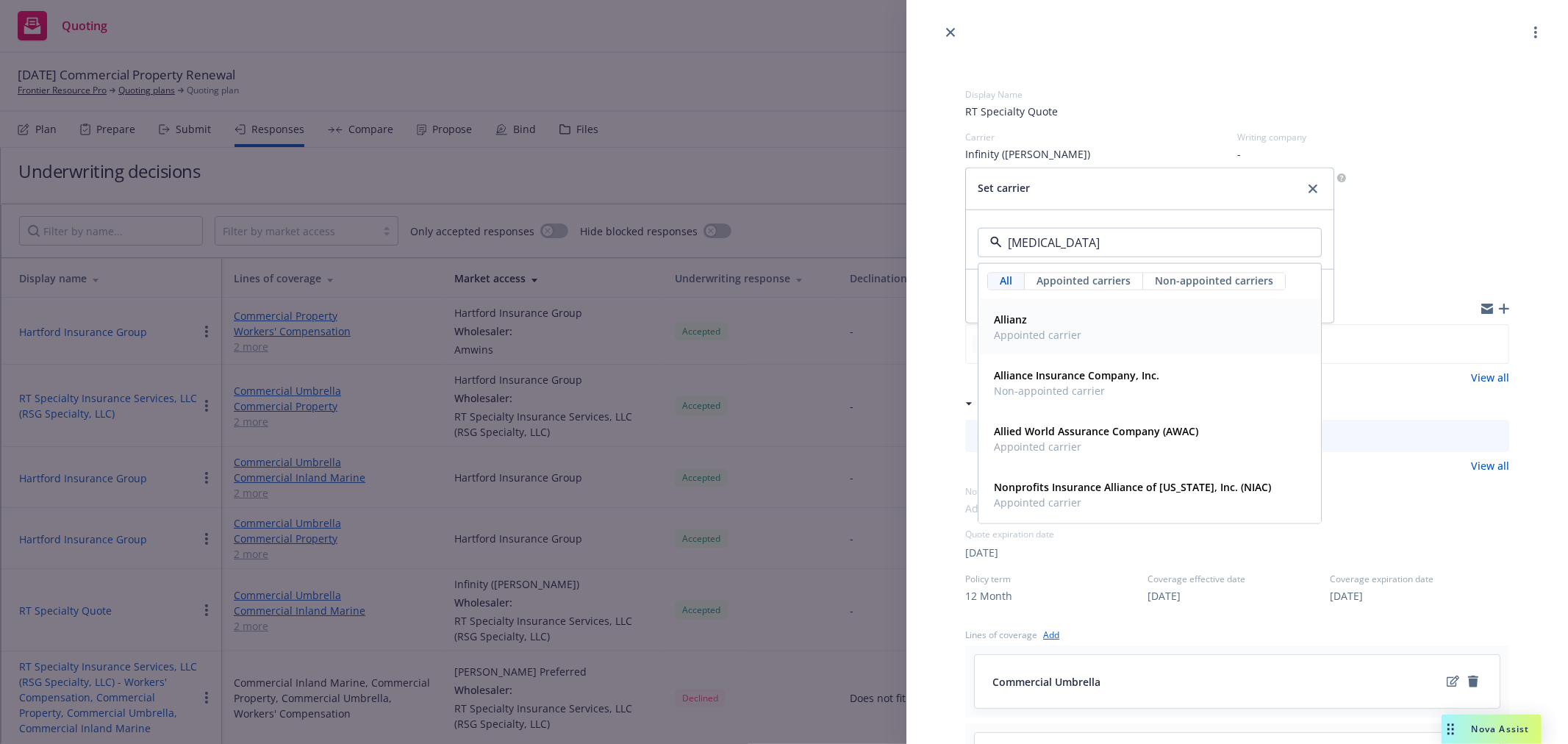
click at [1098, 332] on div "Allianz Appointed carrier" at bounding box center [1149, 328] width 323 height 37
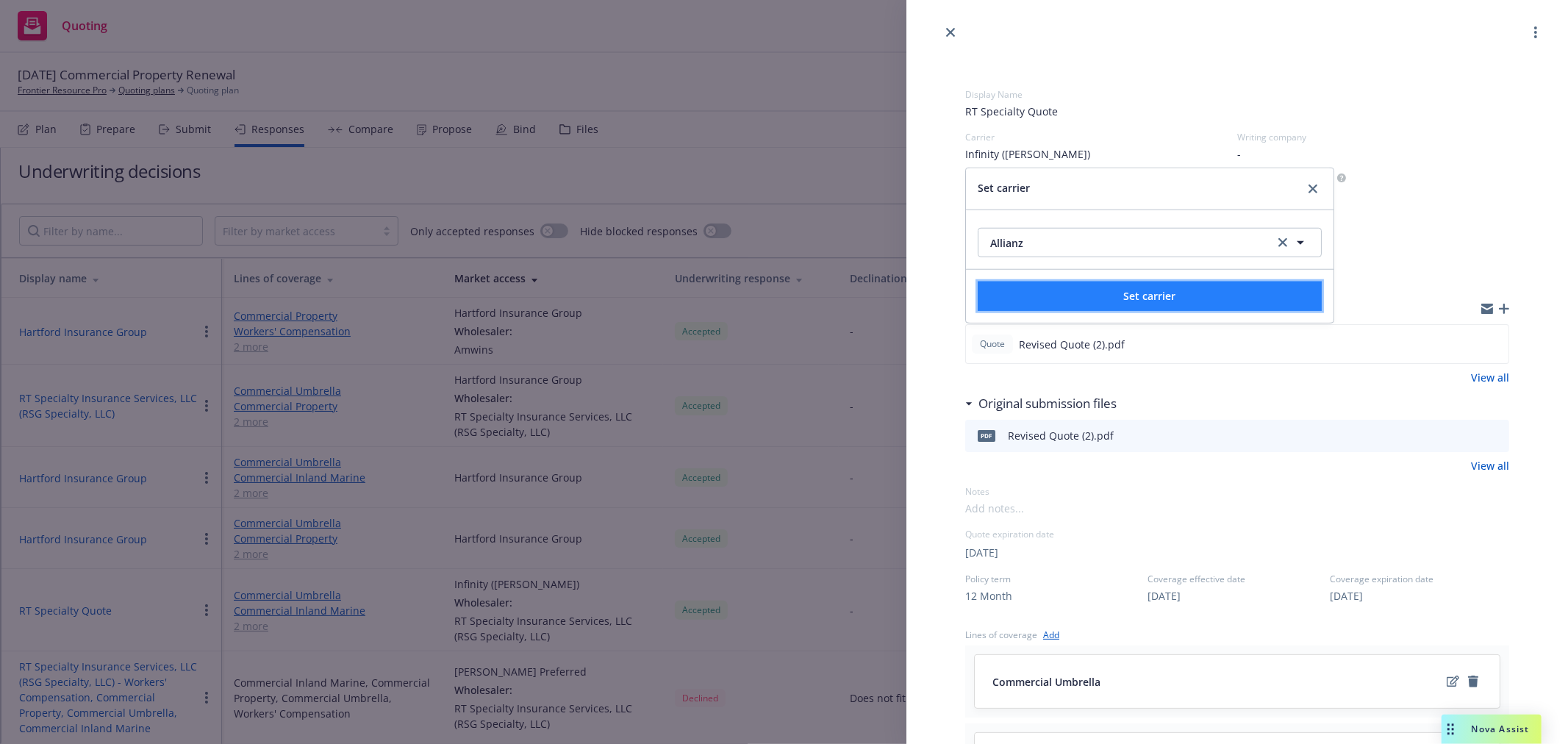
click at [1173, 292] on span "Set carrier" at bounding box center [1150, 295] width 52 height 14
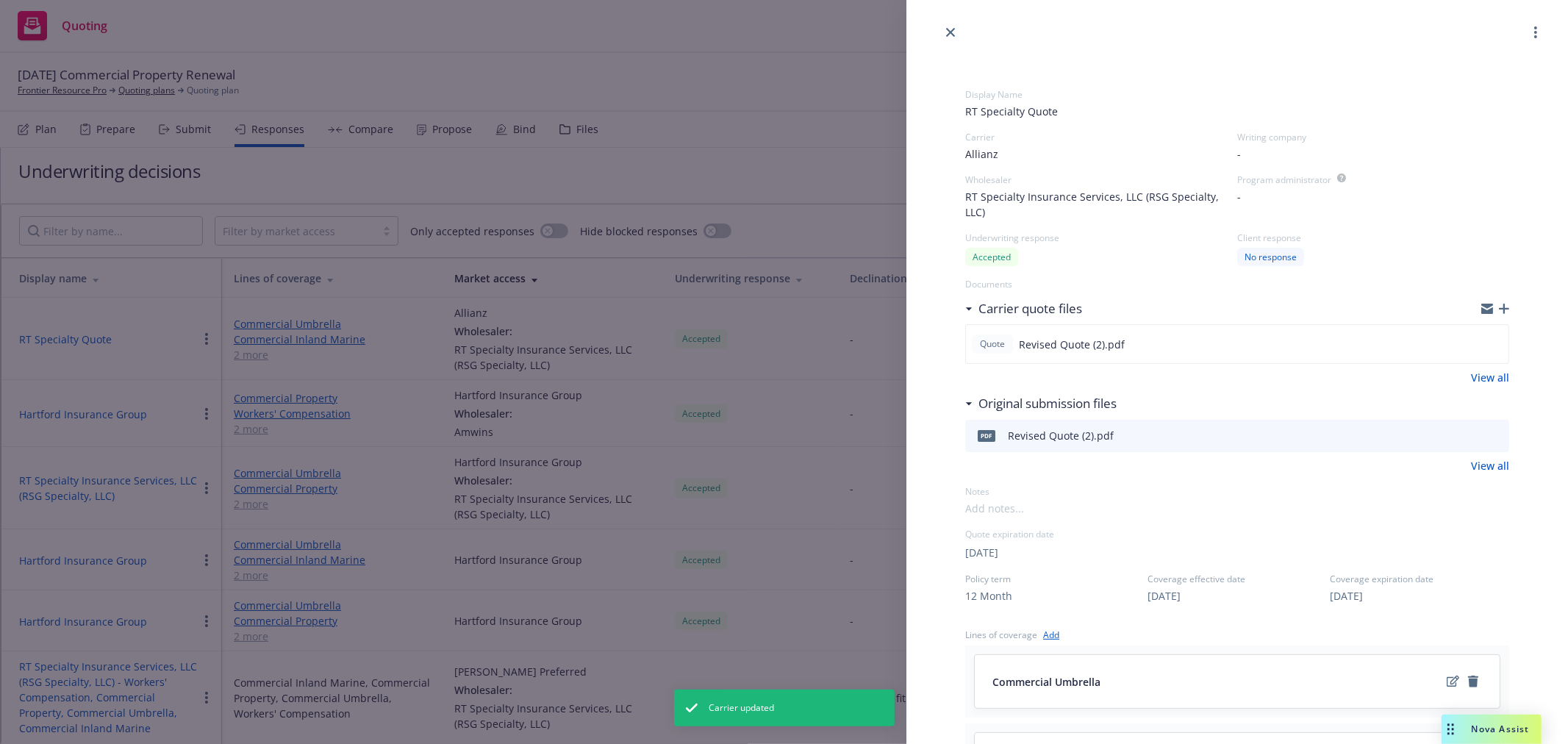
click at [1237, 148] on span "-" at bounding box center [1239, 154] width 4 height 15
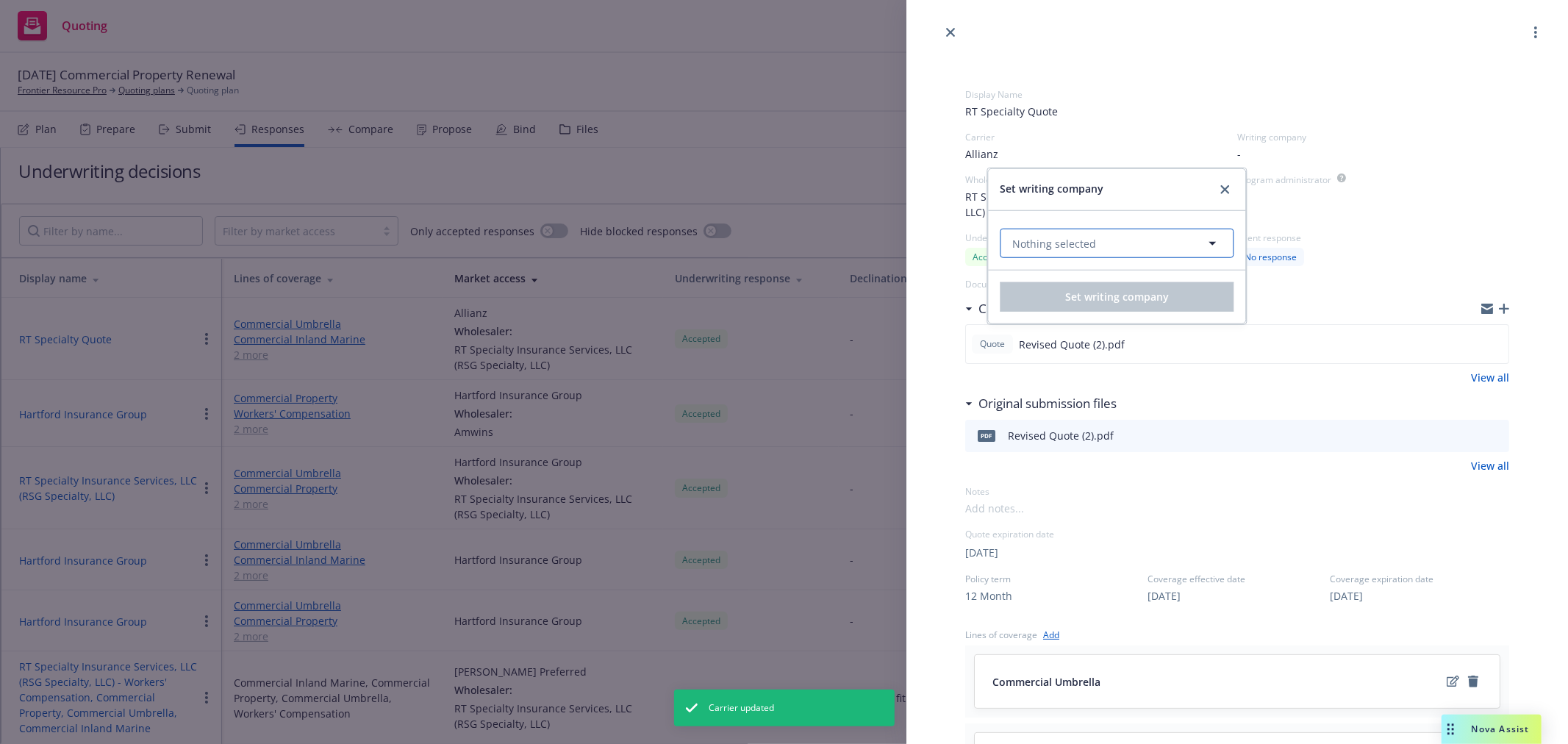
click at [1079, 241] on span "Nothing selected" at bounding box center [1053, 243] width 84 height 15
type input "k"
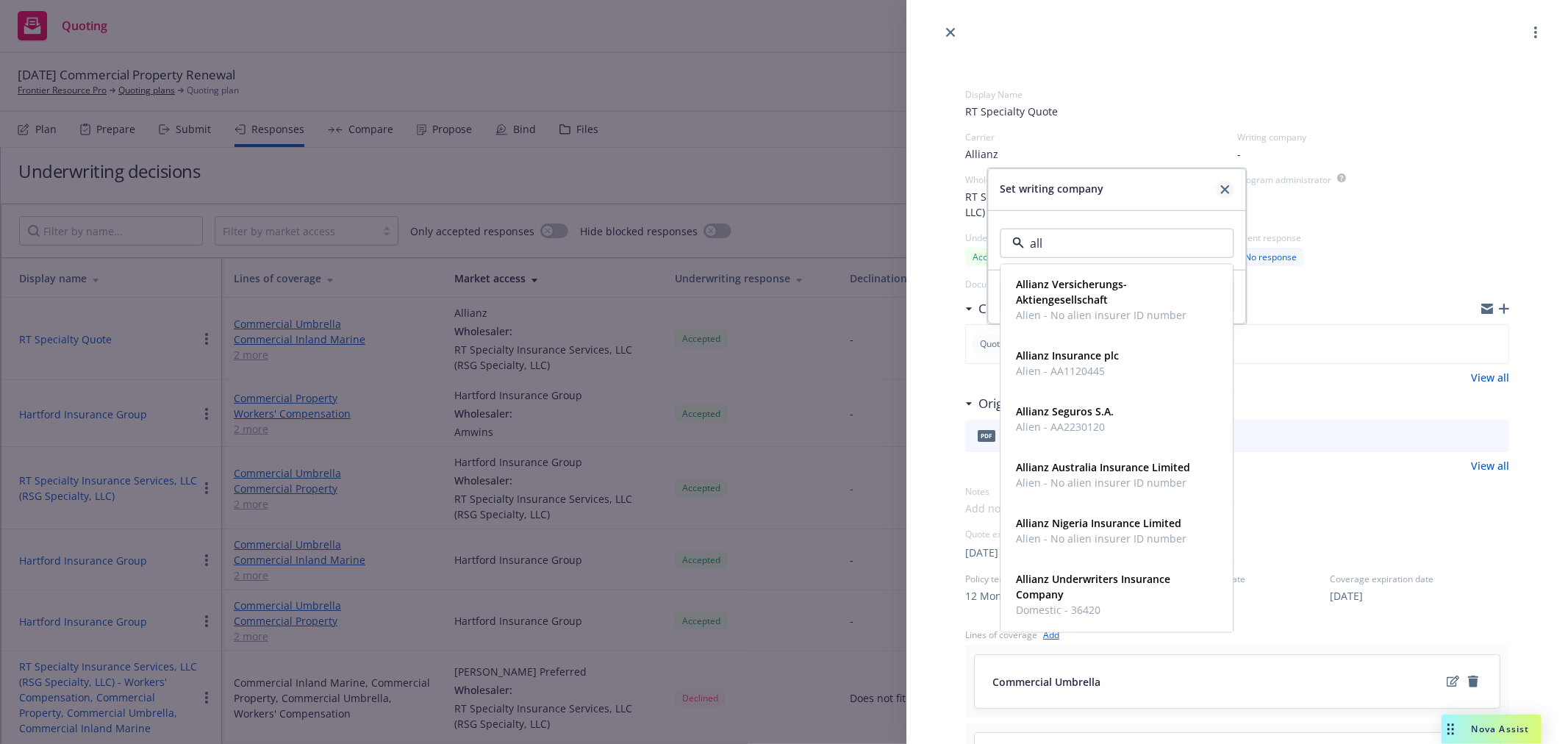
type input "all"
click at [1220, 186] on icon "close" at bounding box center [1224, 190] width 9 height 9
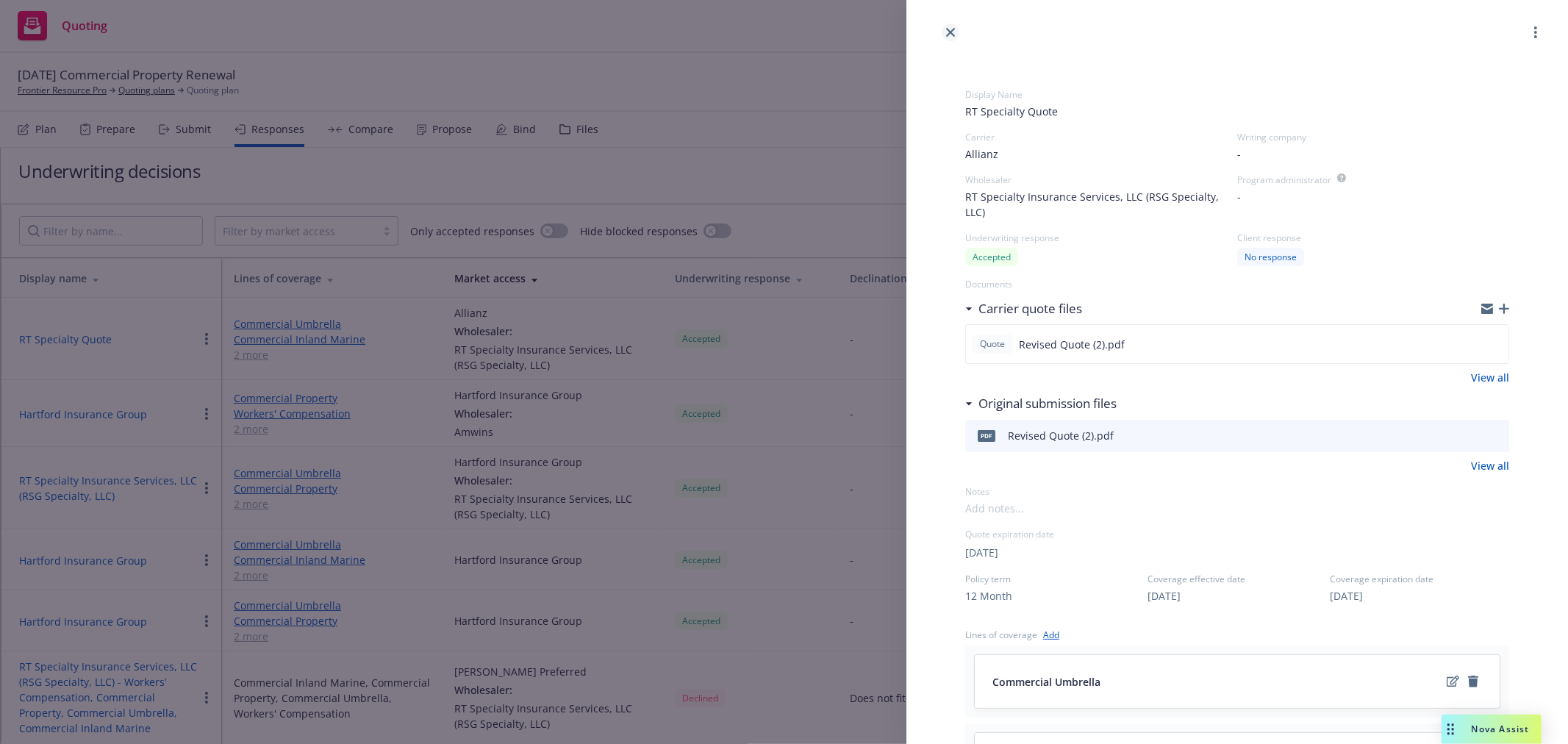
click at [956, 34] on link "close" at bounding box center [950, 32] width 17 height 17
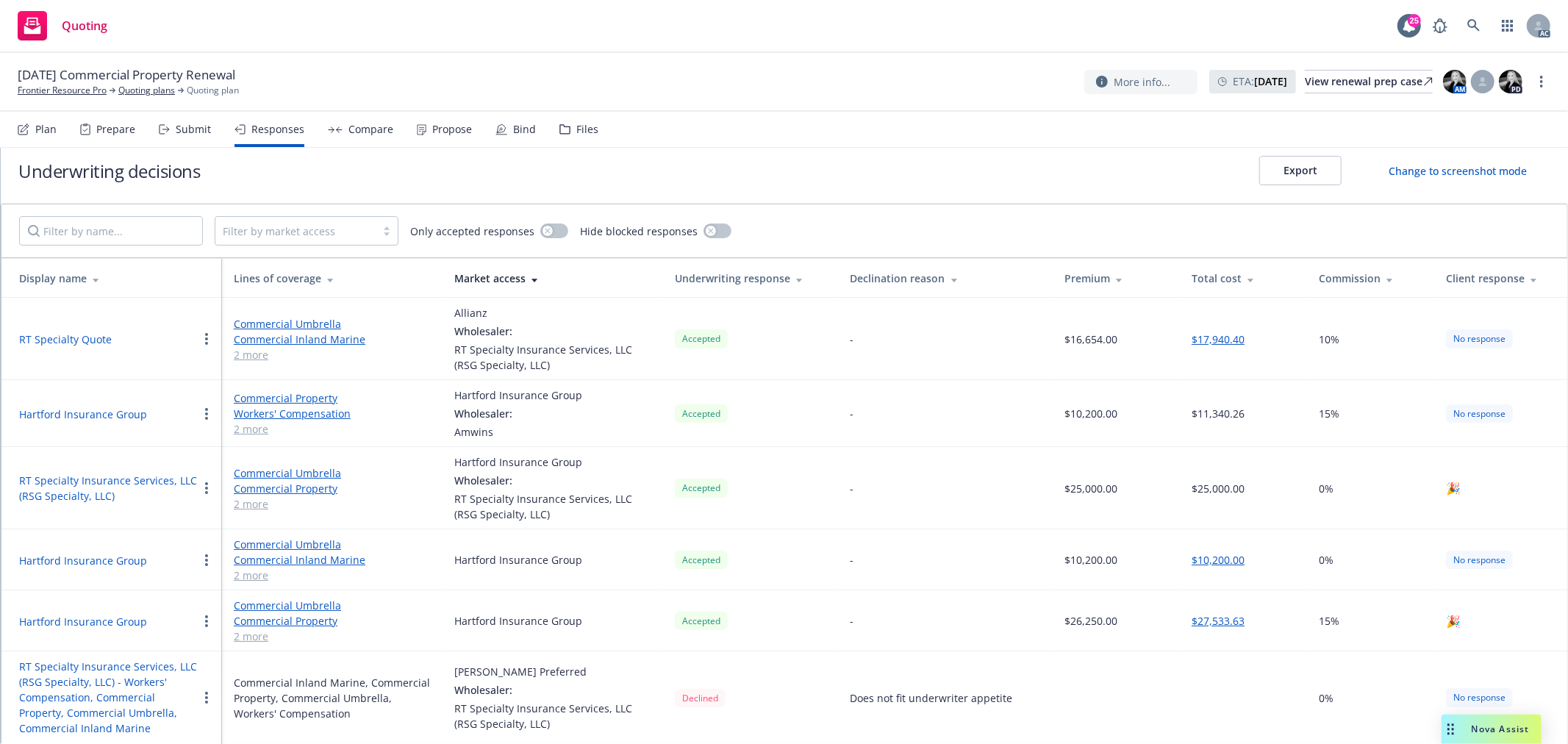
click at [185, 125] on div "Submit" at bounding box center [193, 130] width 35 height 12
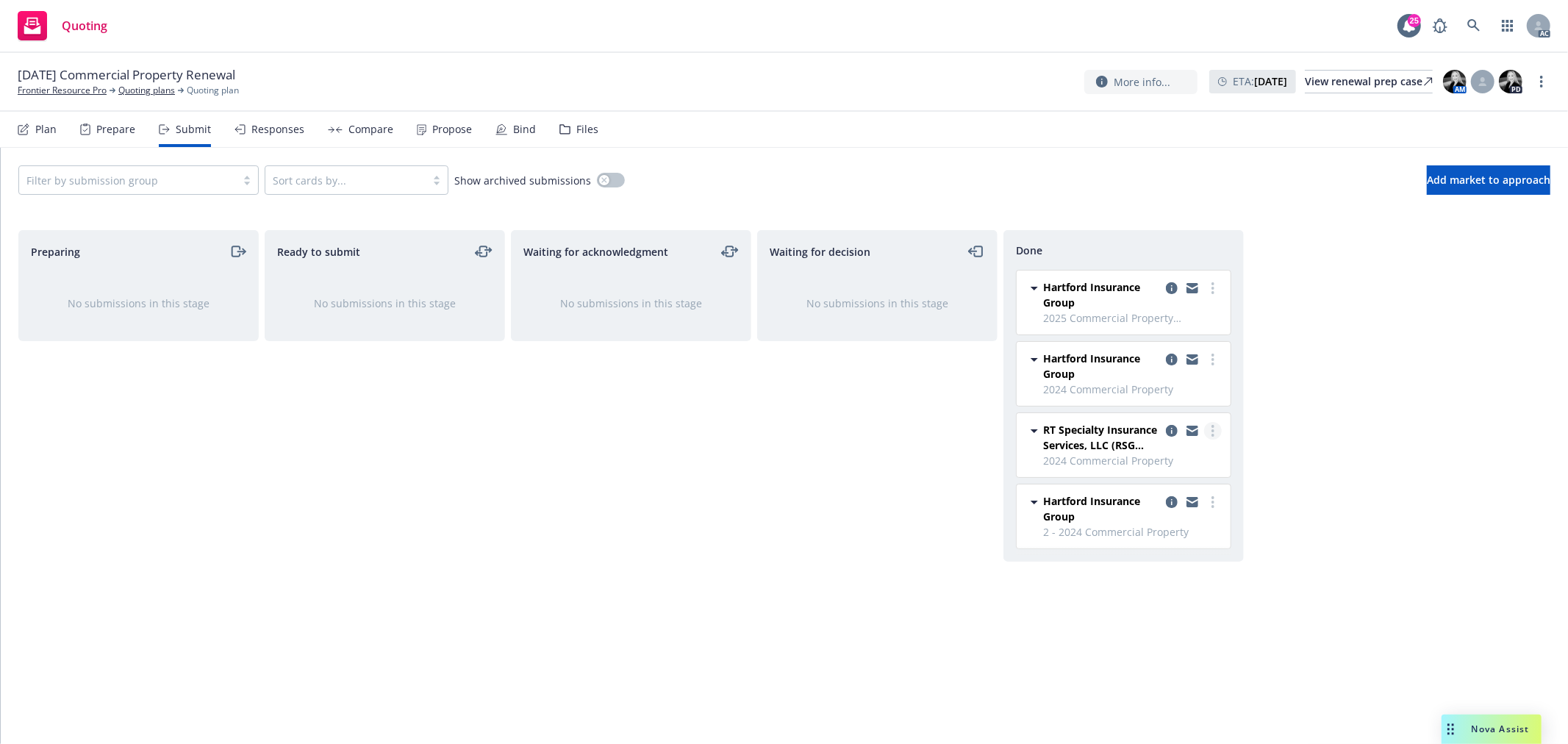
click at [1216, 432] on link "more" at bounding box center [1212, 430] width 17 height 17
click at [1169, 520] on span "Add declined decision" at bounding box center [1146, 520] width 145 height 14
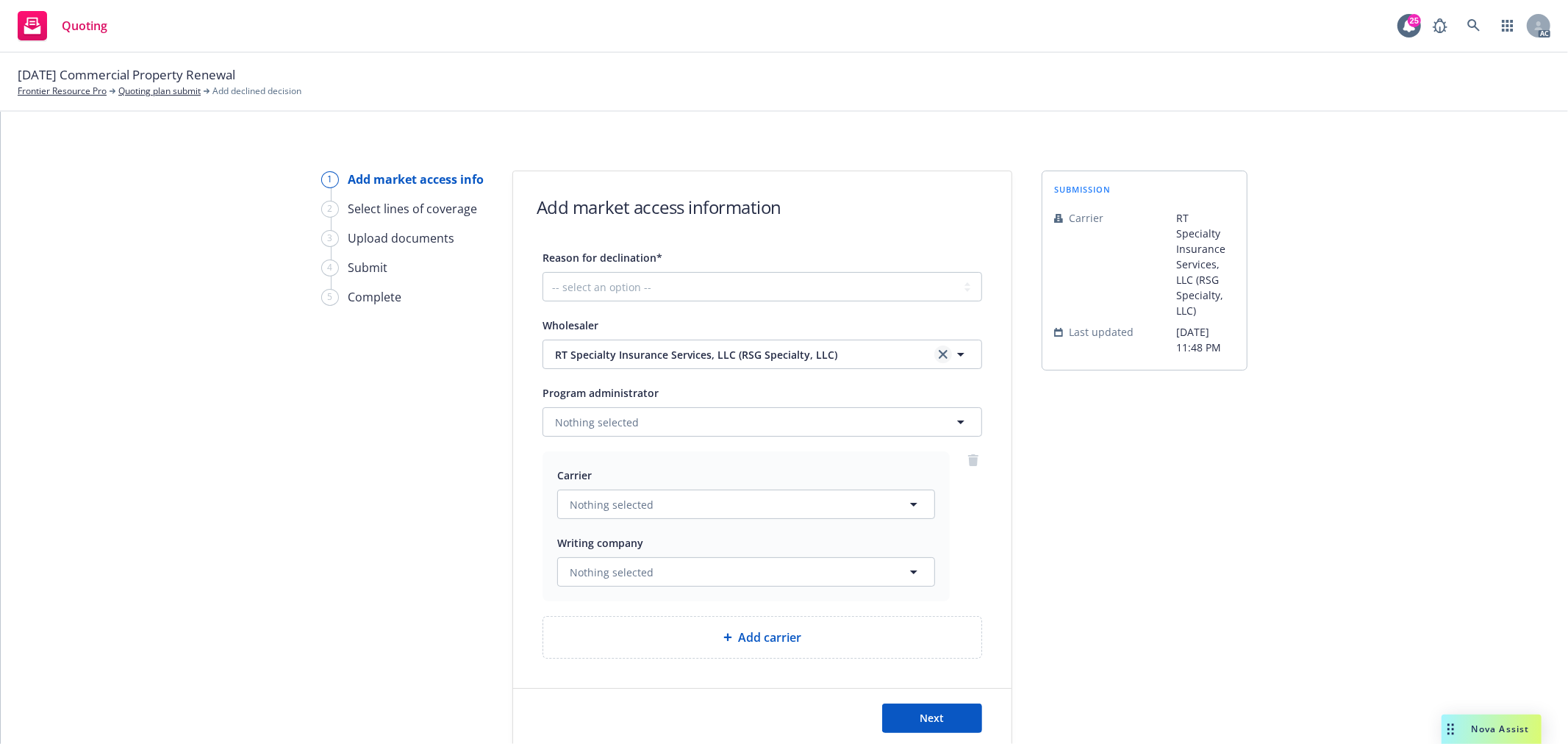
click at [939, 353] on icon "clear selection" at bounding box center [943, 354] width 9 height 9
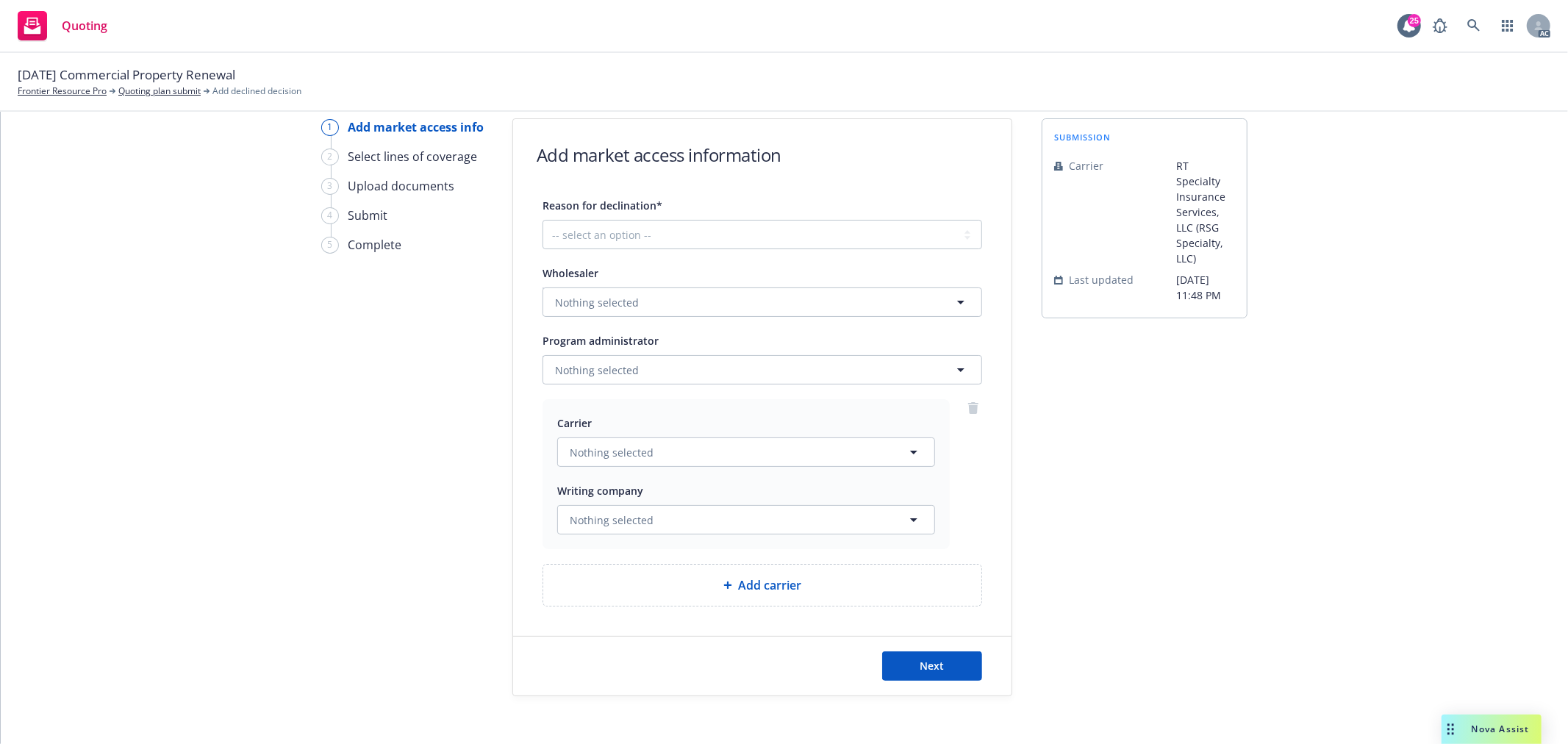
scroll to position [81, 0]
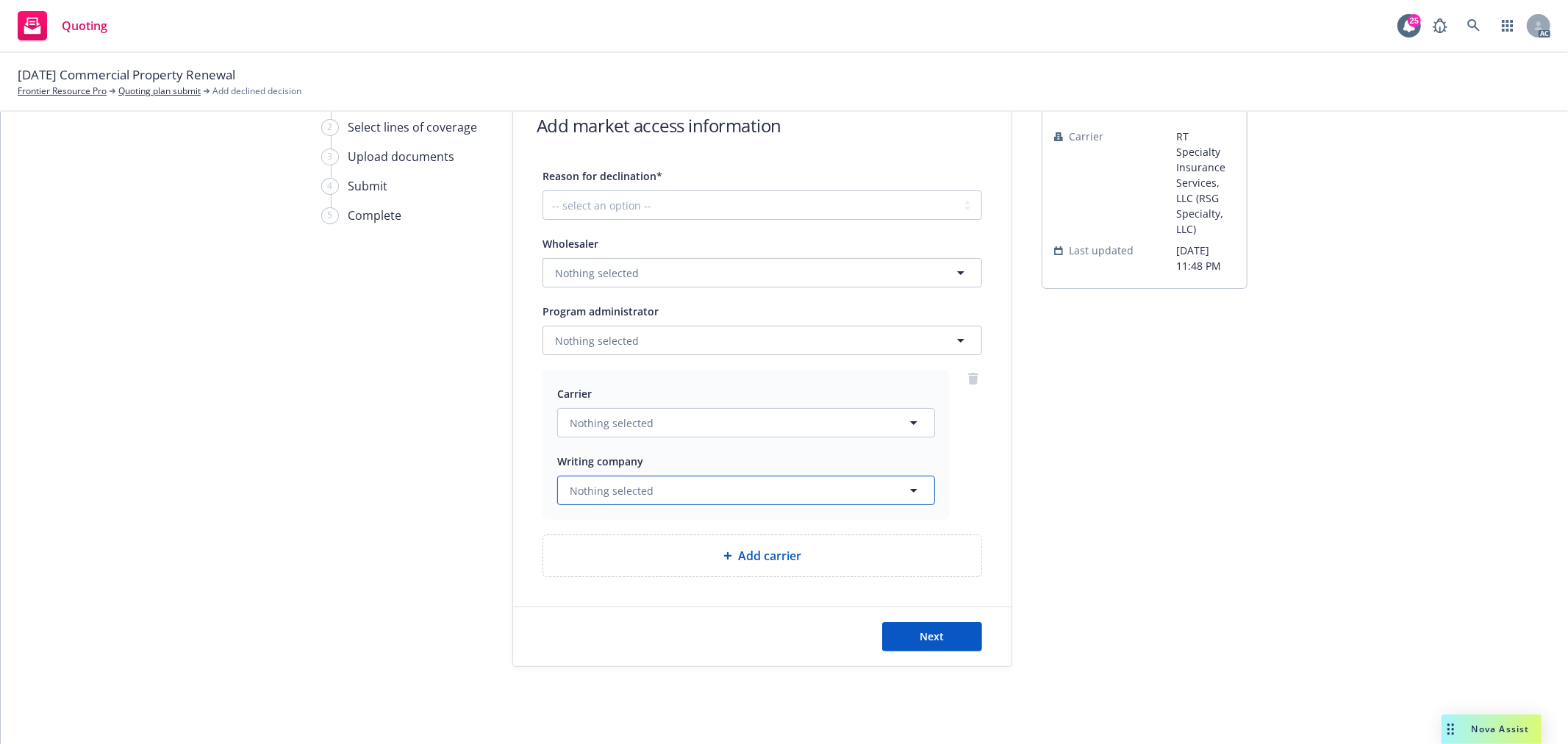
click at [684, 491] on button "Nothing selected" at bounding box center [745, 490] width 377 height 29
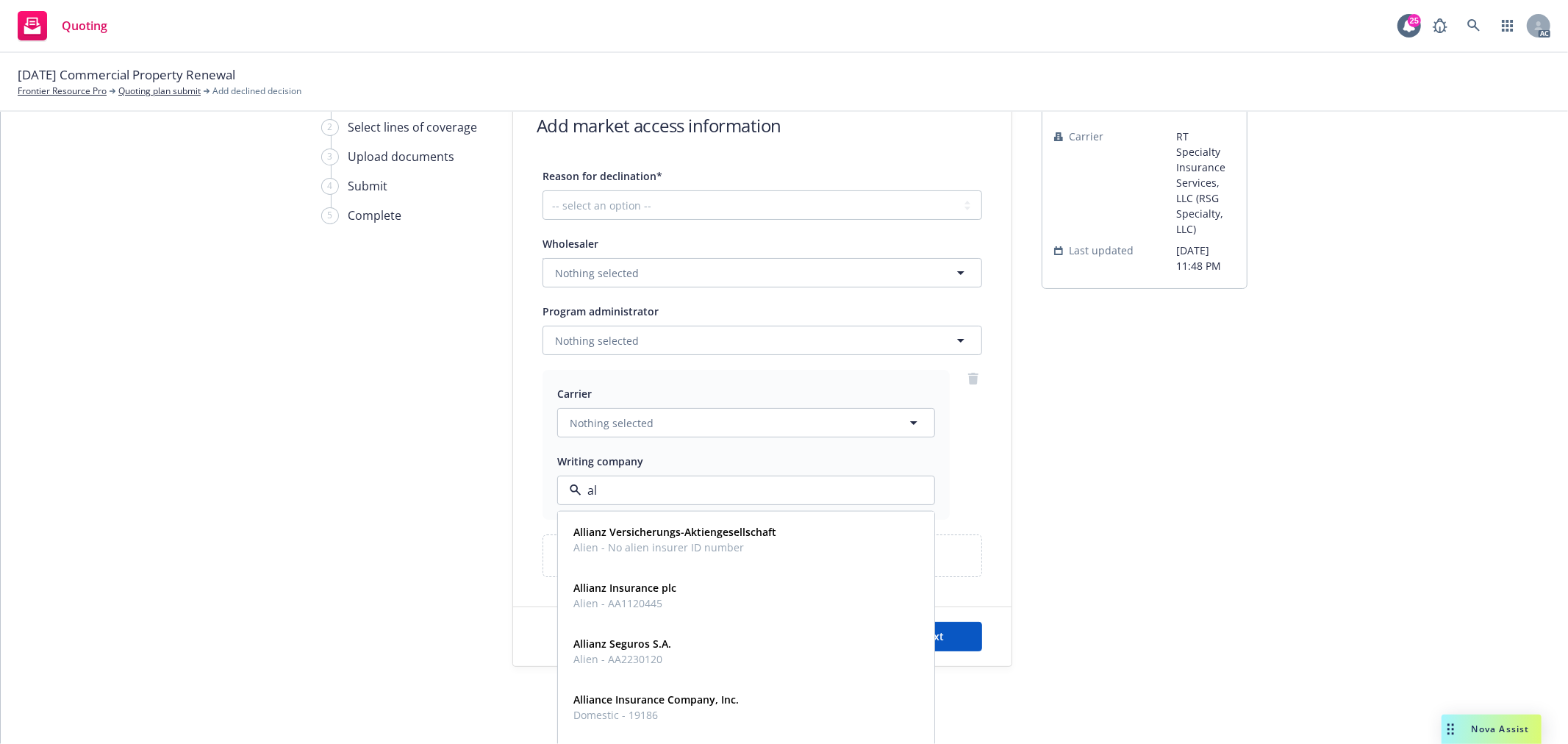
type input "a"
type input "k"
click at [759, 421] on button "Nothing selected" at bounding box center [745, 422] width 377 height 29
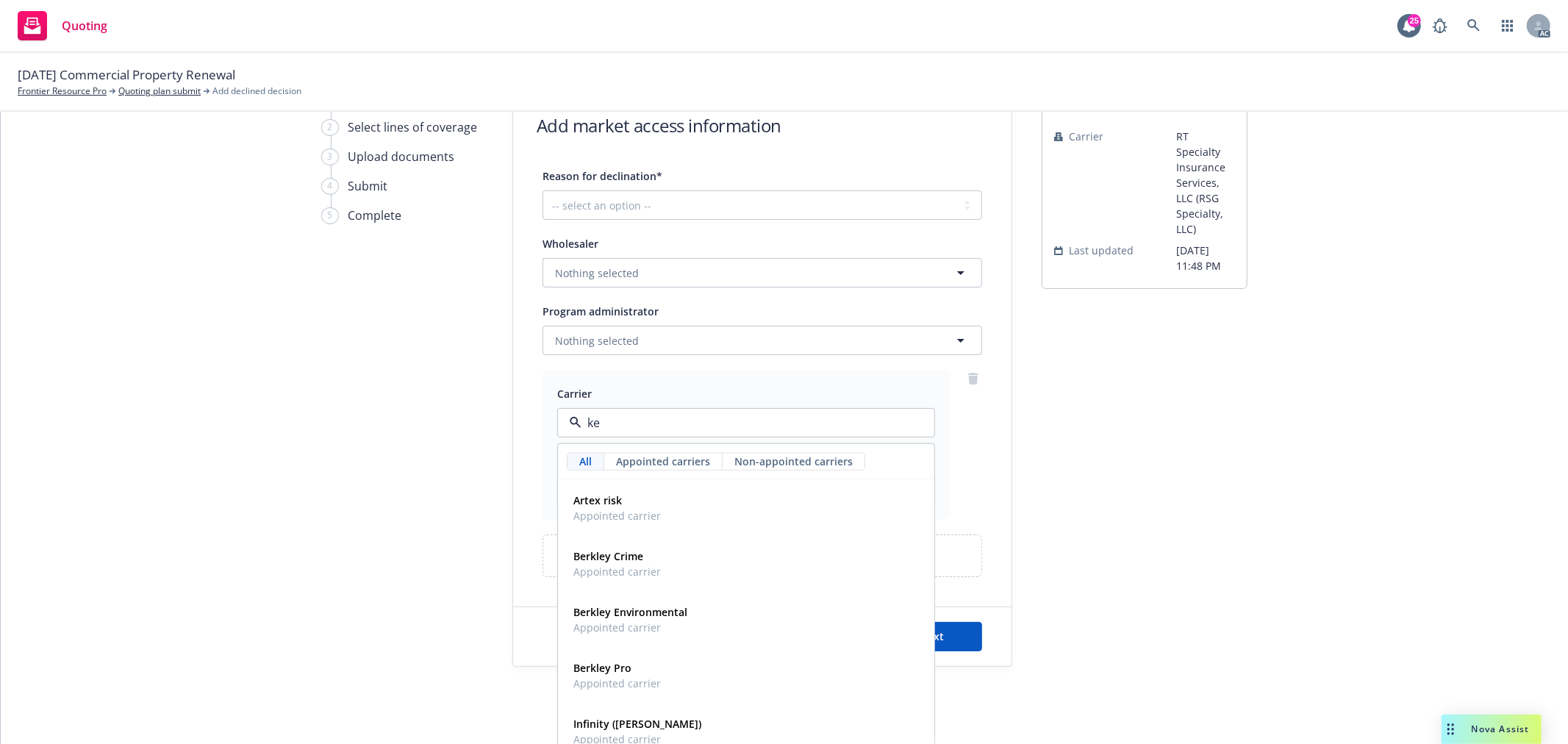
type input "kem"
click at [708, 508] on div "Infinity (Kemper) Appointed carrier" at bounding box center [746, 508] width 357 height 37
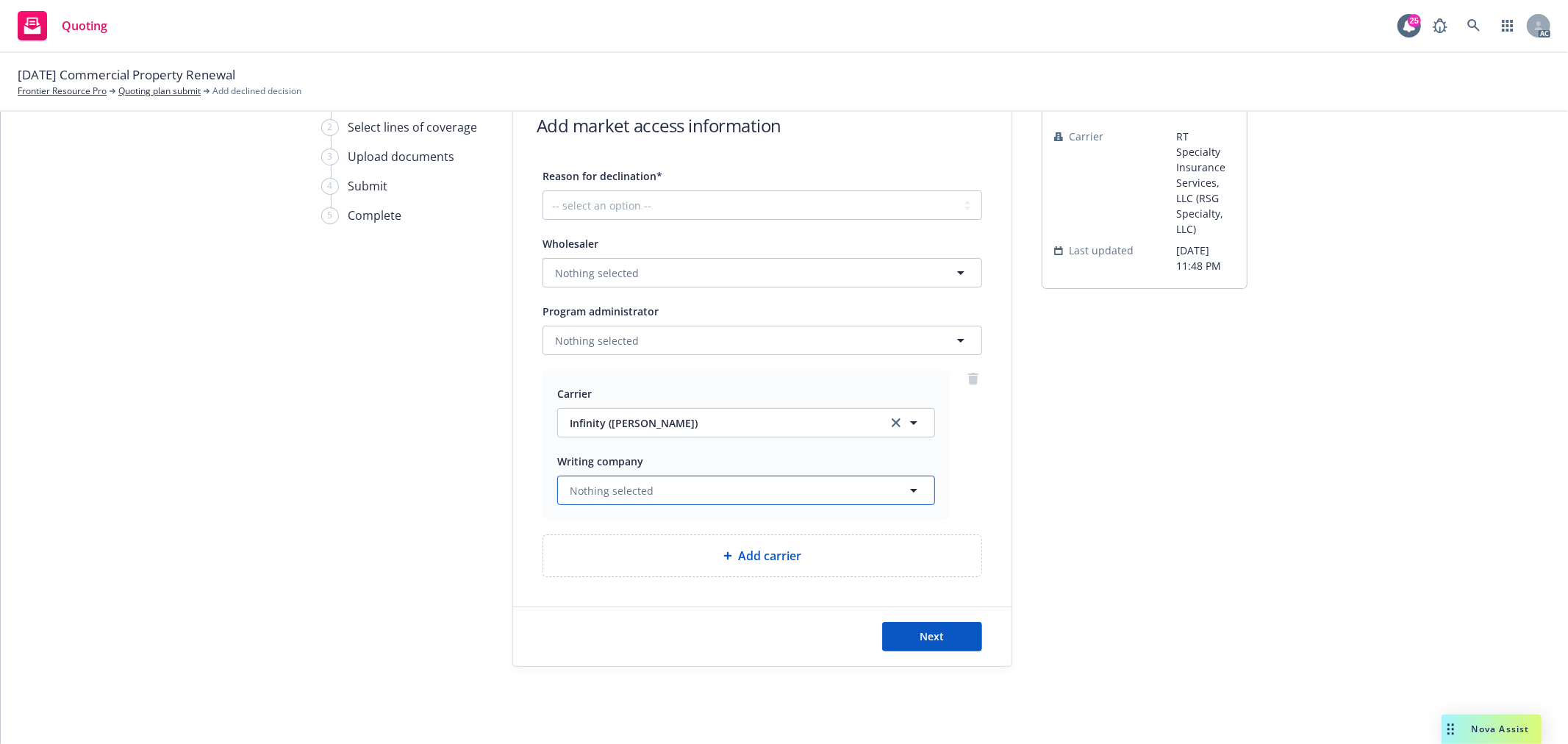
click at [662, 482] on button "Nothing selected" at bounding box center [745, 490] width 377 height 29
type input "a"
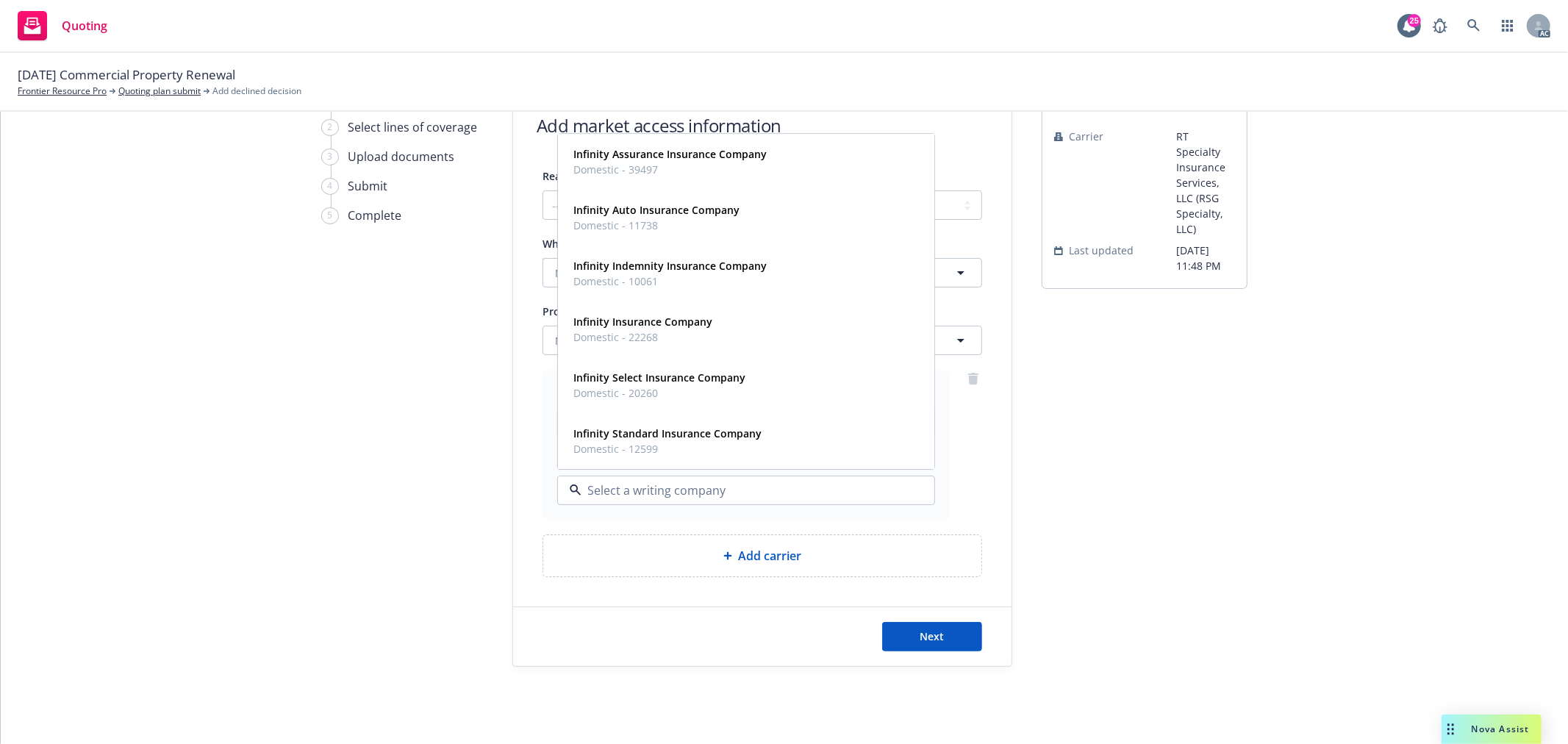
click at [425, 494] on div "1 Add market access info 2 Select lines of coverage 3 Upload documents 4 Submit…" at bounding box center [402, 378] width 162 height 578
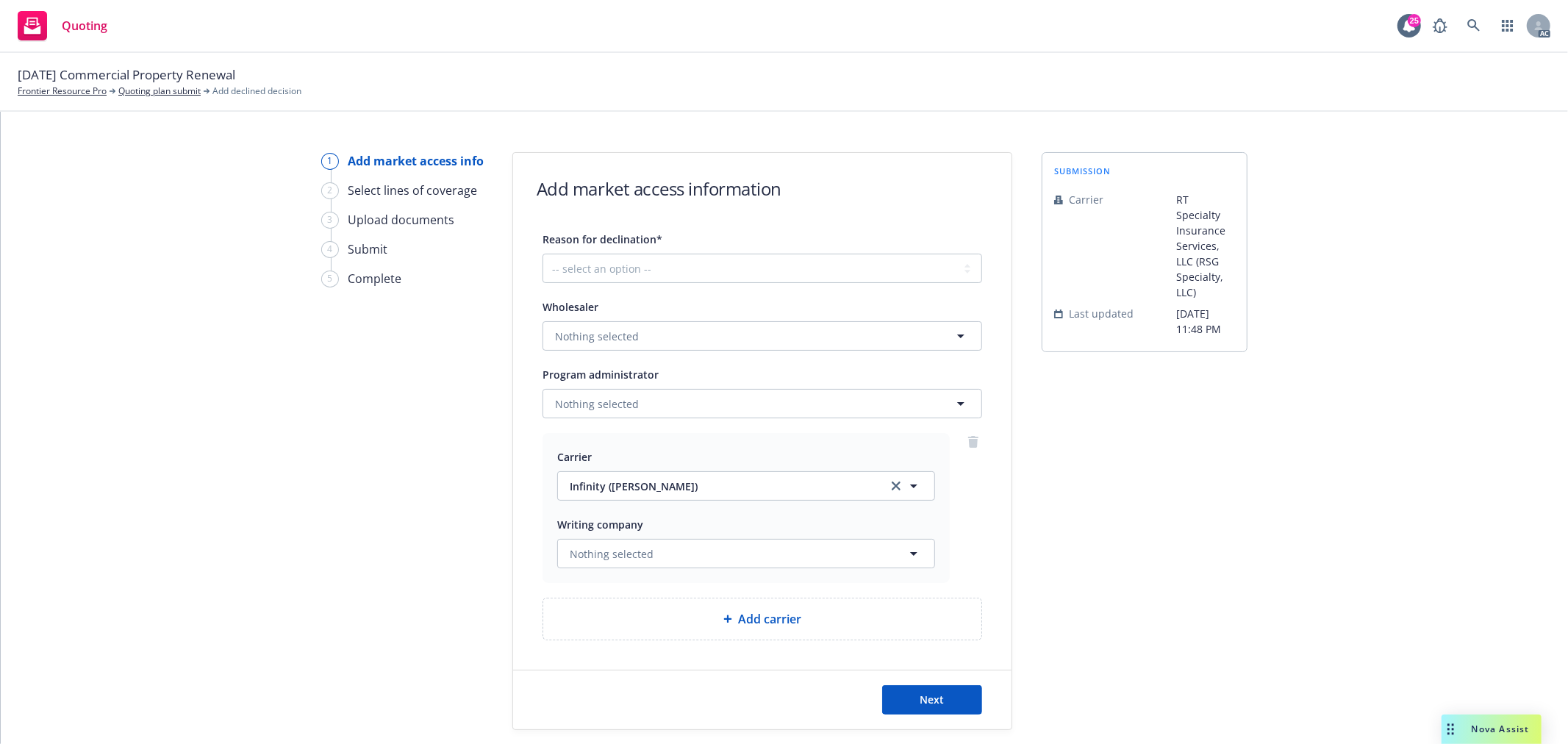
scroll to position [0, 0]
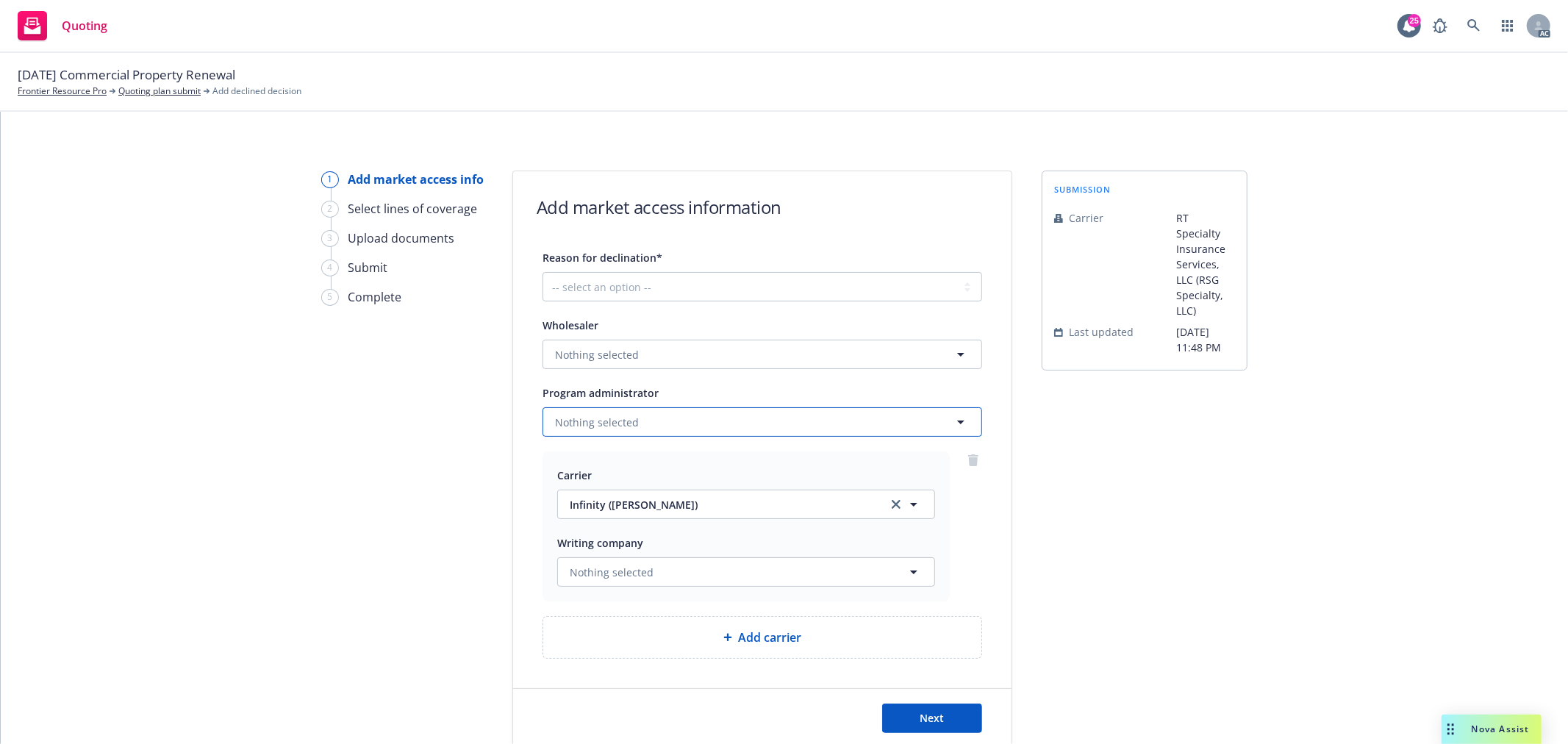
click at [657, 414] on button "Nothing selected" at bounding box center [762, 421] width 439 height 29
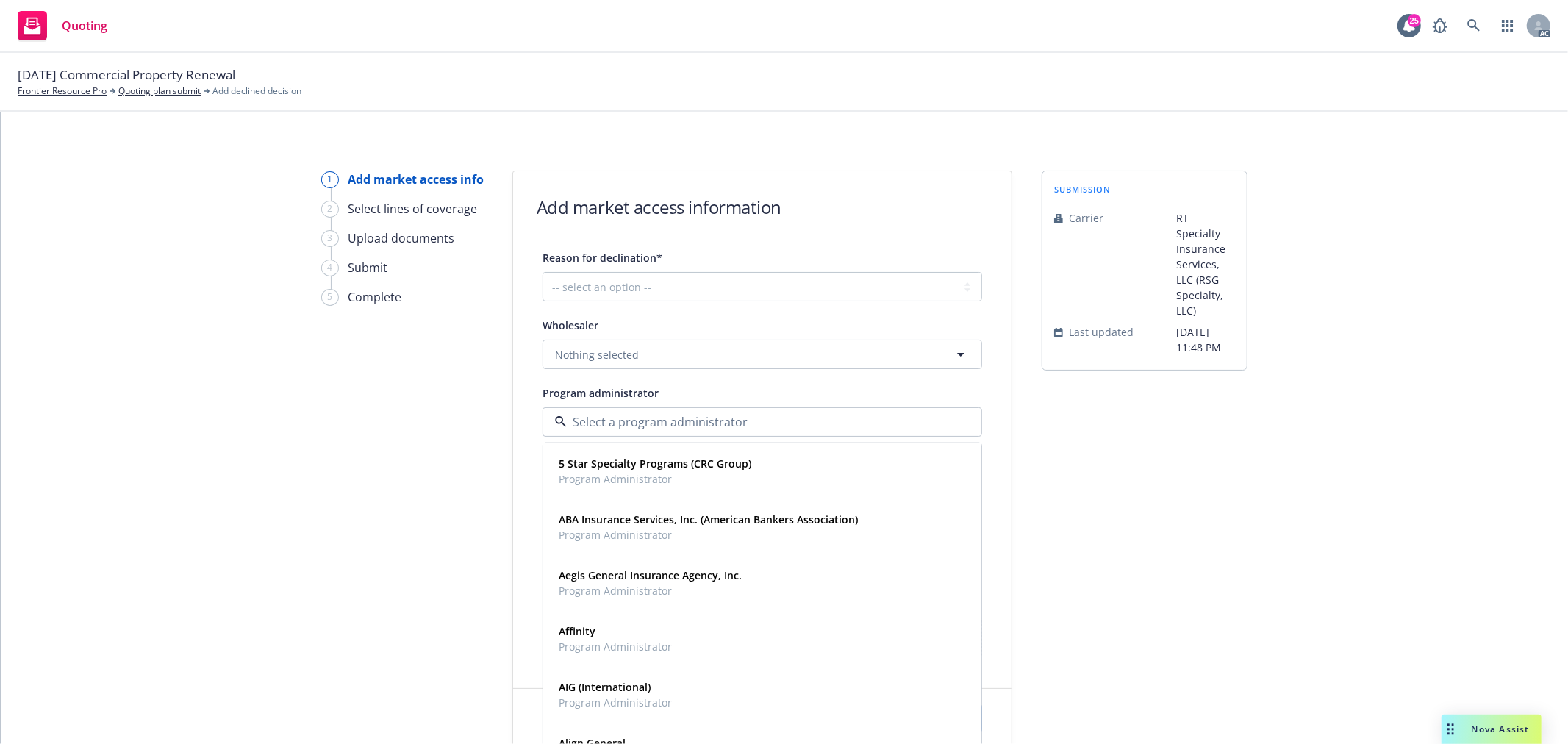
click at [292, 487] on div "1 Add market access info 2 Select lines of coverage 3 Upload documents 4 Submit…" at bounding box center [784, 459] width 1532 height 578
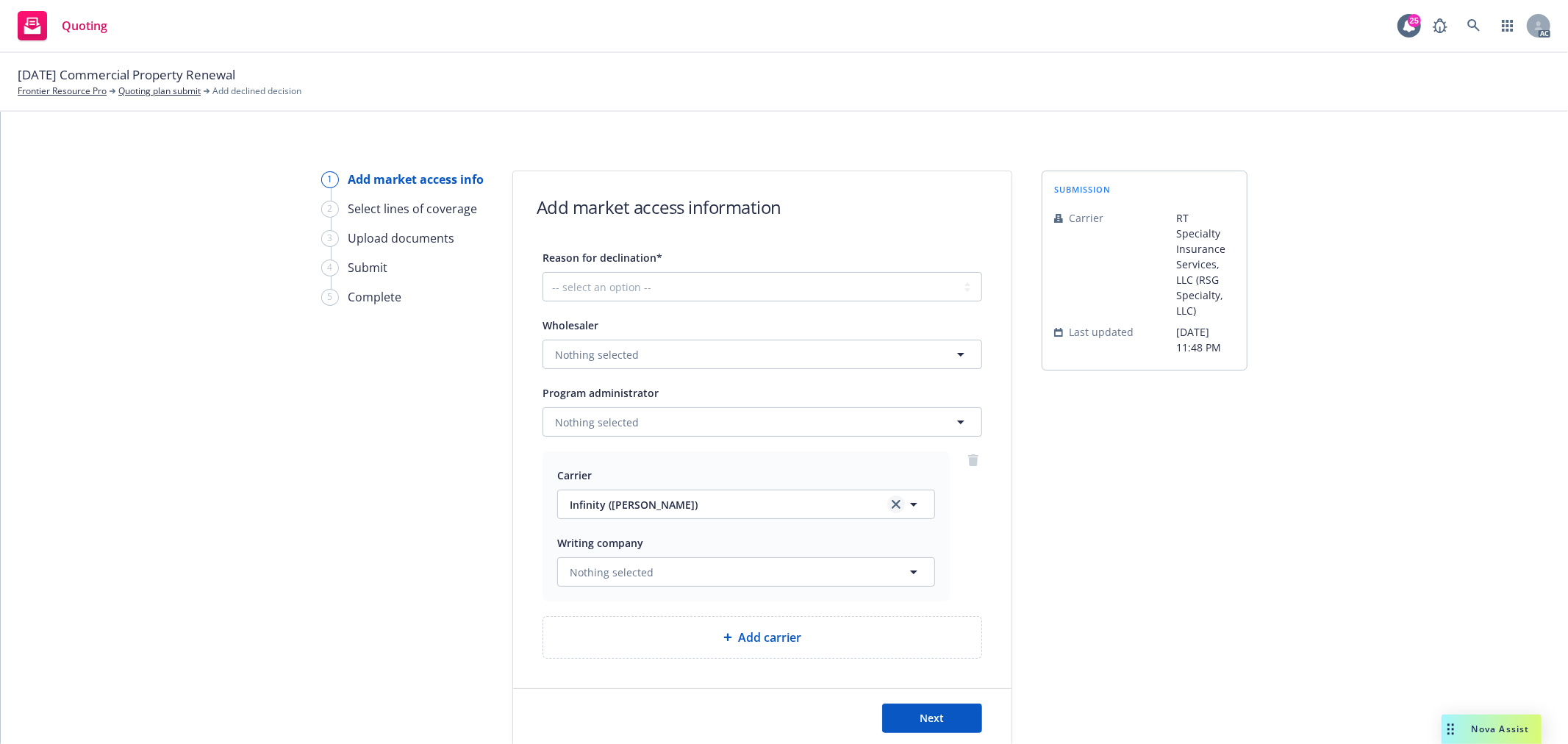
click at [887, 500] on link "clear selection" at bounding box center [895, 504] width 17 height 17
click at [327, 498] on div "1 Add market access info 2 Select lines of coverage 3 Upload documents 4 Submit…" at bounding box center [402, 459] width 162 height 578
click at [640, 508] on span "Nothing selected" at bounding box center [611, 504] width 84 height 15
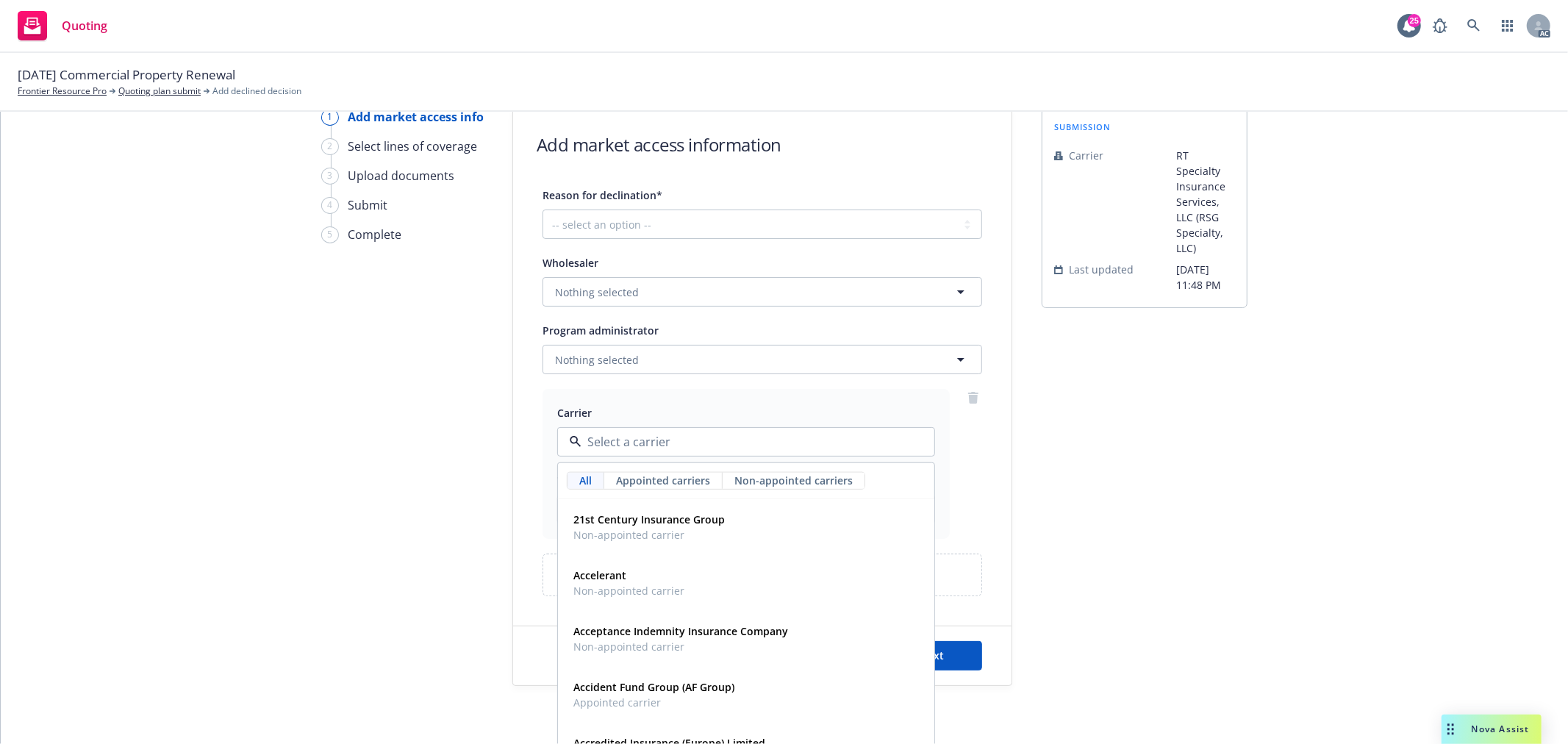
scroll to position [81, 0]
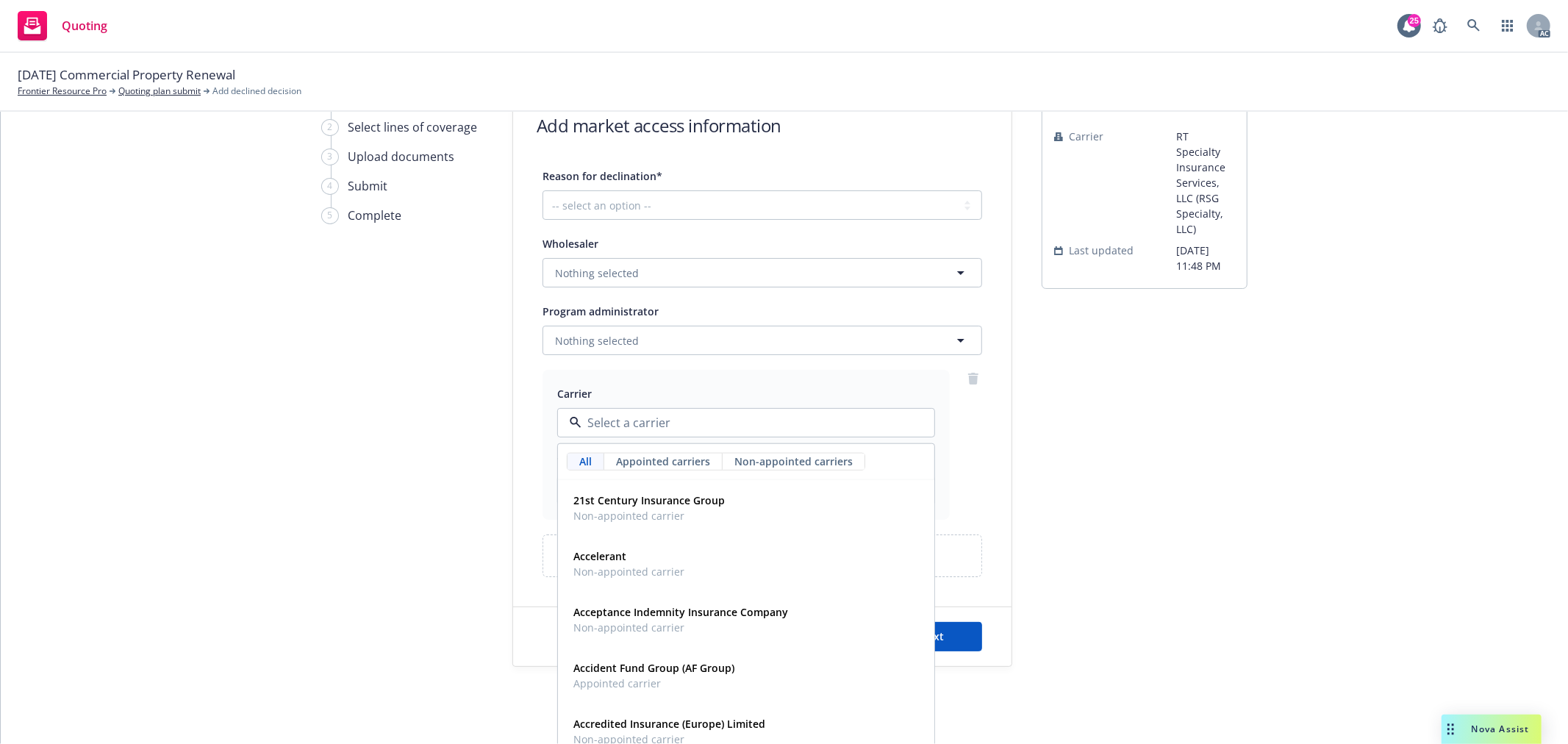
click at [375, 525] on div "1 Add market access info 2 Select lines of coverage 3 Upload documents 4 Submit…" at bounding box center [402, 378] width 162 height 578
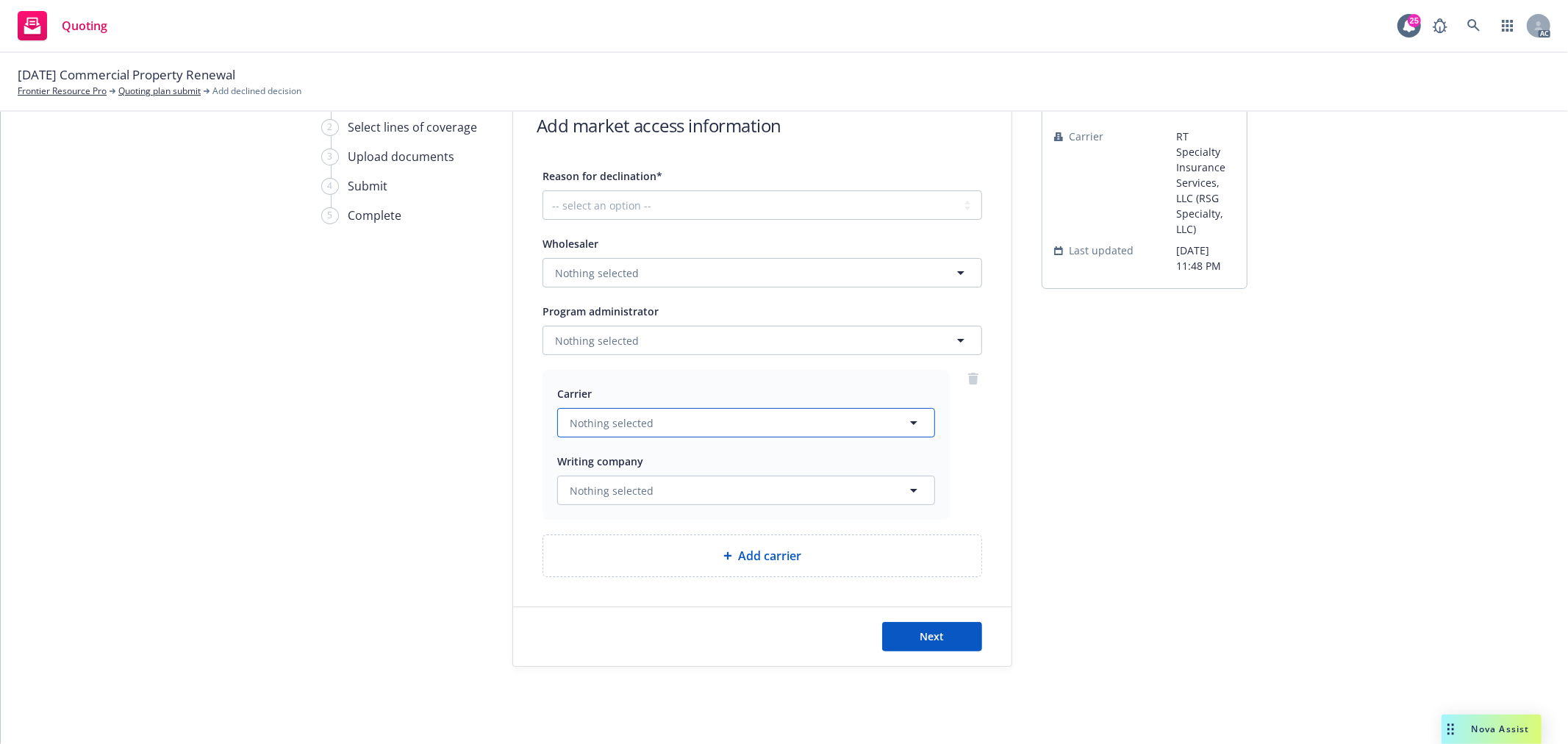
click at [616, 427] on span "Nothing selected" at bounding box center [611, 423] width 84 height 15
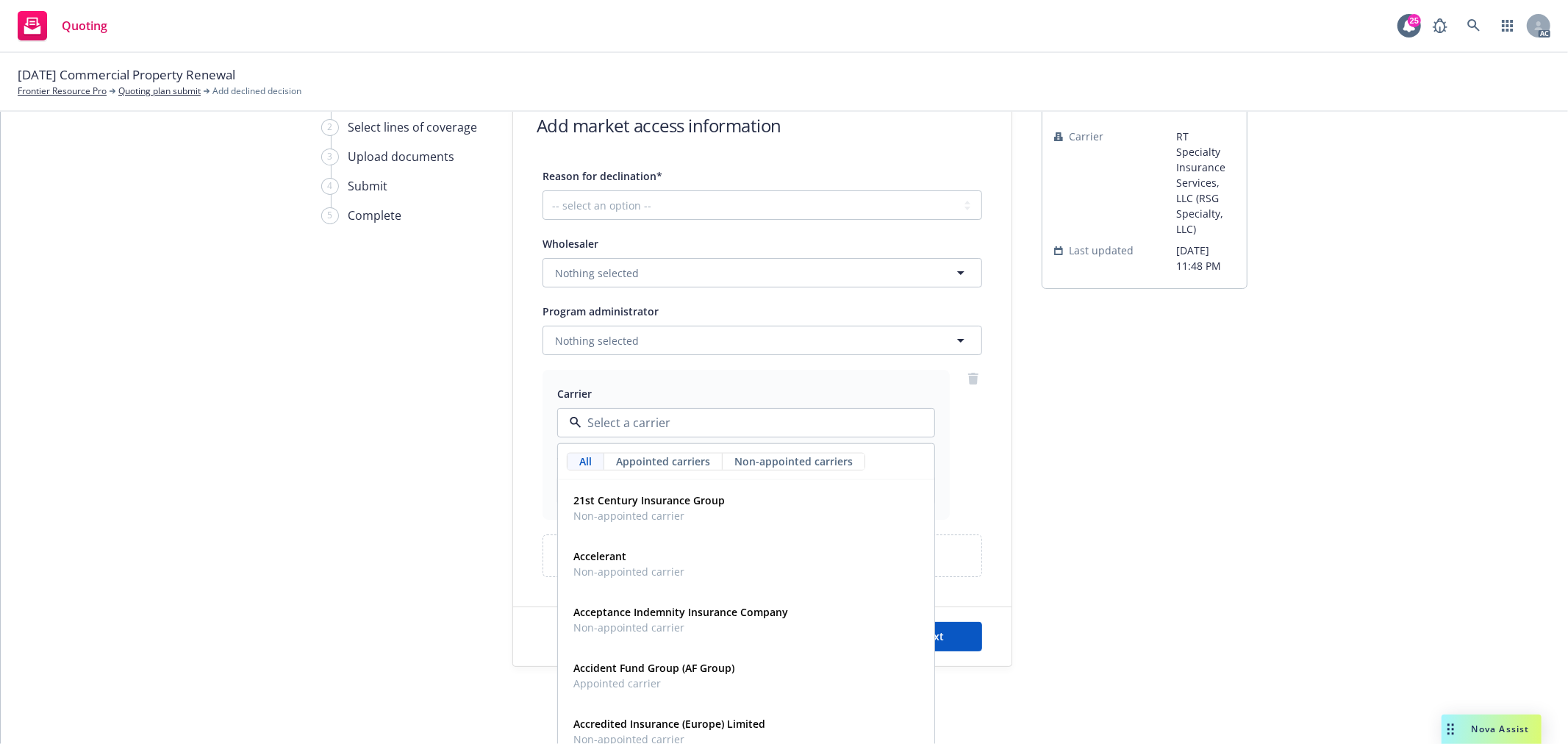
click at [651, 464] on span "Appointed carriers" at bounding box center [662, 461] width 94 height 15
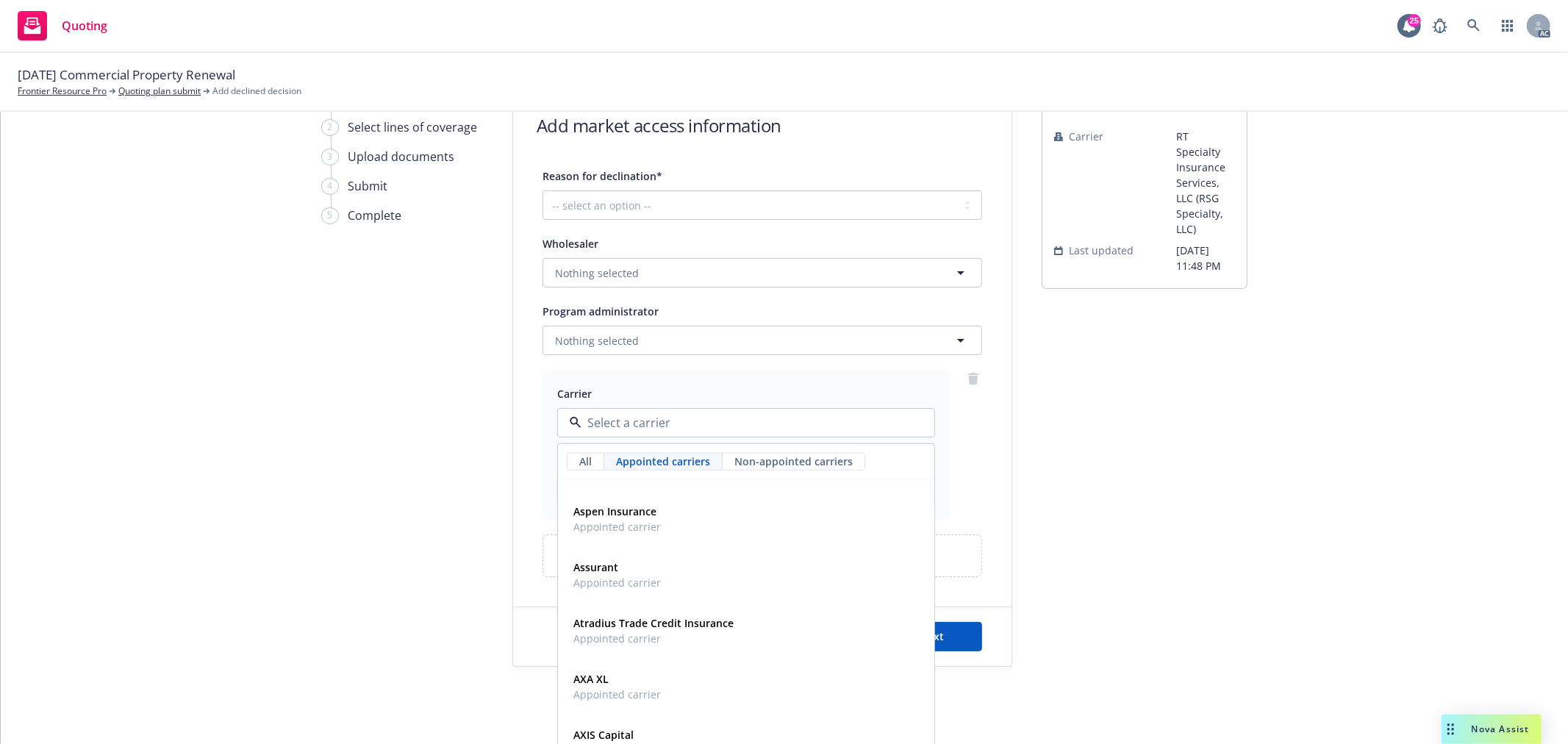
scroll to position [653, 0]
click at [356, 422] on div "1 Add market access info 2 Select lines of coverage 3 Upload documents 4 Submit…" at bounding box center [402, 378] width 162 height 578
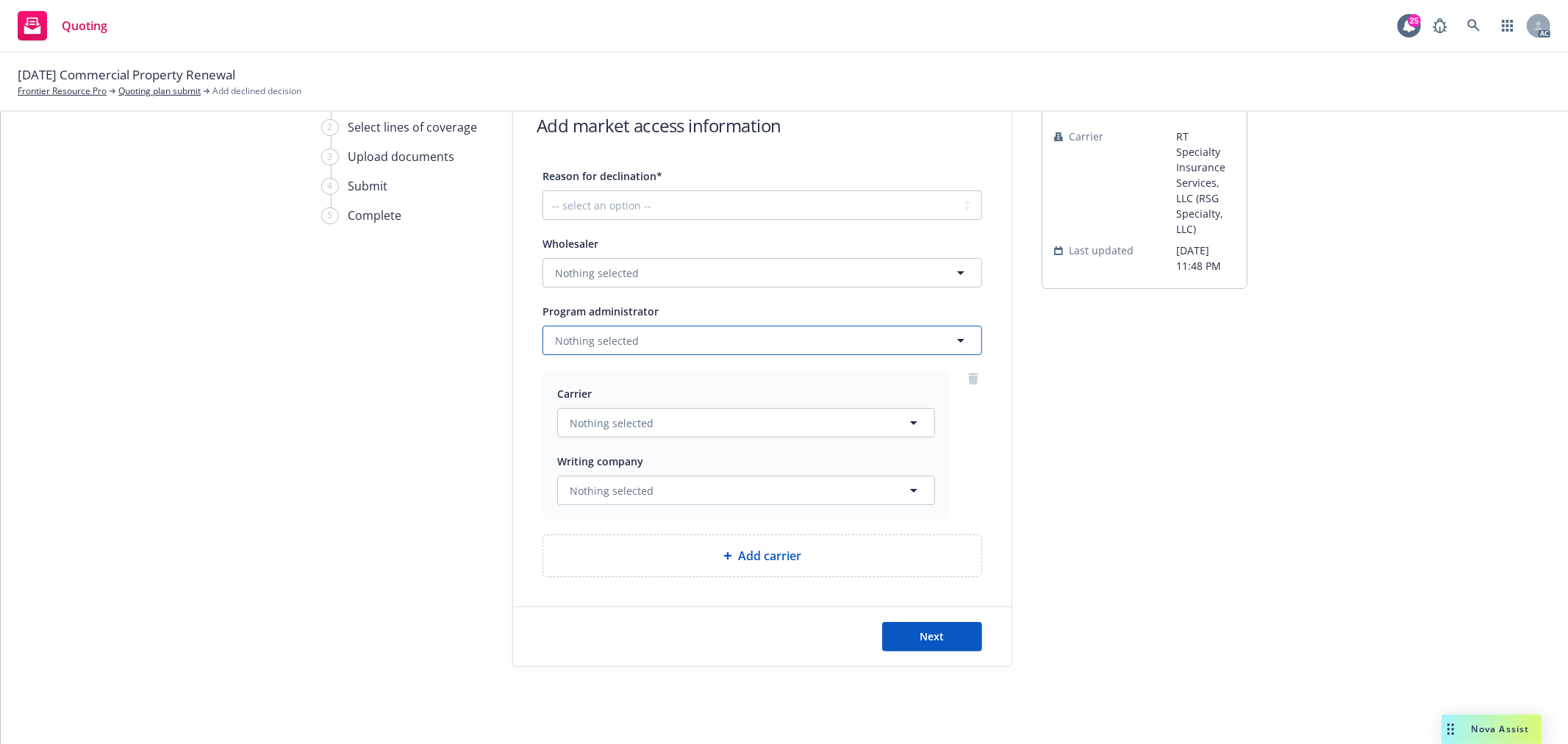
click at [735, 329] on button "Nothing selected" at bounding box center [762, 340] width 439 height 29
type input "k"
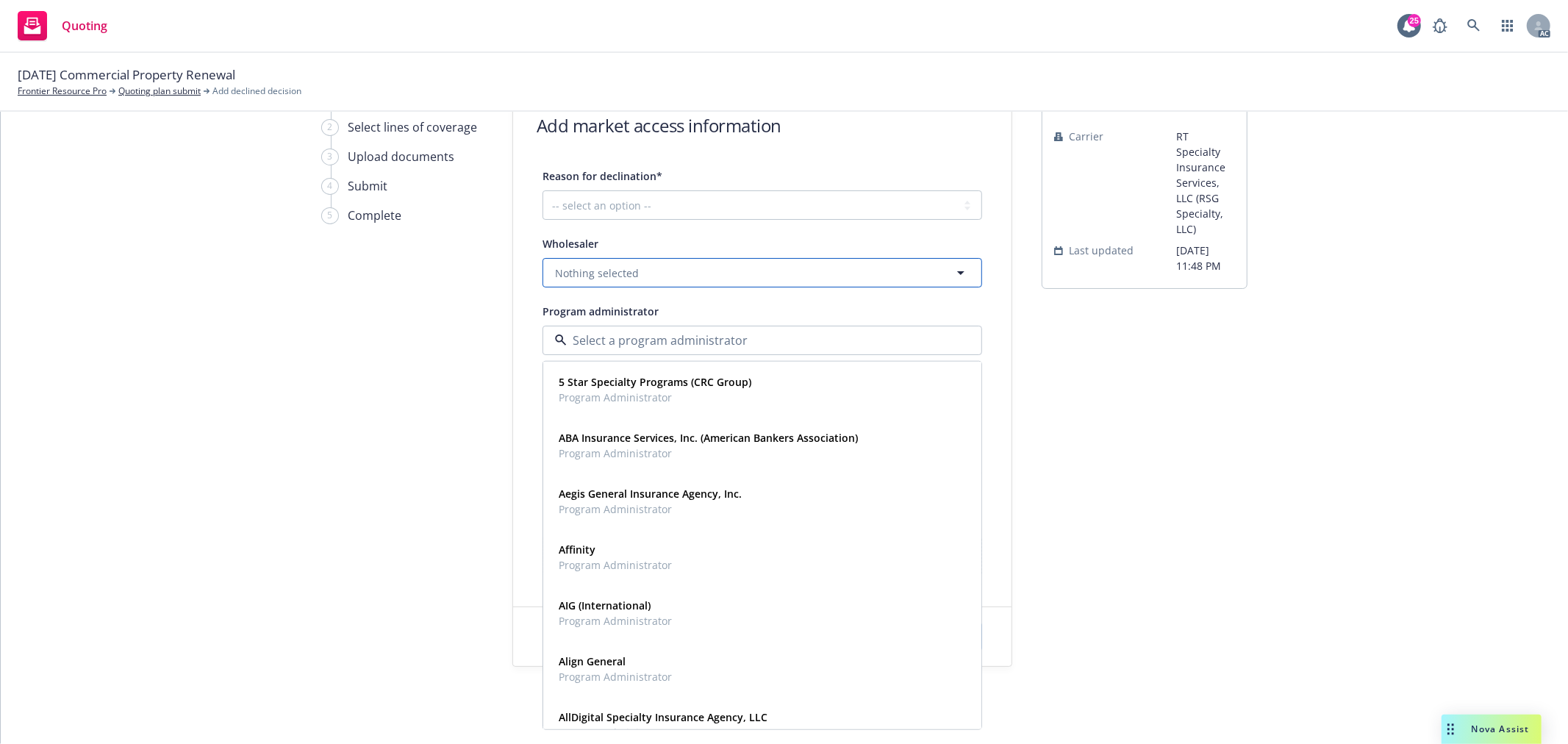
click at [686, 274] on button "Nothing selected" at bounding box center [762, 272] width 439 height 29
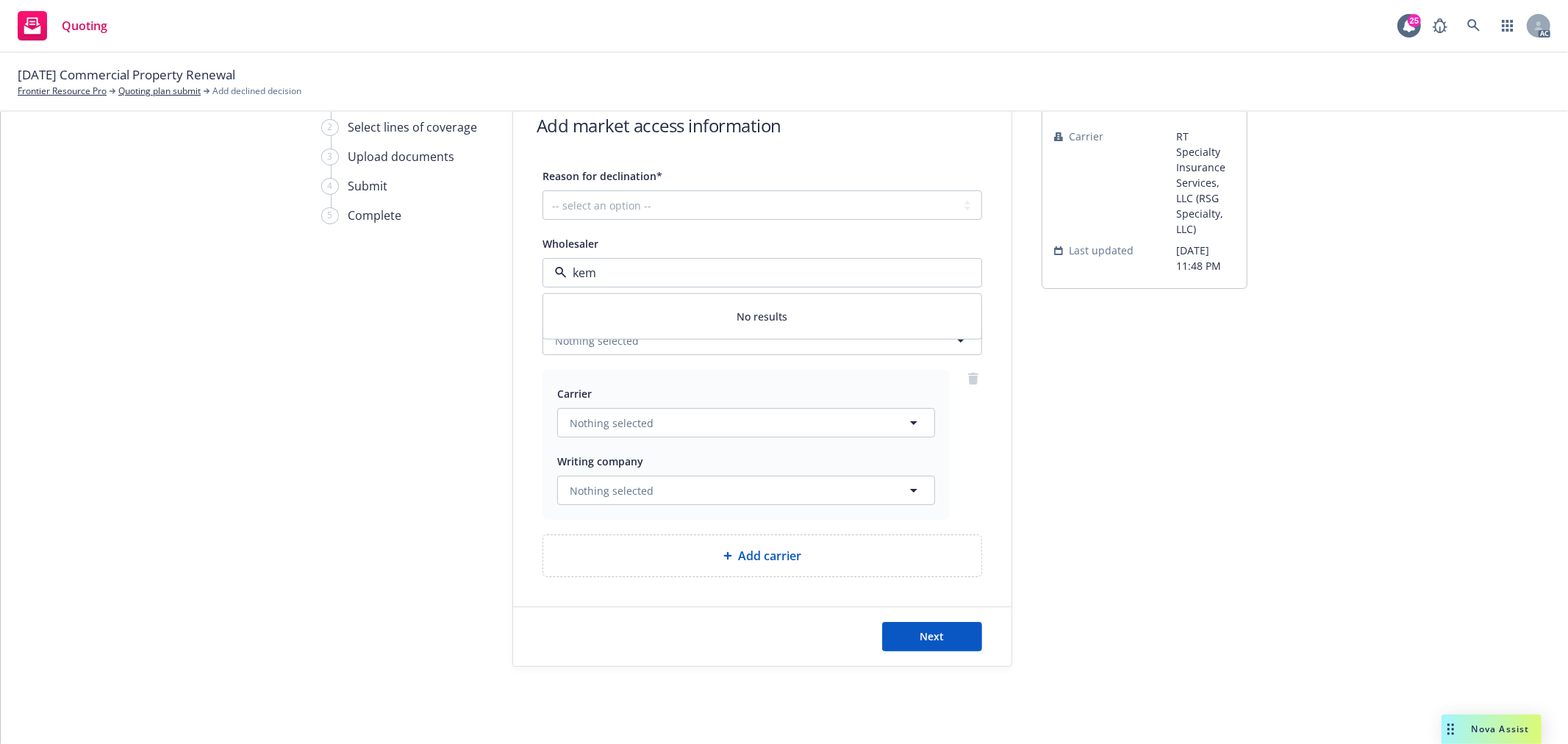
type input "kem"
click at [383, 358] on div "1 Add market access info 2 Select lines of coverage 3 Upload documents 4 Submit…" at bounding box center [402, 378] width 162 height 578
click at [709, 204] on select "-- select an option -- Cannot compete with other markets Carrier non-renewed Ca…" at bounding box center [762, 205] width 439 height 29
click at [371, 369] on div "1 Add market access info 2 Select lines of coverage 3 Upload documents 4 Submit…" at bounding box center [402, 378] width 162 height 578
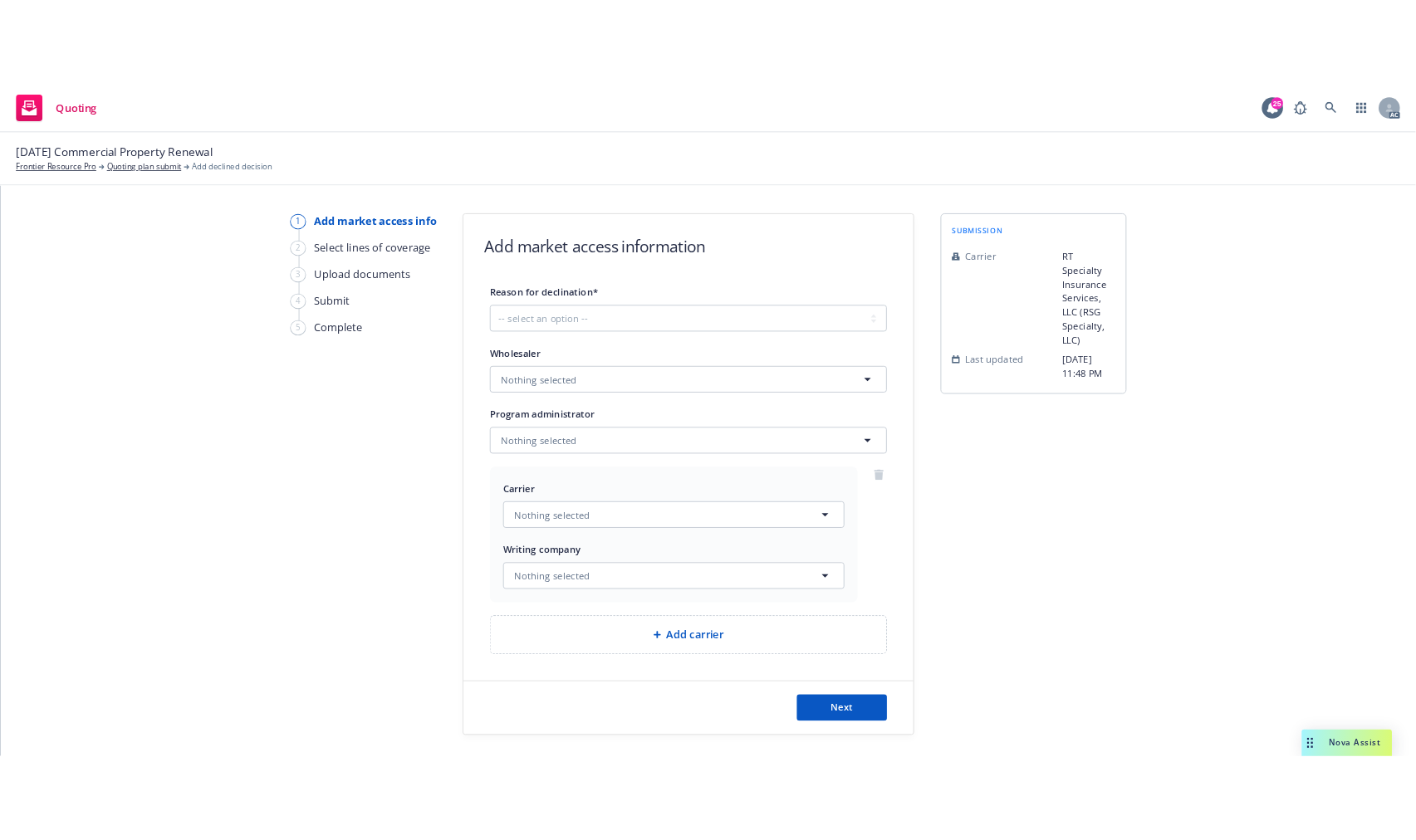
scroll to position [0, 0]
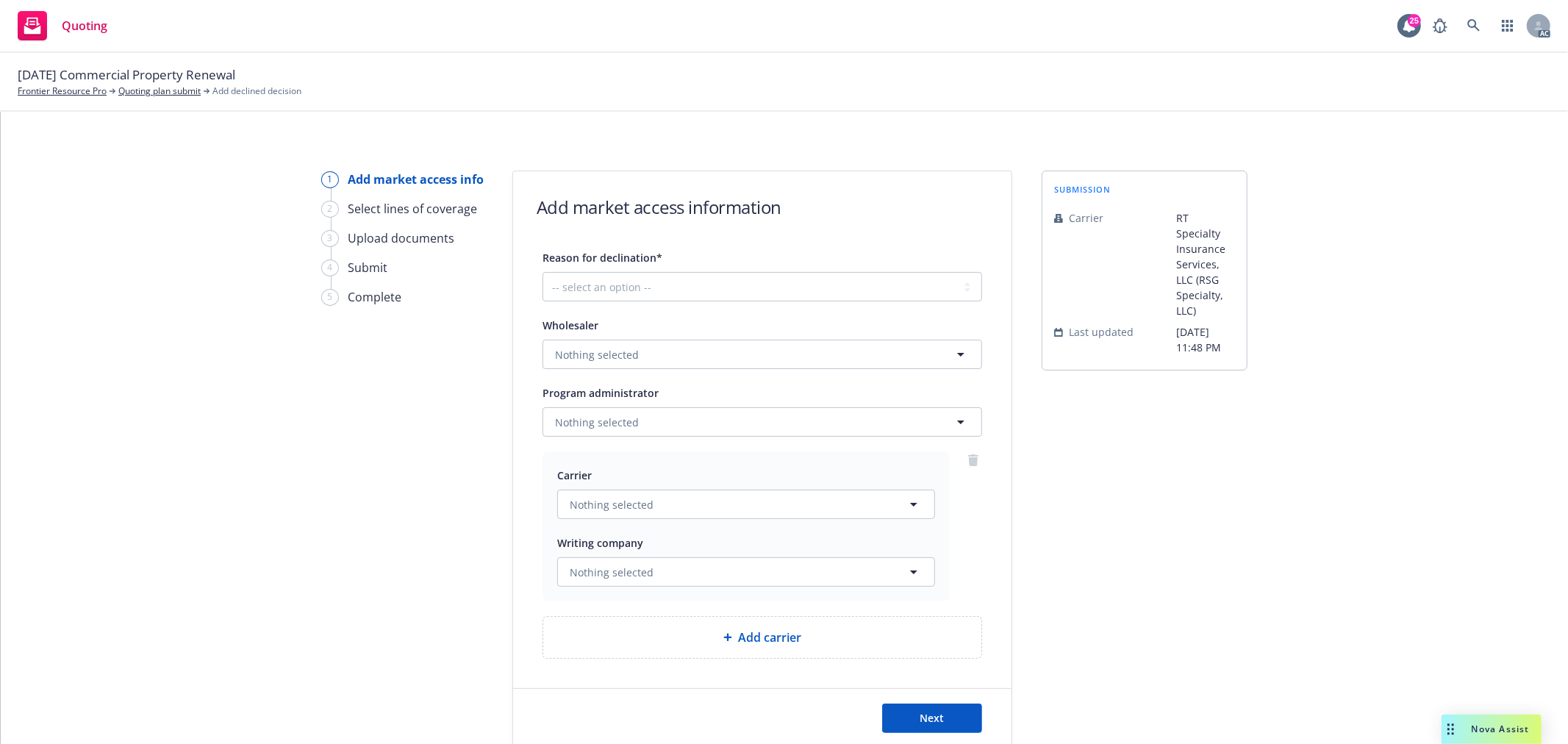
click at [1485, 224] on div "1 Add market access info 2 Select lines of coverage 3 Upload documents 4 Submit…" at bounding box center [784, 459] width 1532 height 578
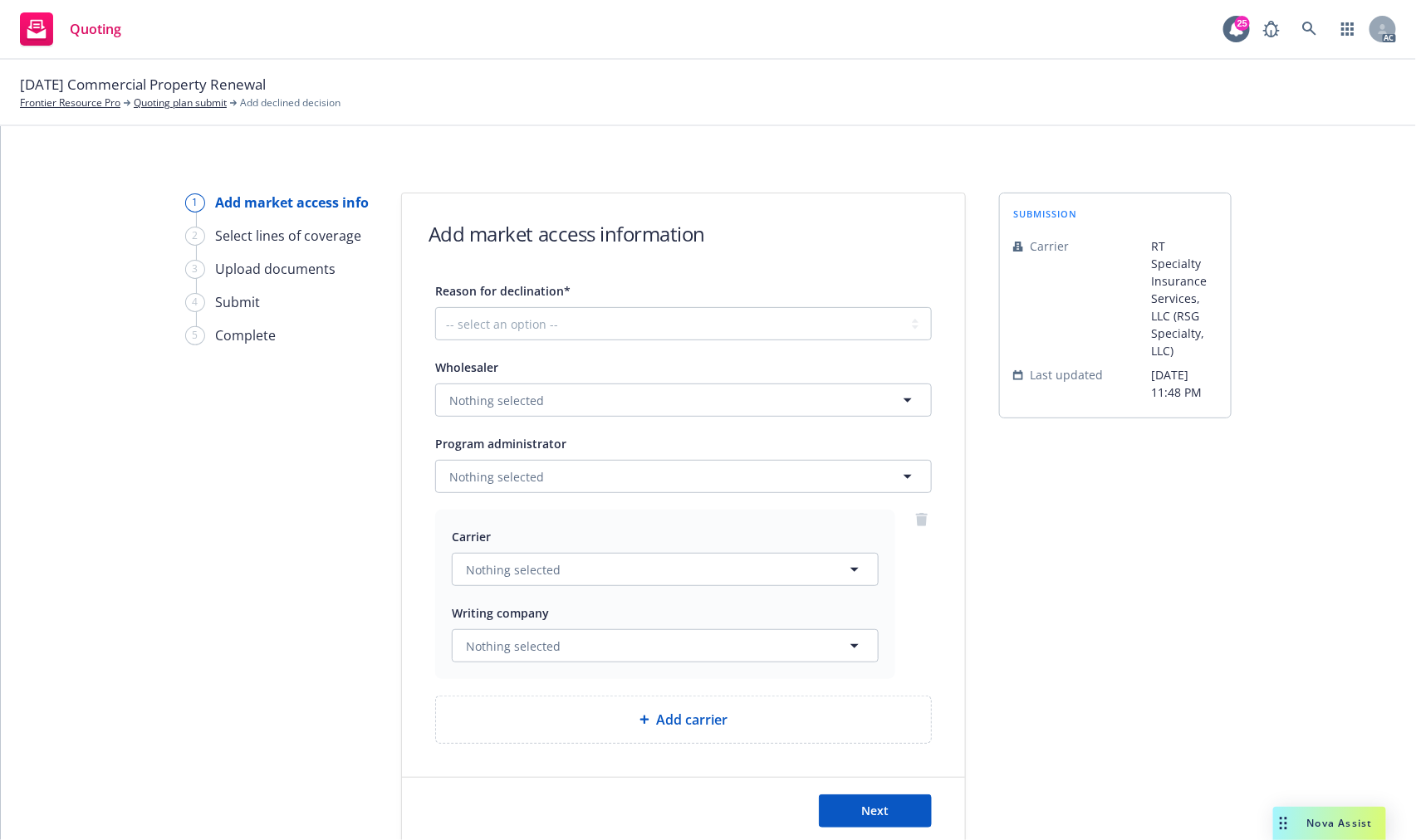
click at [521, 290] on span "Reason for declination*" at bounding box center [502, 291] width 135 height 16
click at [521, 307] on select "-- select an option -- Cannot compete with other markets Carrier non-renewed Ca…" at bounding box center [683, 323] width 496 height 33
click at [521, 290] on span "Reason for declination*" at bounding box center [502, 291] width 135 height 16
click at [521, 307] on select "-- select an option -- Cannot compete with other markets Carrier non-renewed Ca…" at bounding box center [683, 323] width 496 height 33
copy span "declination"
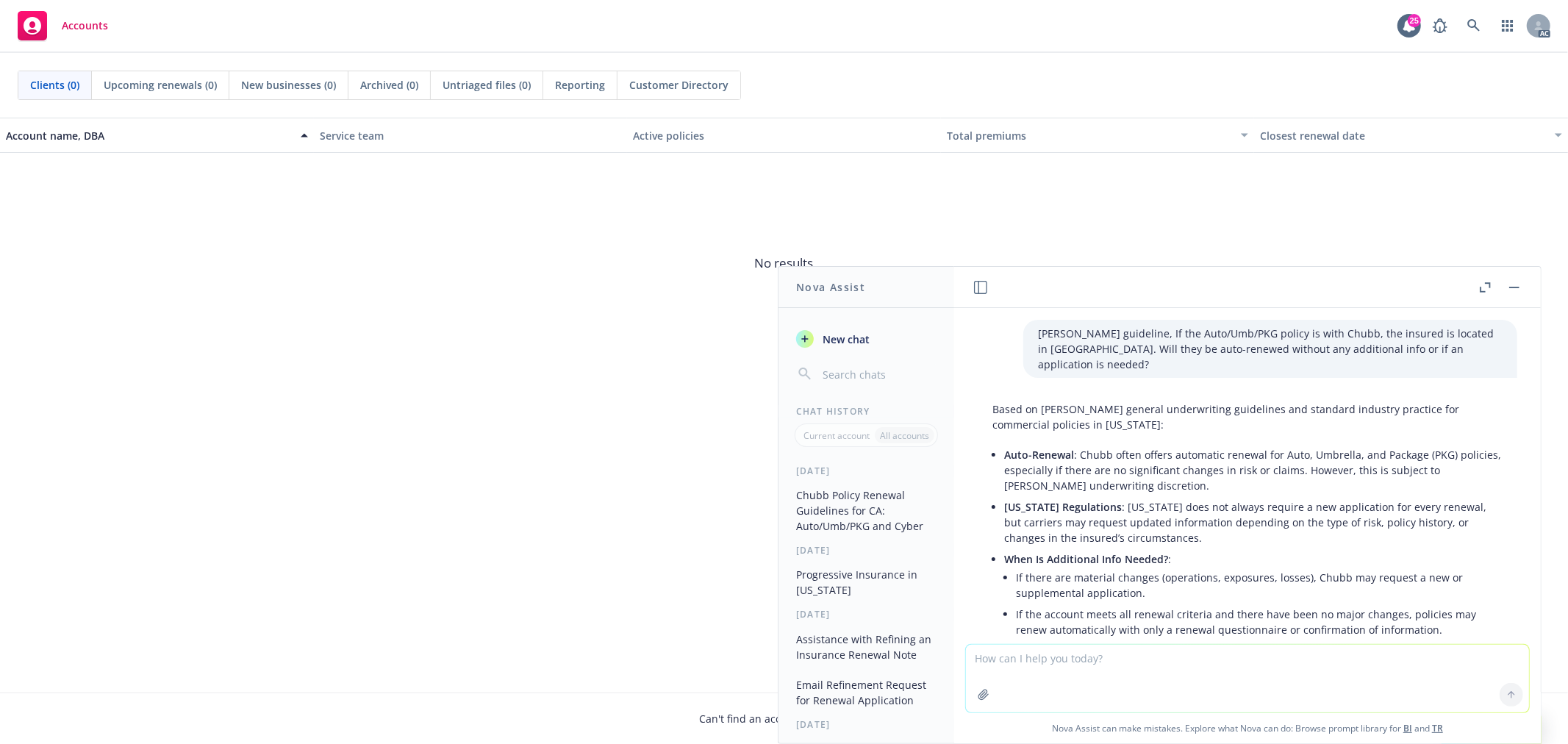
click at [1069, 671] on textarea at bounding box center [1247, 679] width 563 height 68
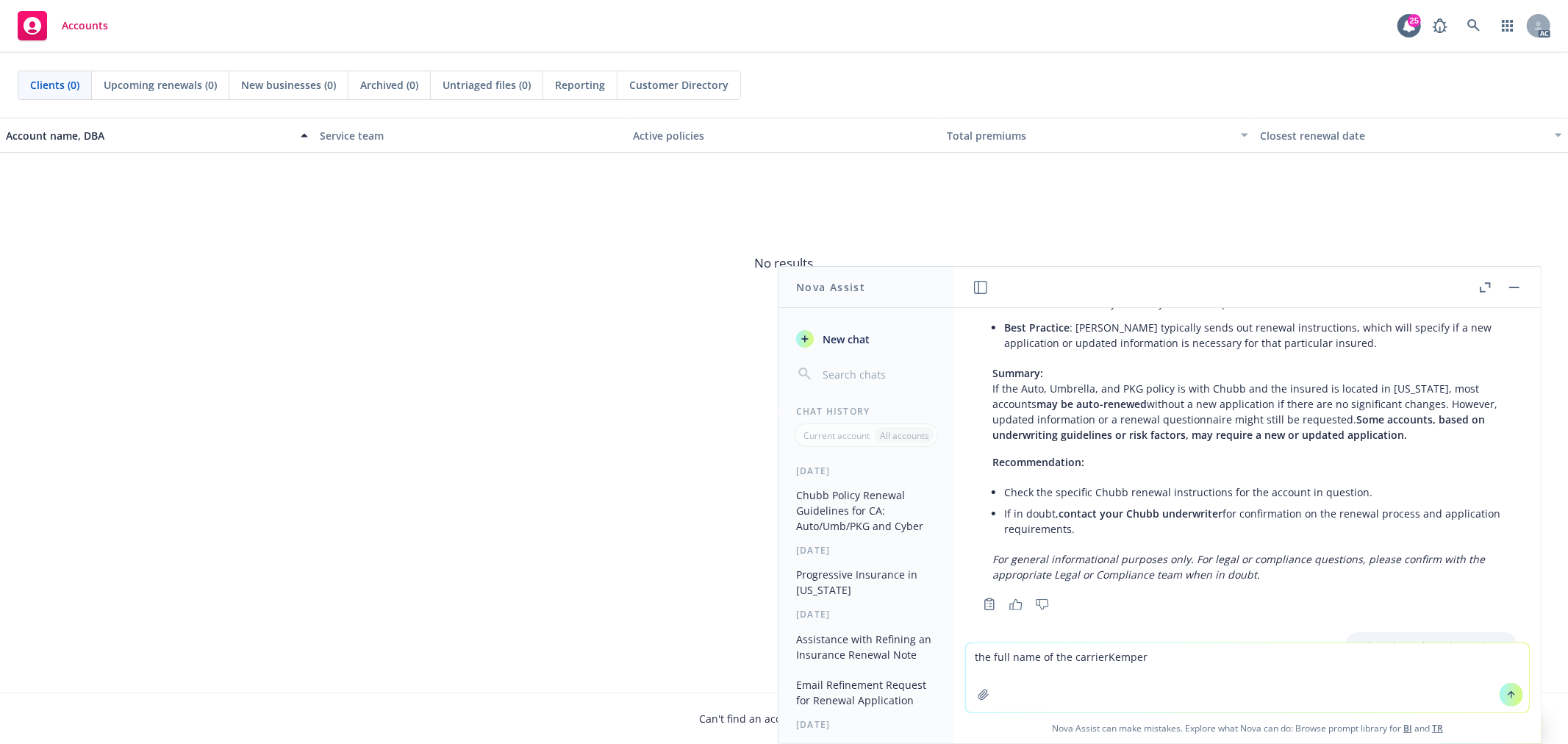
type textarea "the full name of the carrier Kemper"
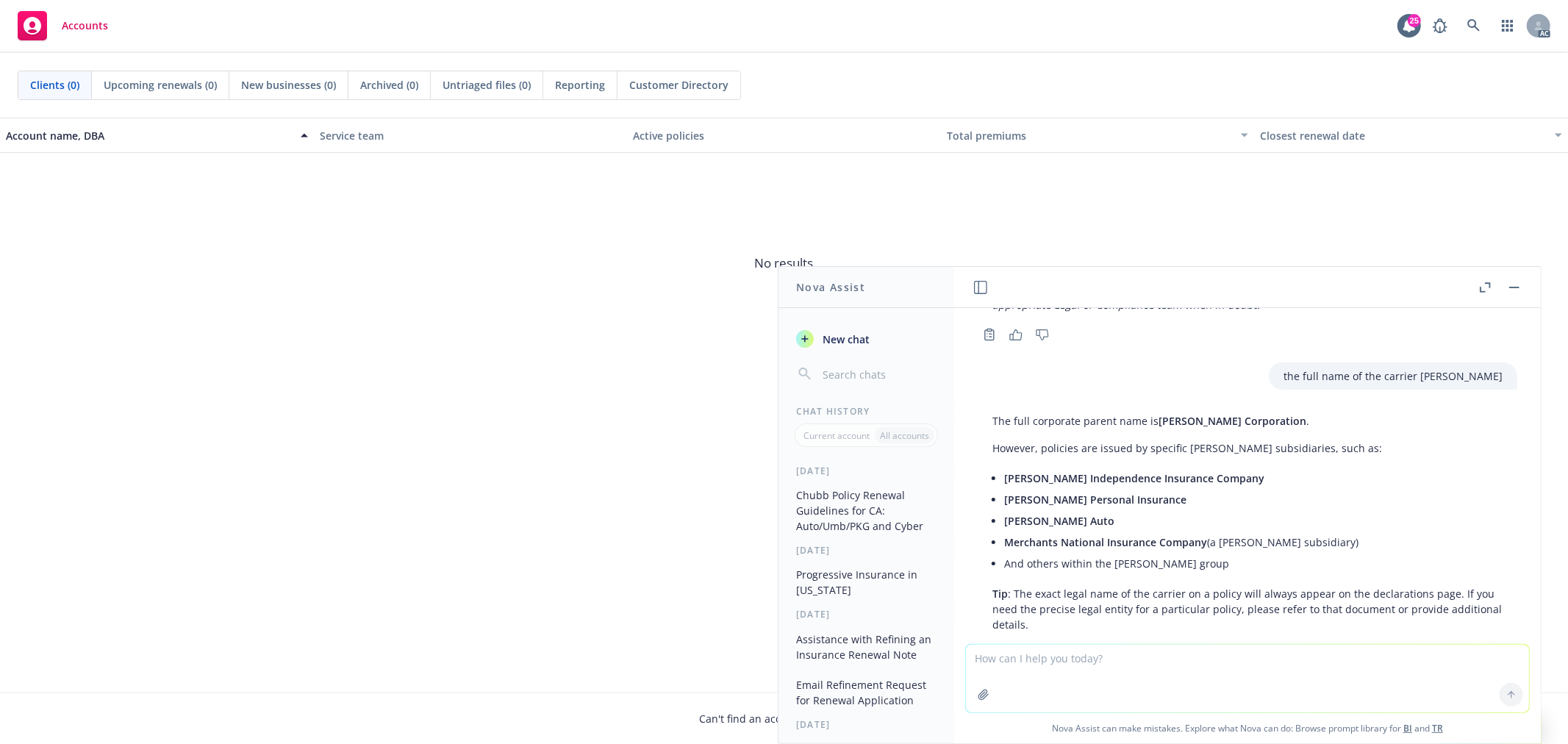
scroll to position [1197, 0]
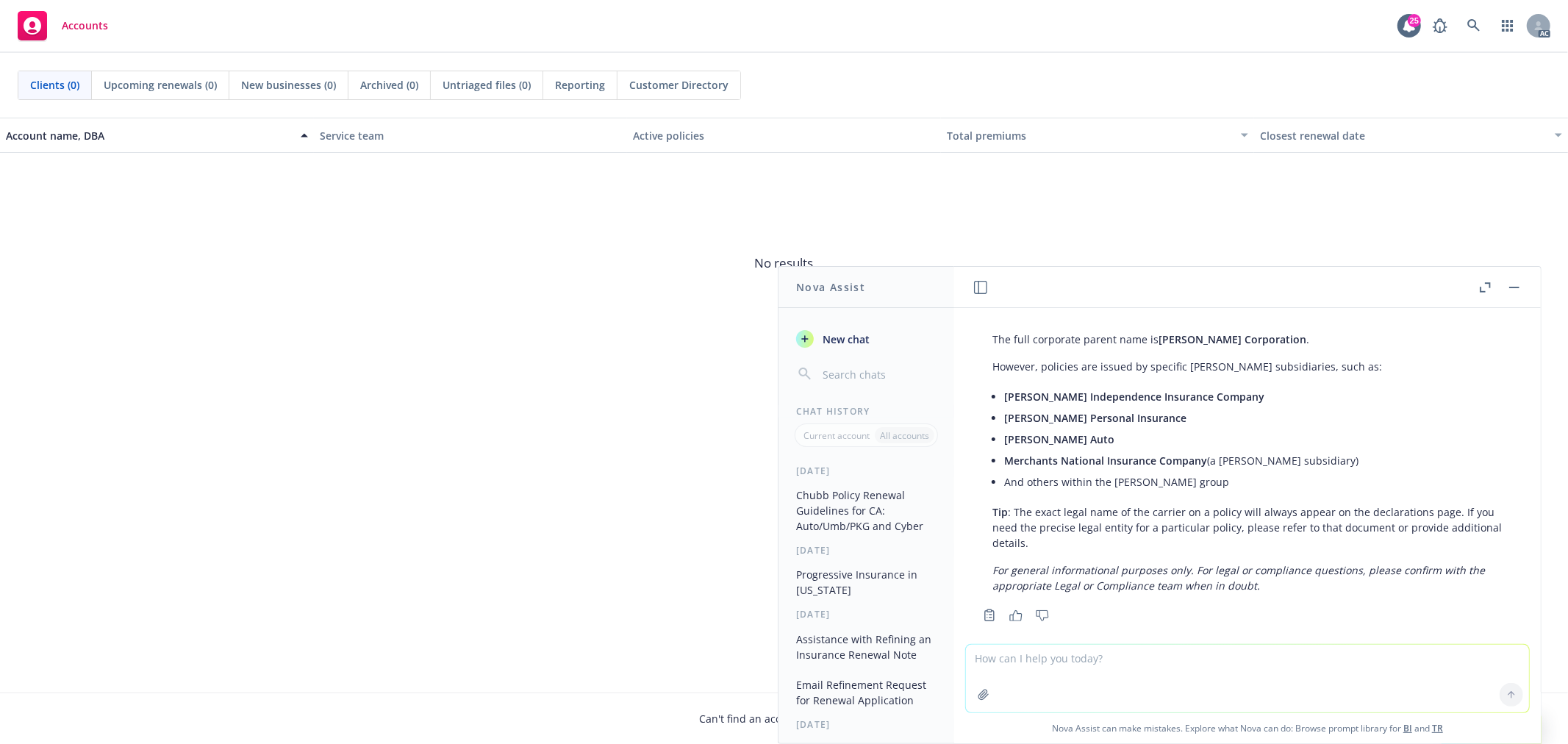
click at [1029, 667] on textarea at bounding box center [1247, 679] width 563 height 68
paste textarea "Kemper Auto Commercial Coverage"
type textarea "Kemper Auto Commercial Coverage is provided by which one"
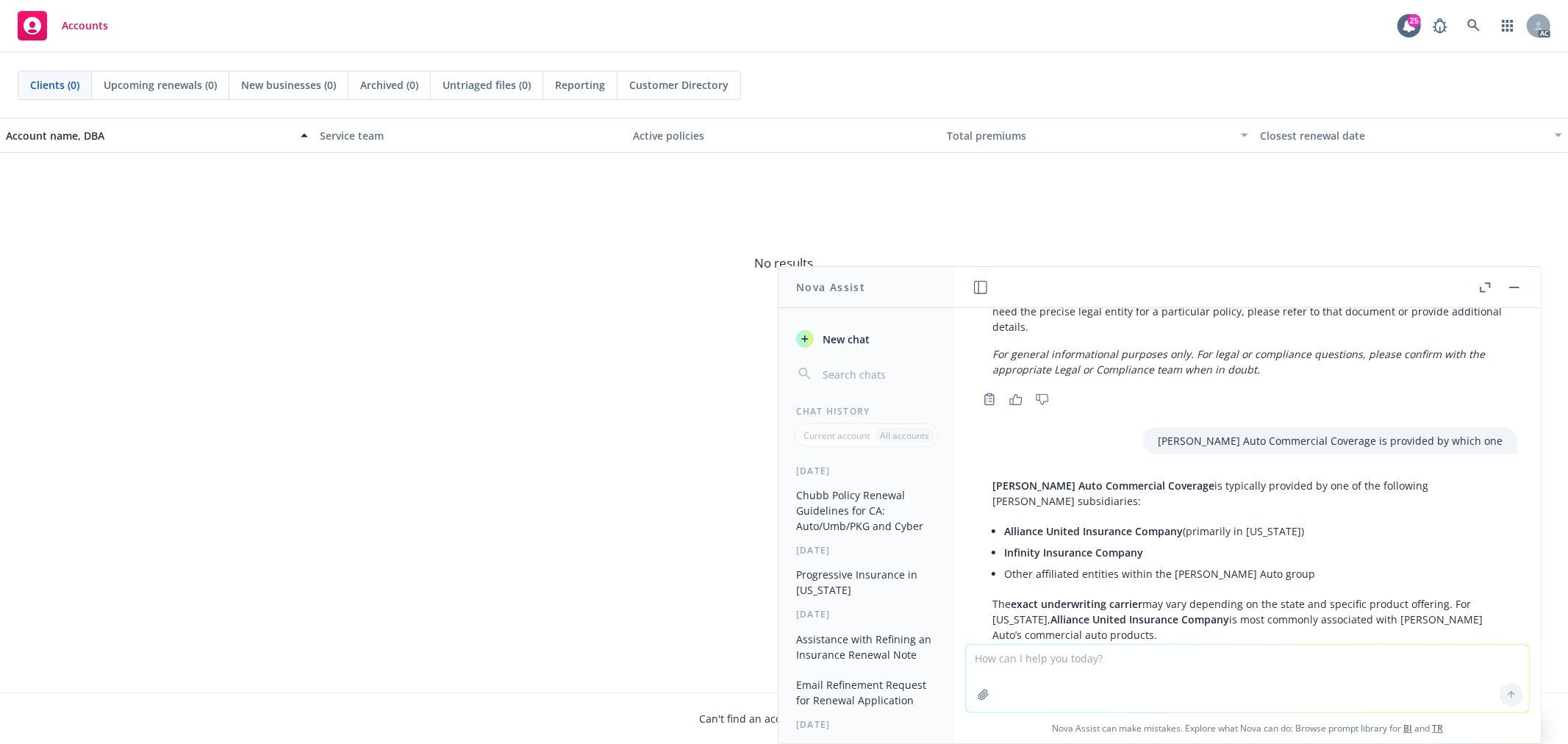
scroll to position [1416, 0]
drag, startPoint x: 1016, startPoint y: 515, endPoint x: 1200, endPoint y: 504, distance: 184.3
click at [1200, 519] on li "Alliance United Insurance Company (primarily in California)" at bounding box center [1253, 529] width 498 height 21
click at [1074, 543] on span "Infinity Insurance Company" at bounding box center [1074, 550] width 139 height 14
drag, startPoint x: 1011, startPoint y: 535, endPoint x: 1145, endPoint y: 532, distance: 134.0
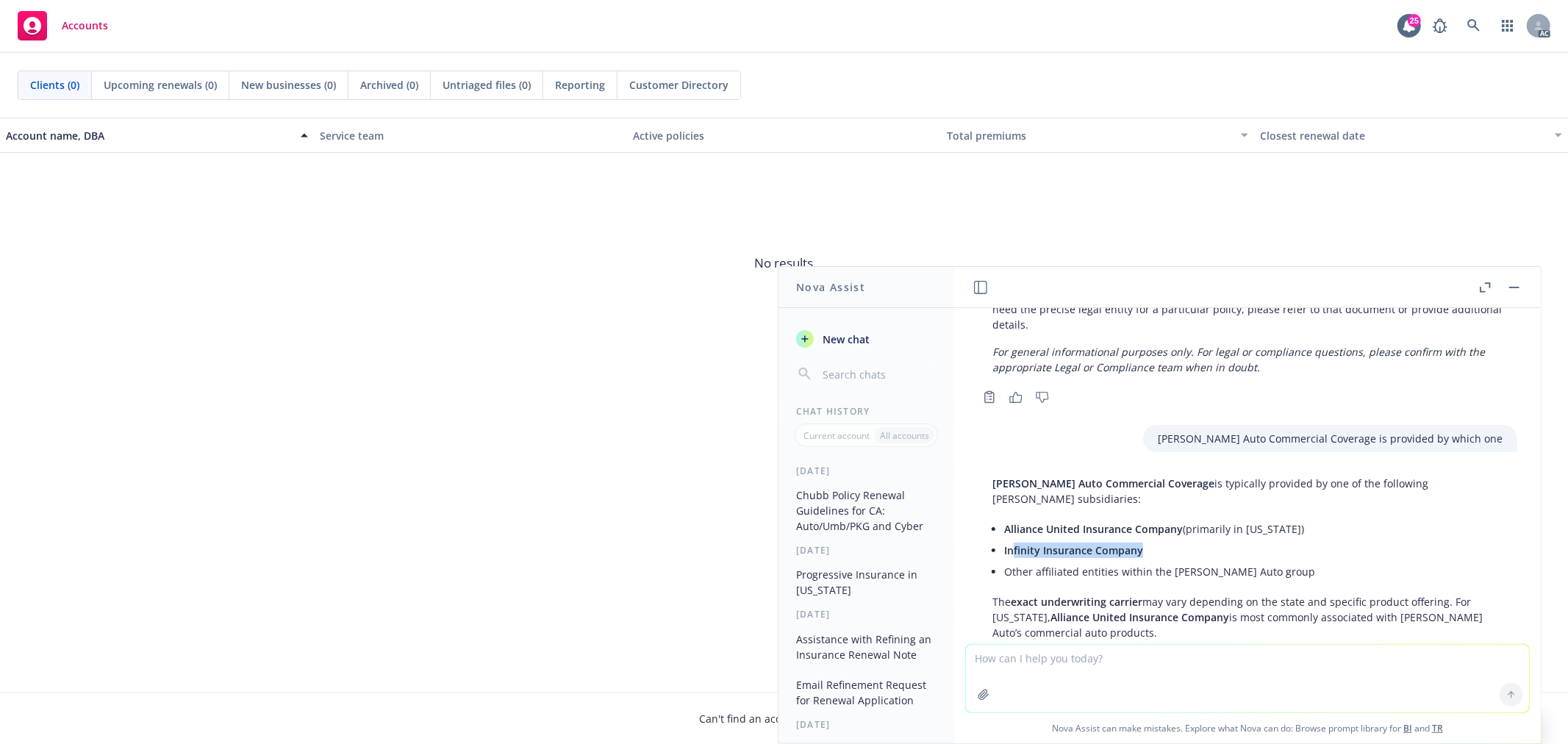
click at [1145, 540] on li "Infinity Insurance Company" at bounding box center [1253, 550] width 498 height 21
click at [1034, 564] on li "Other affiliated entities within the Kemper Auto group" at bounding box center [1253, 571] width 498 height 21
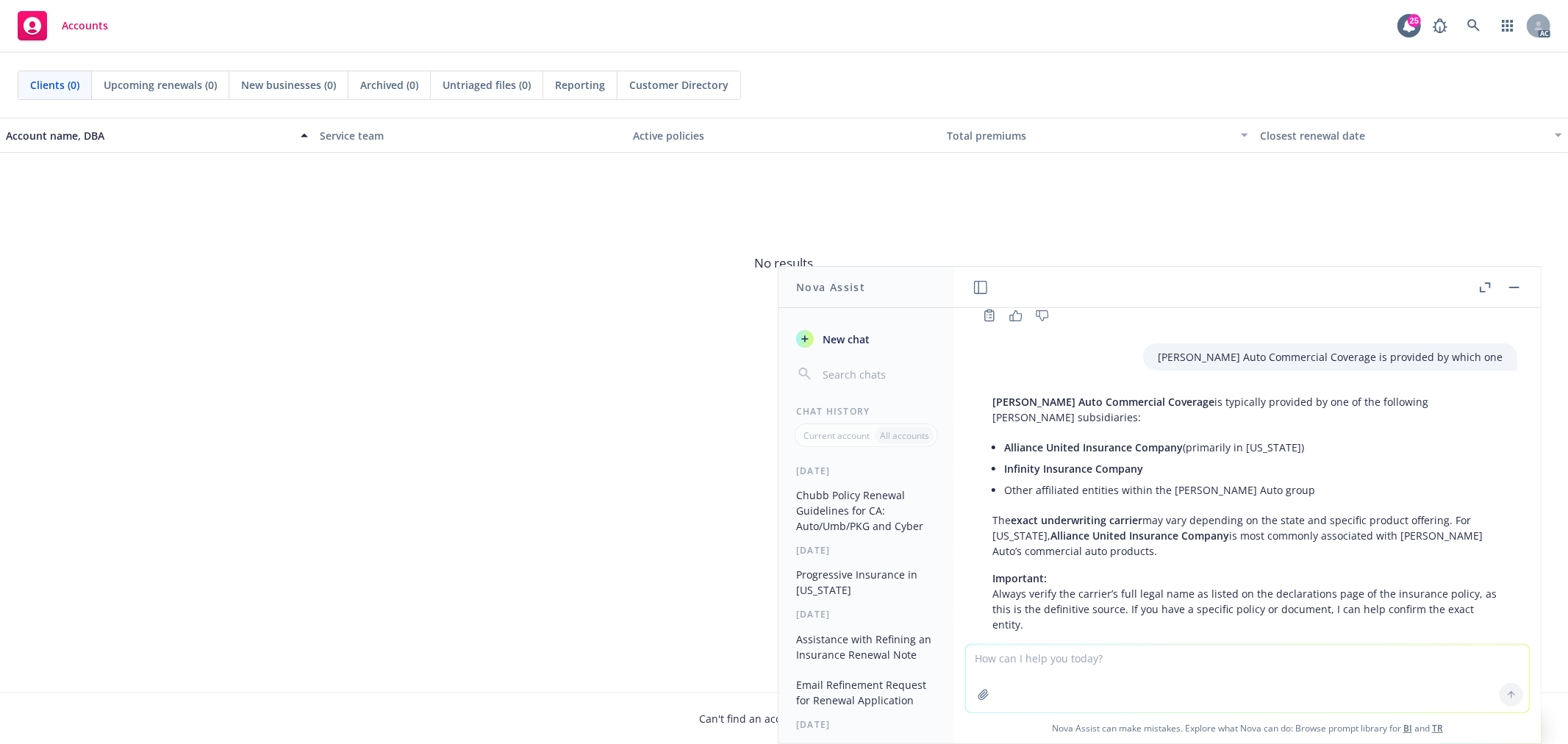
drag, startPoint x: 170, startPoint y: 274, endPoint x: 373, endPoint y: 64, distance: 292.1
click at [175, 265] on span "No results" at bounding box center [784, 263] width 1568 height 221
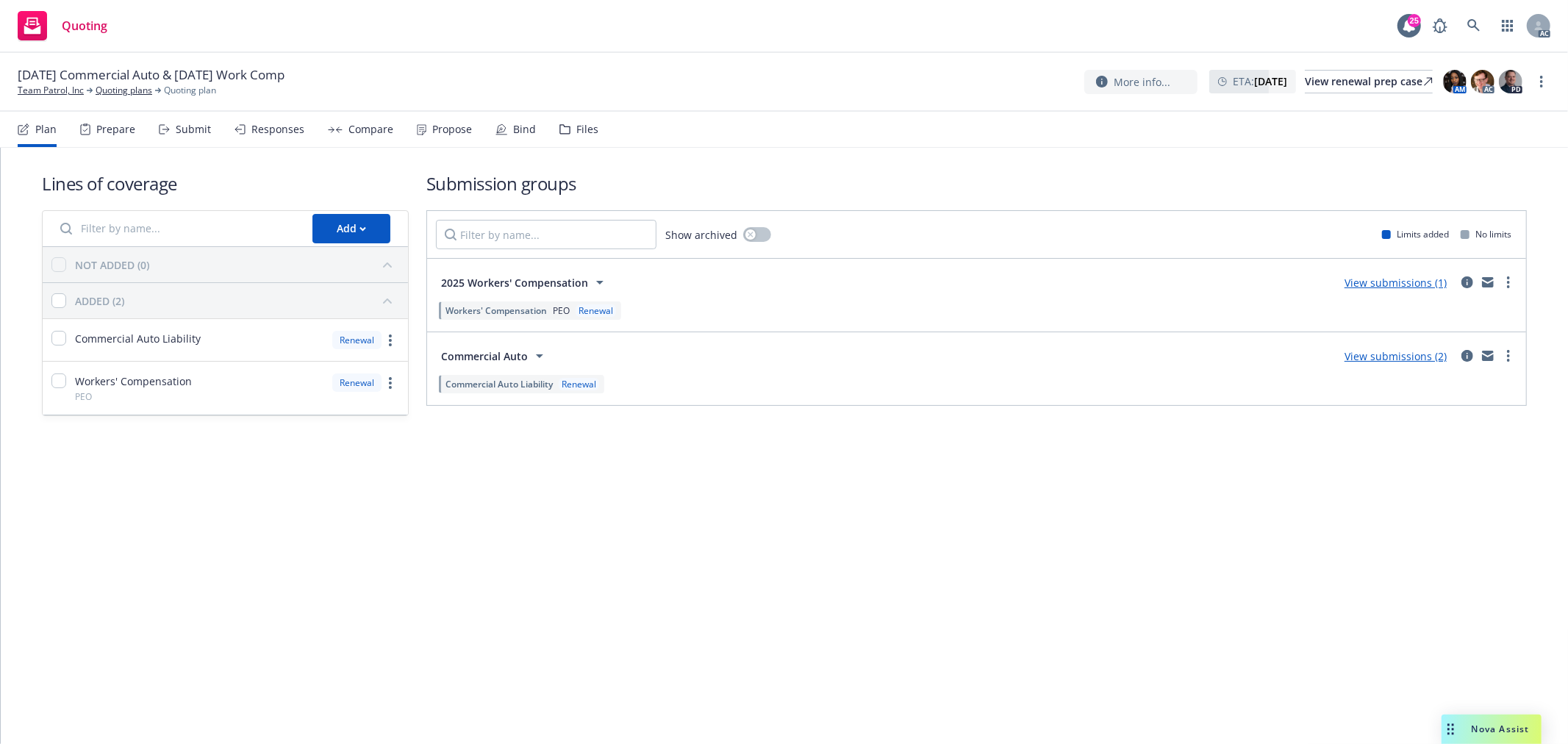
click at [277, 133] on div "Responses" at bounding box center [278, 130] width 53 height 12
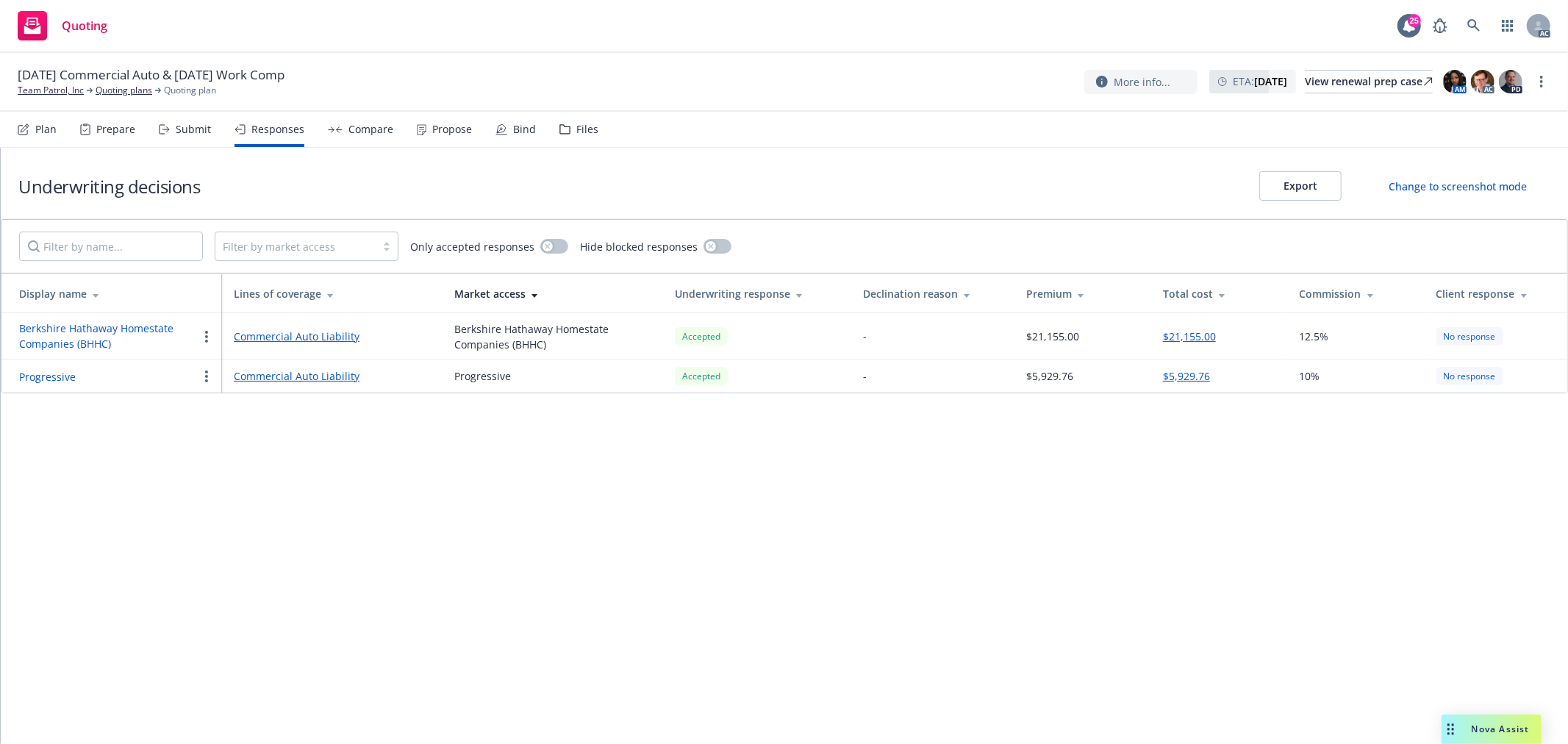
click at [191, 130] on div "Submit" at bounding box center [193, 130] width 35 height 12
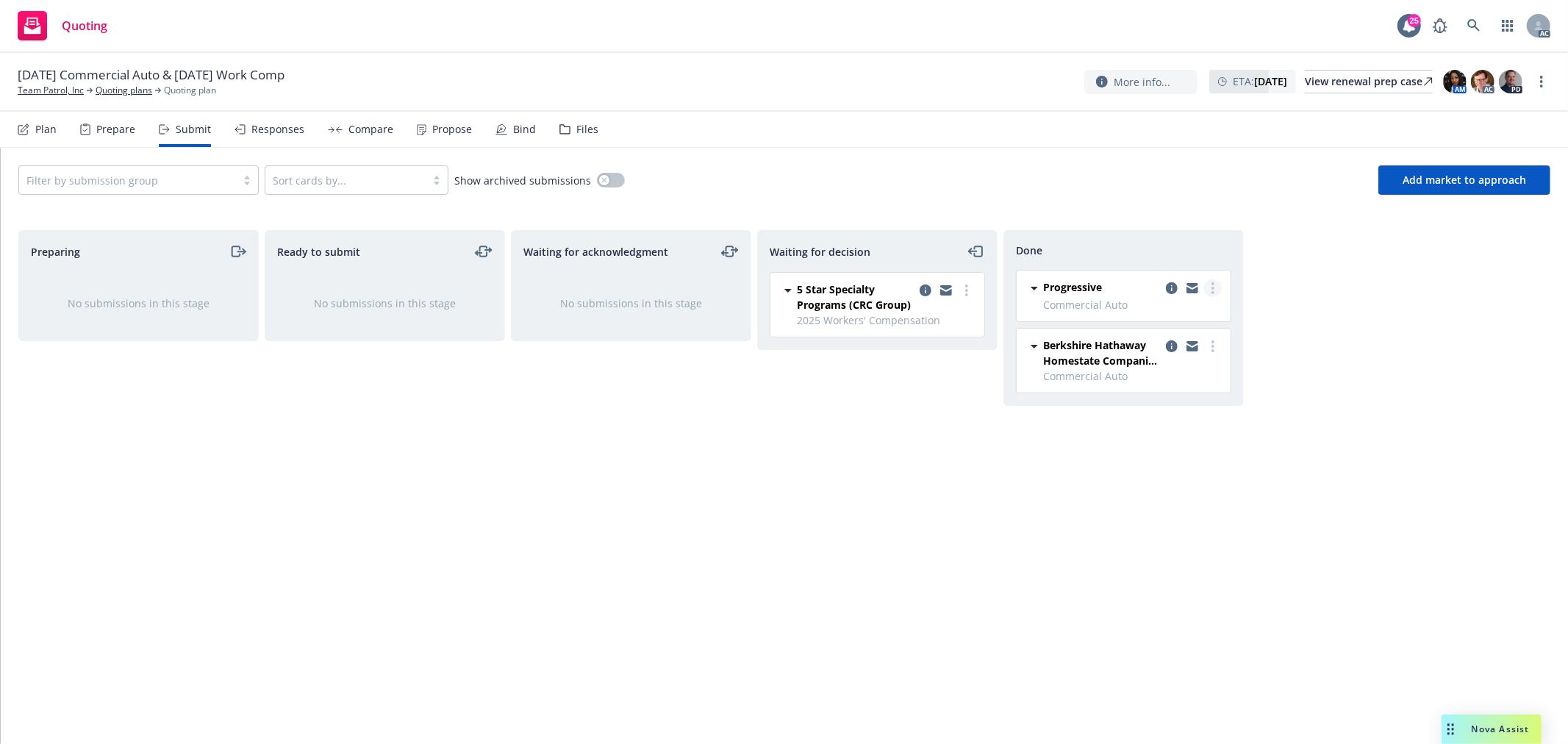
click at [1212, 287] on circle "more" at bounding box center [1213, 288] width 3 height 3
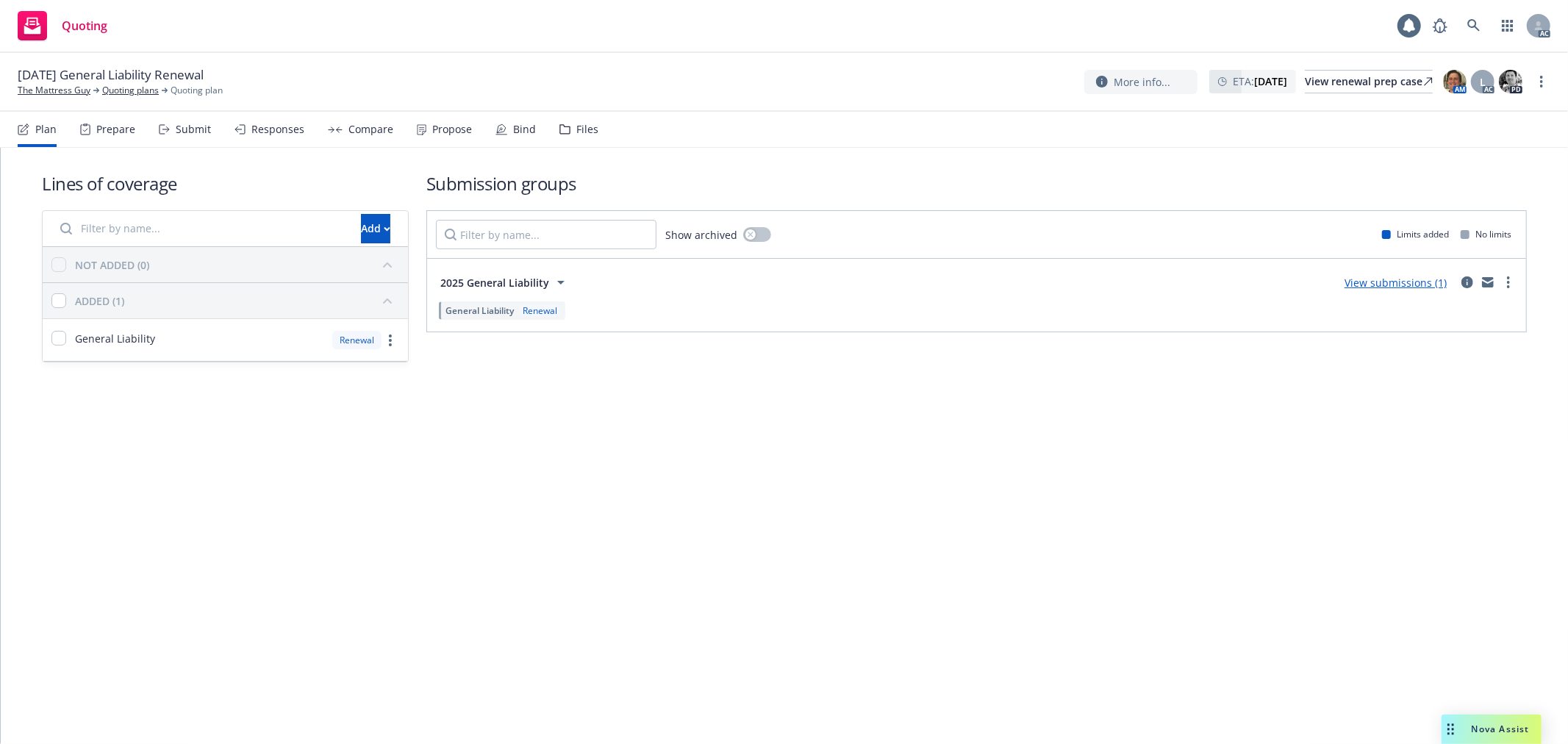
click at [1540, 81] on icon "more" at bounding box center [1542, 81] width 3 height 12
click at [1452, 112] on link "Copy logging email" at bounding box center [1469, 112] width 164 height 29
drag, startPoint x: 0, startPoint y: 0, endPoint x: 1481, endPoint y: 118, distance: 1485.7
click at [1481, 118] on link "Copy logging email" at bounding box center [1469, 112] width 164 height 29
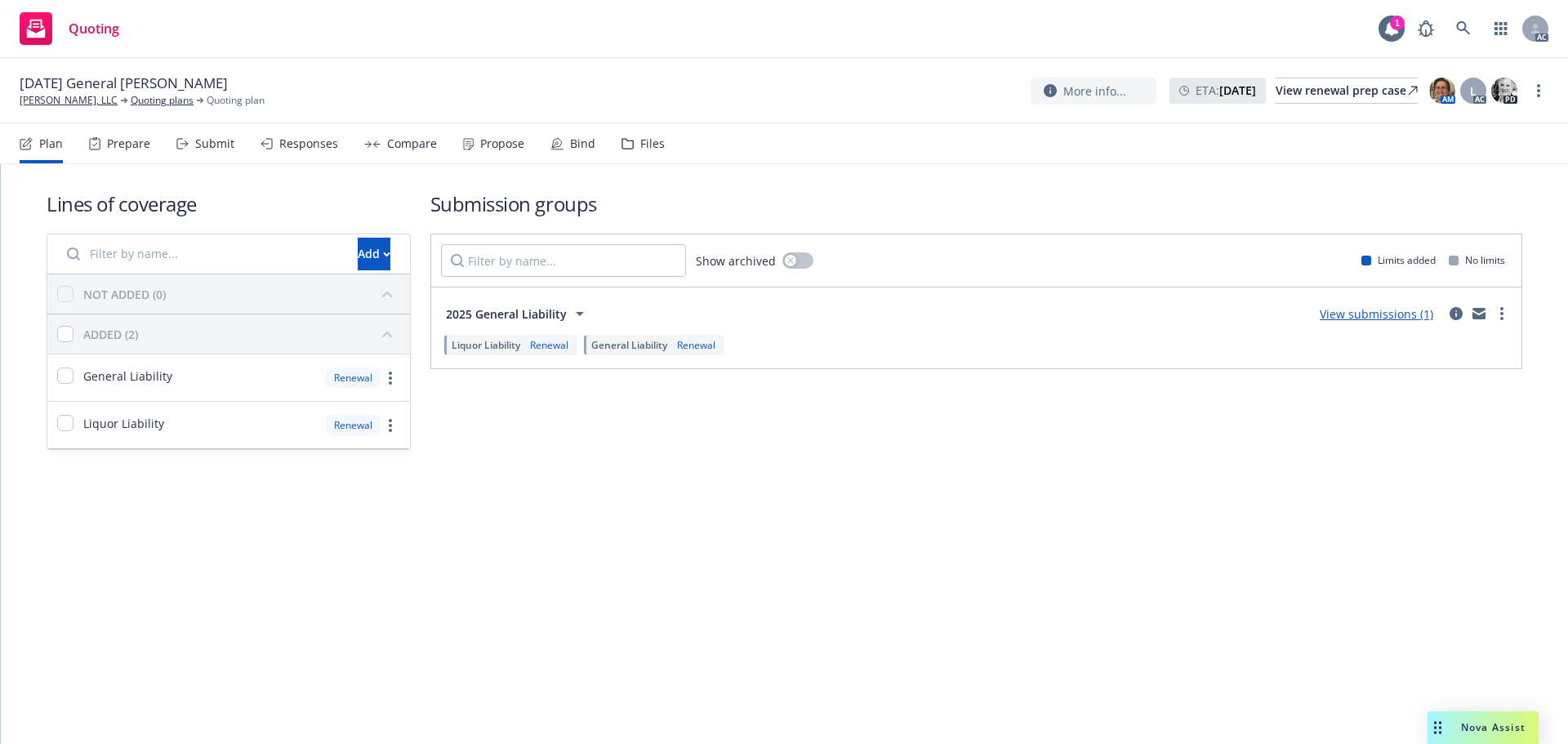
click at [514, 143] on div "Propose" at bounding box center [502, 144] width 44 height 13
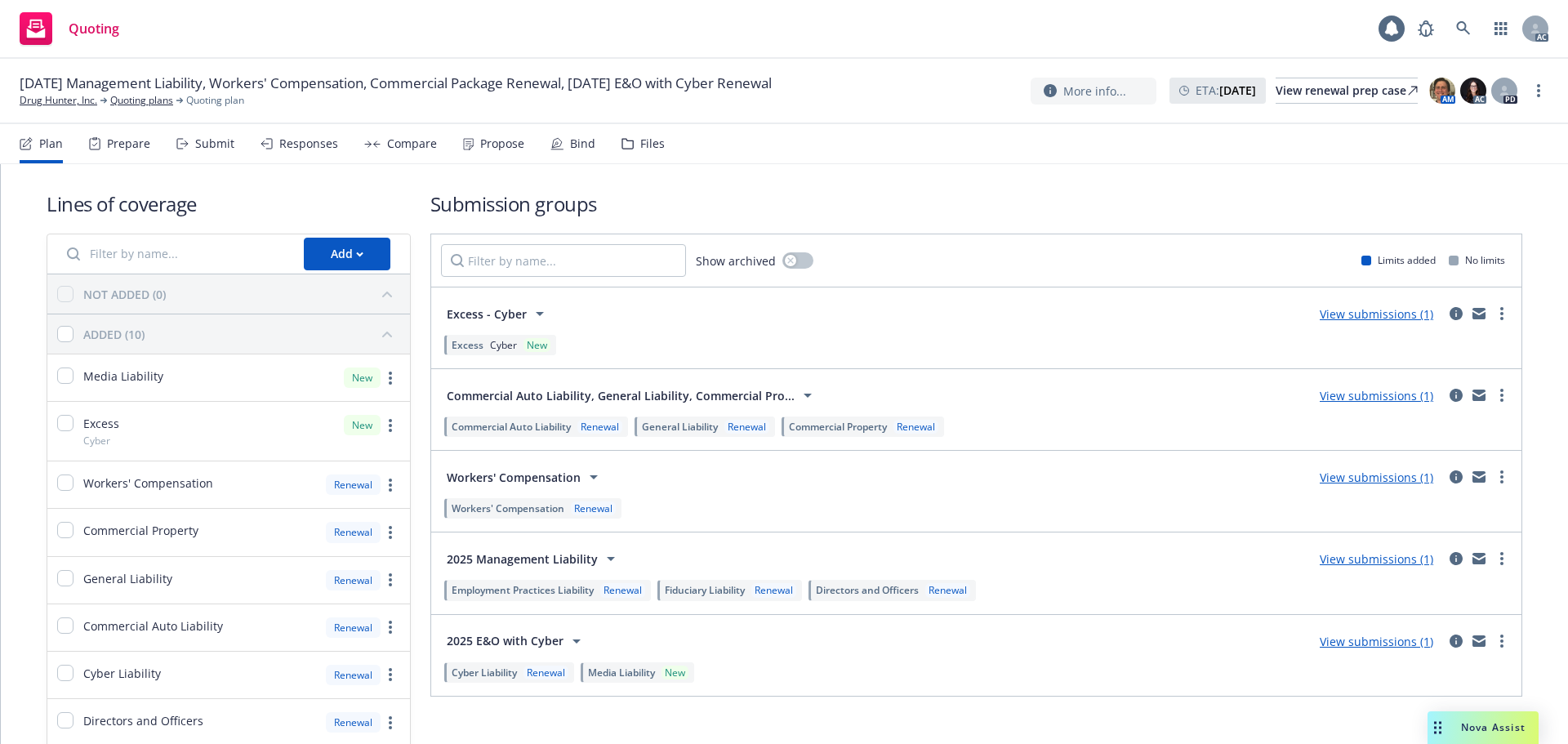
click at [509, 149] on div "Propose" at bounding box center [502, 144] width 44 height 13
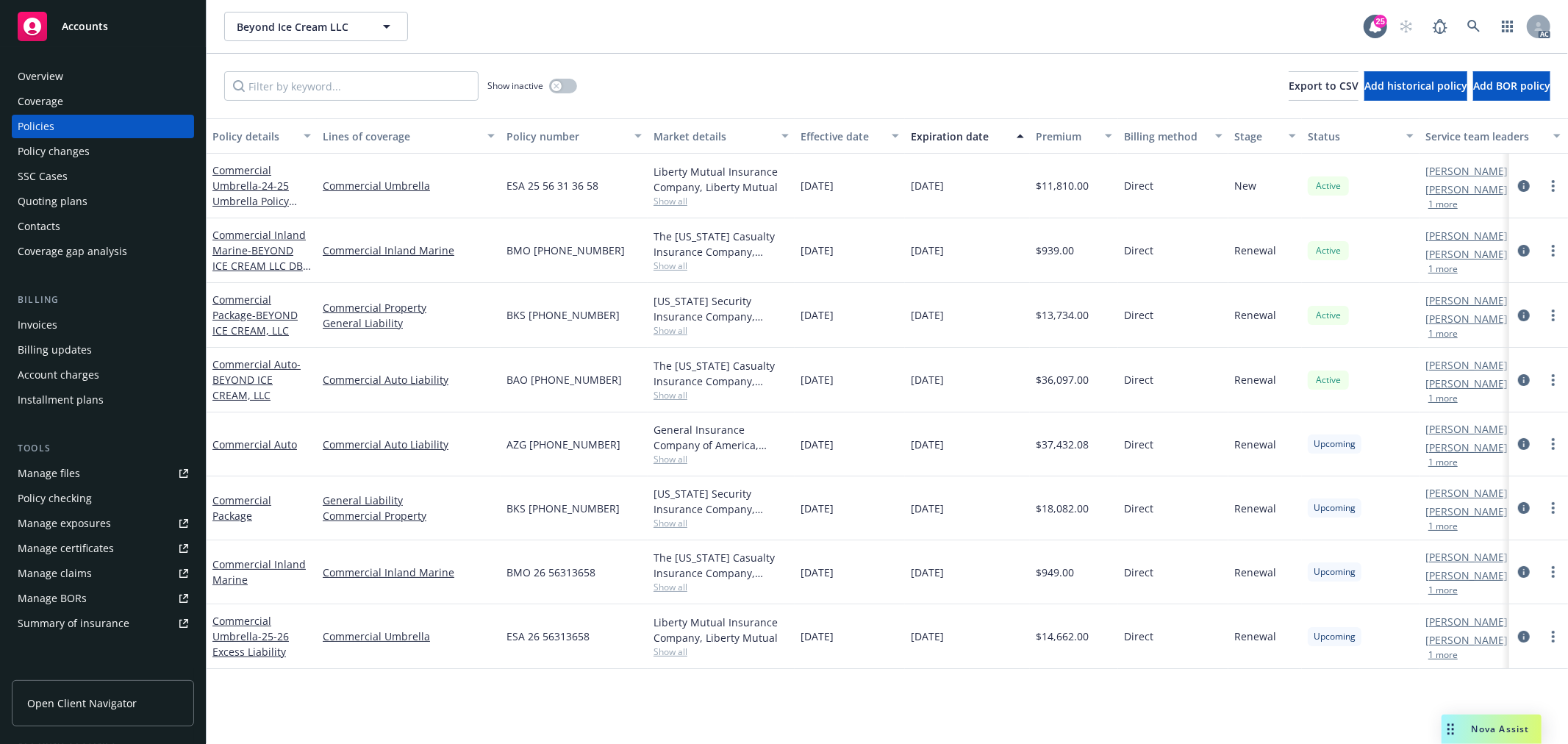
click at [971, 135] on div "Expiration date" at bounding box center [959, 136] width 97 height 15
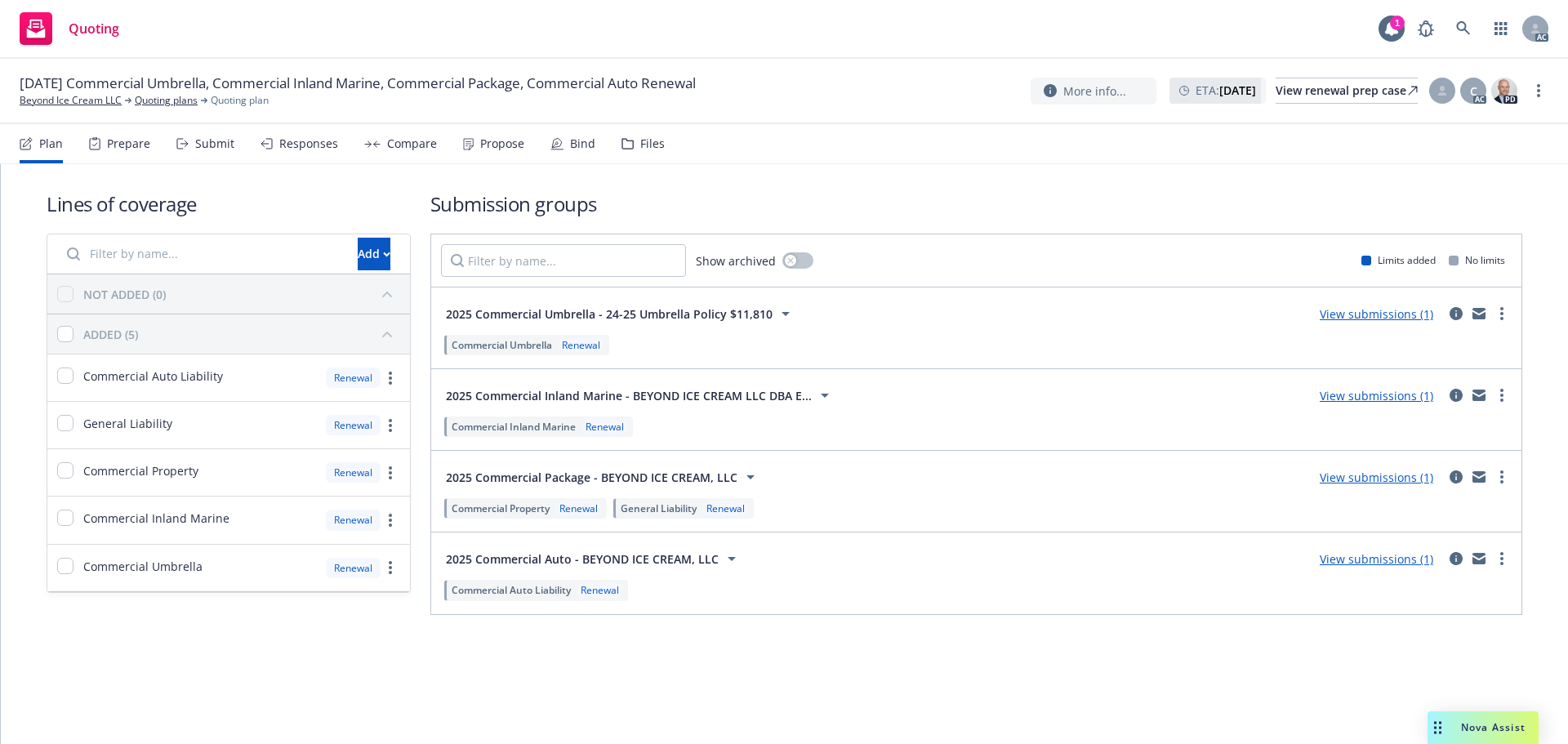
click at [208, 144] on div "Submit" at bounding box center [214, 144] width 39 height 13
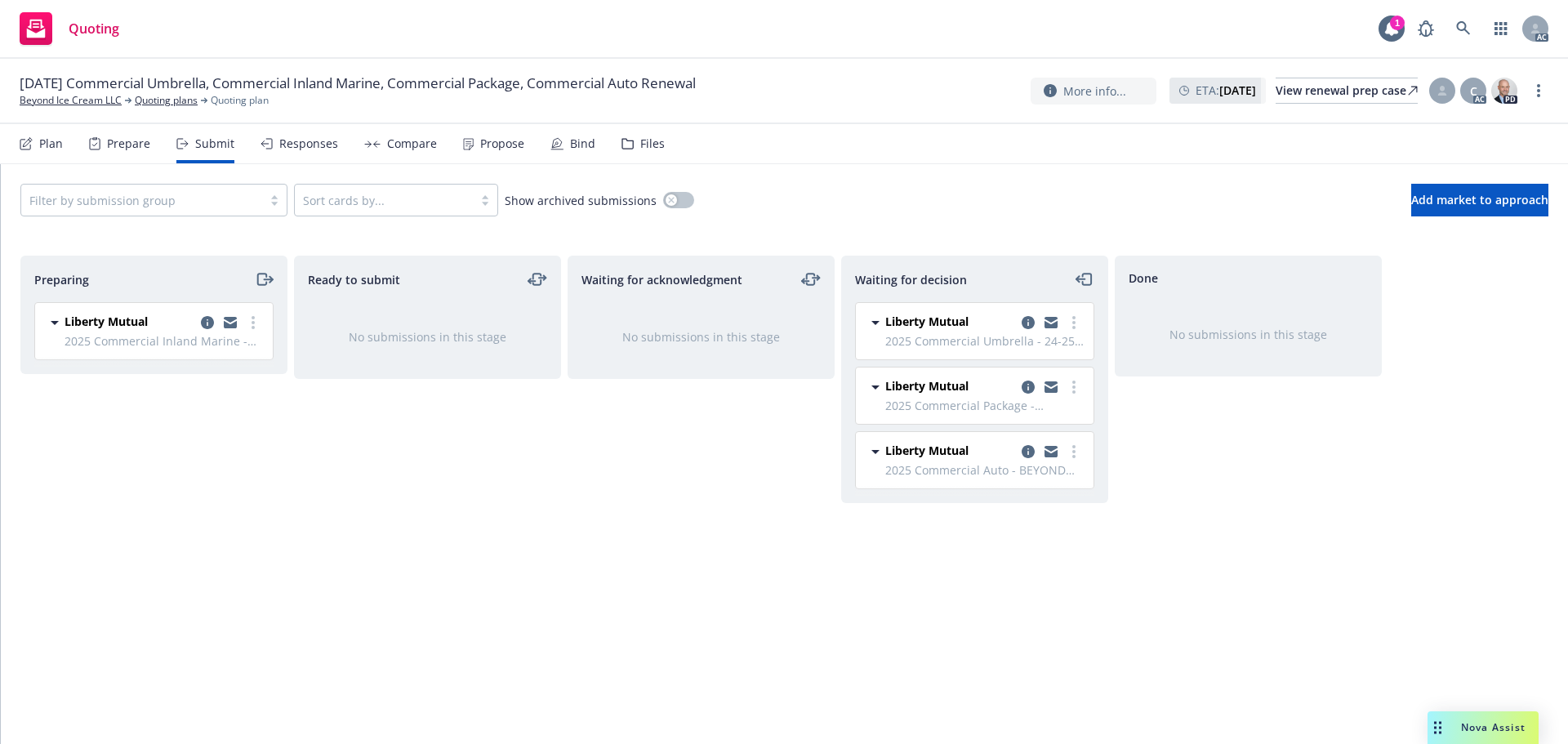
click at [484, 148] on div "Propose" at bounding box center [502, 144] width 44 height 13
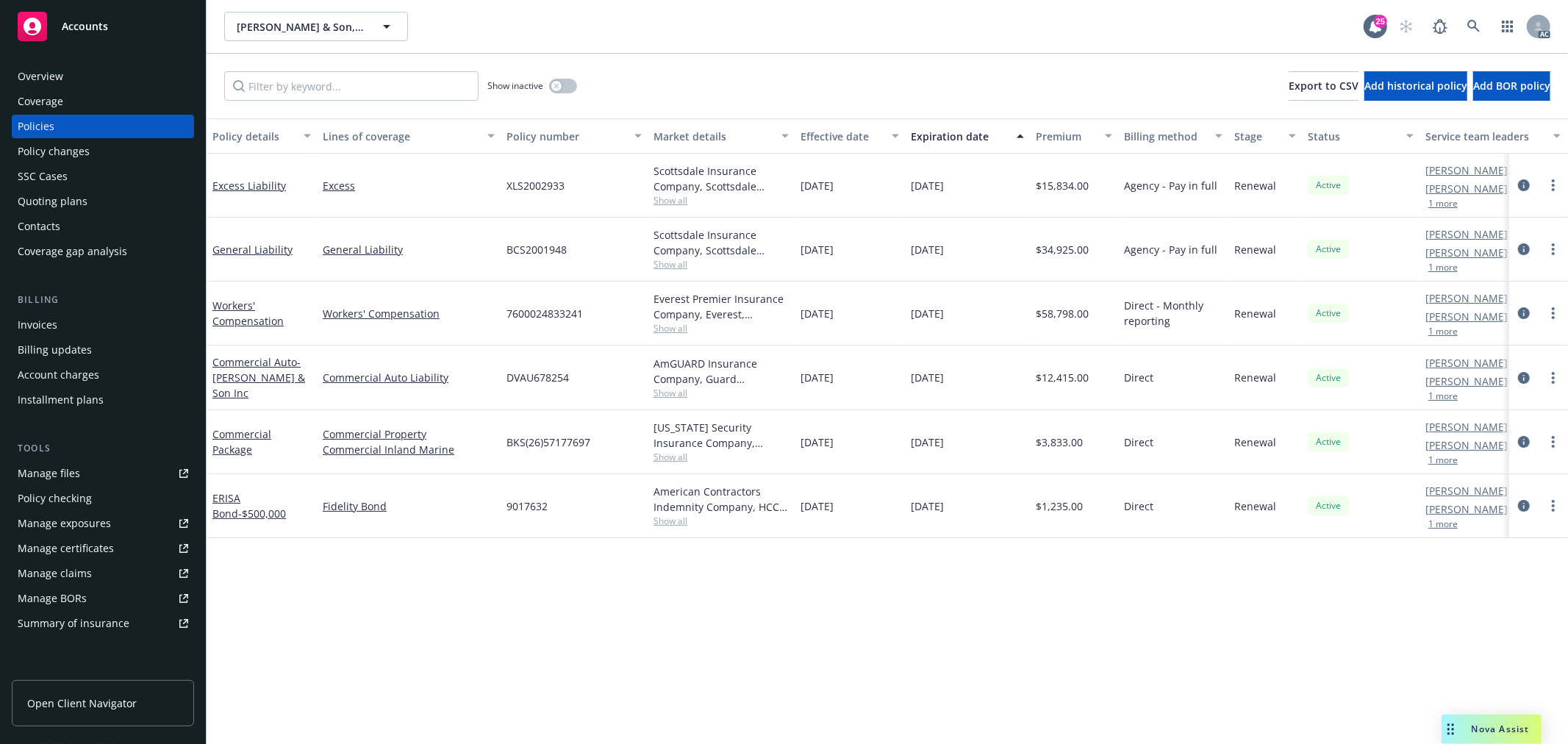
click at [676, 200] on span "Show all" at bounding box center [720, 201] width 135 height 13
click at [625, 620] on div "Policy details Lines of coverage Policy number Market details Effective date Ex…" at bounding box center [887, 431] width 1362 height 626
click at [674, 263] on span "Show all" at bounding box center [720, 264] width 135 height 13
drag, startPoint x: 628, startPoint y: 616, endPoint x: 622, endPoint y: 556, distance: 60.3
click at [629, 613] on div "Policy details Lines of coverage Policy number Market details Effective date Ex…" at bounding box center [887, 431] width 1362 height 626
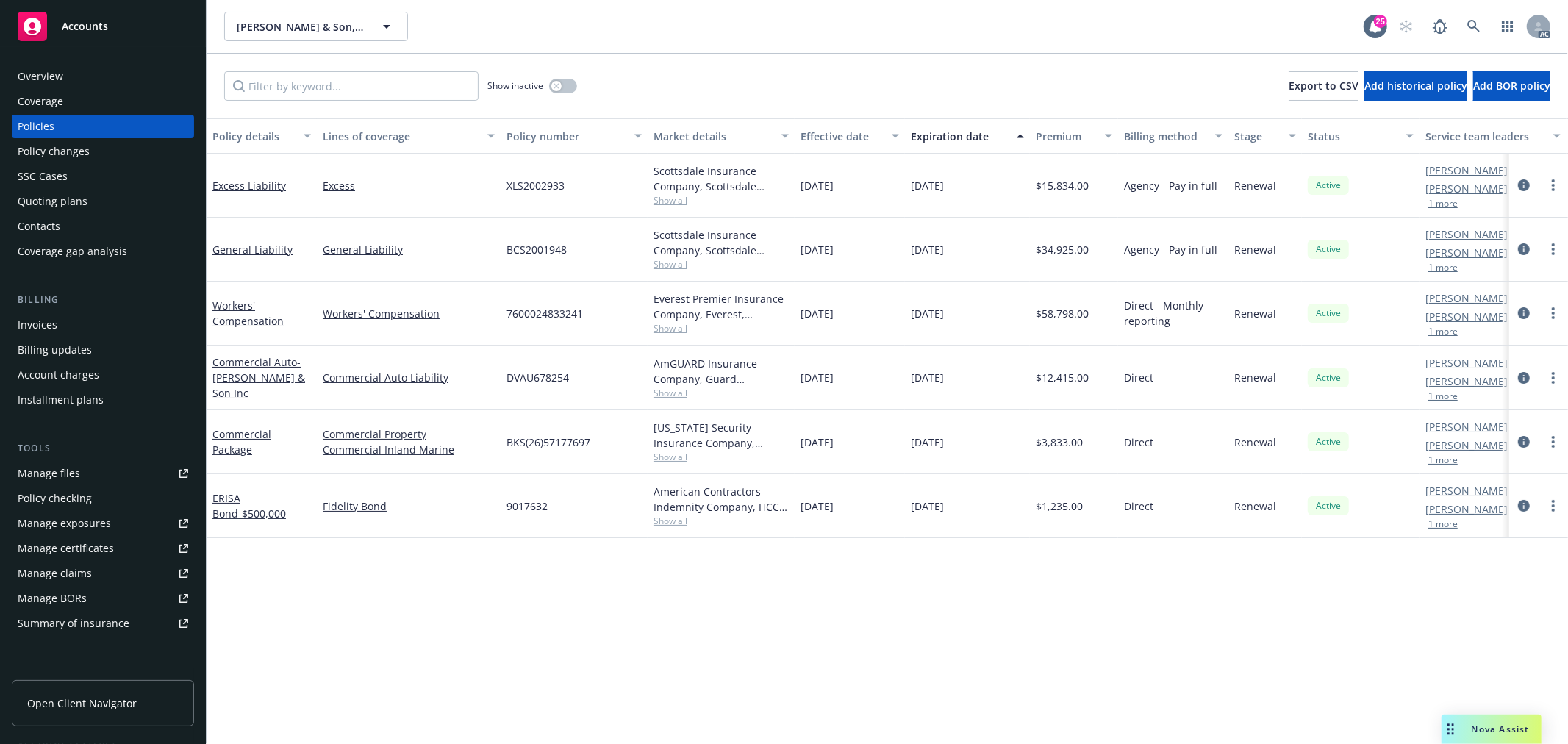
click at [669, 326] on span "Show all" at bounding box center [720, 328] width 135 height 13
click at [586, 600] on div "Policy details Lines of coverage Policy number Market details Effective date Ex…" at bounding box center [887, 431] width 1362 height 626
